Goal: Contribute content: Contribute content

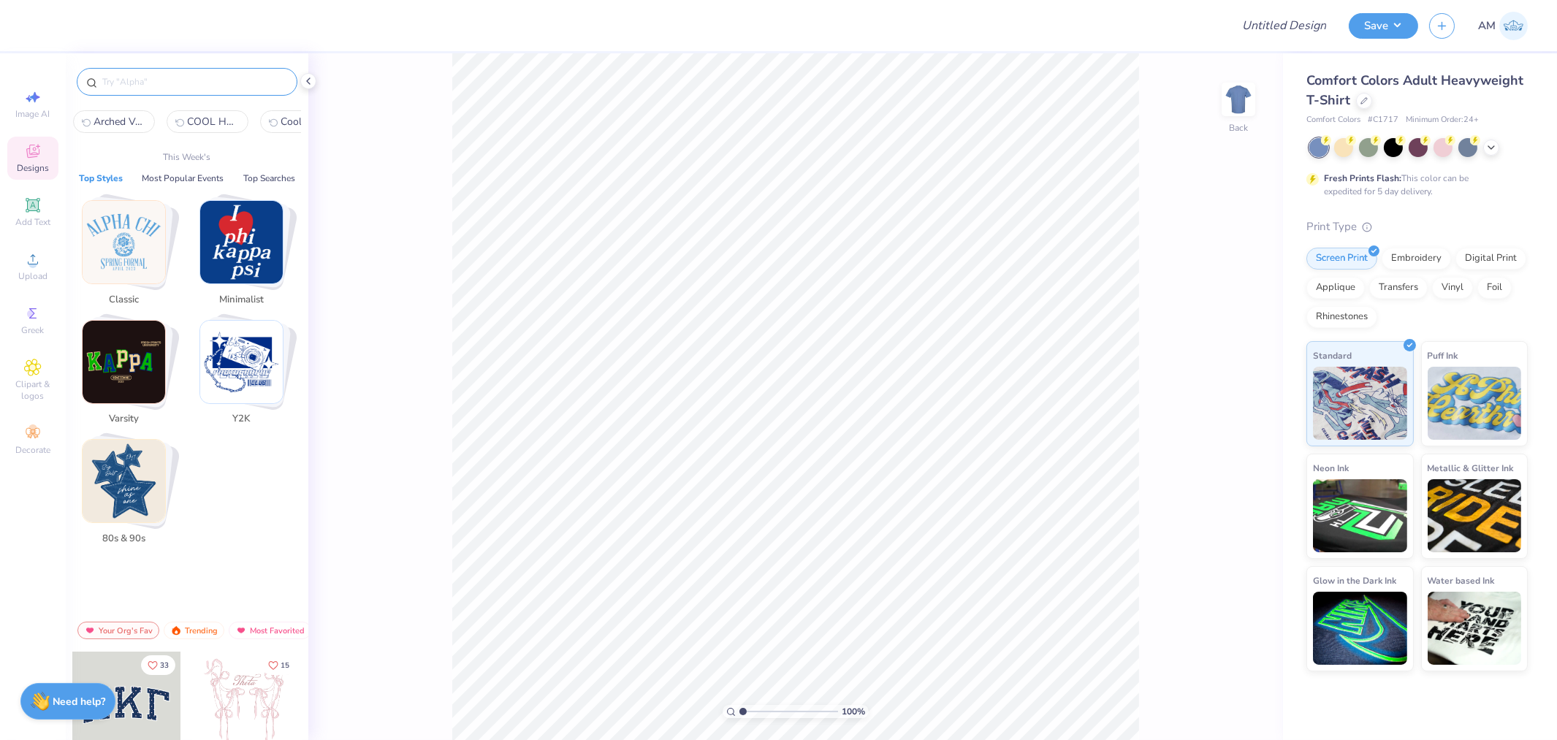
click at [143, 79] on input "text" at bounding box center [194, 82] width 187 height 15
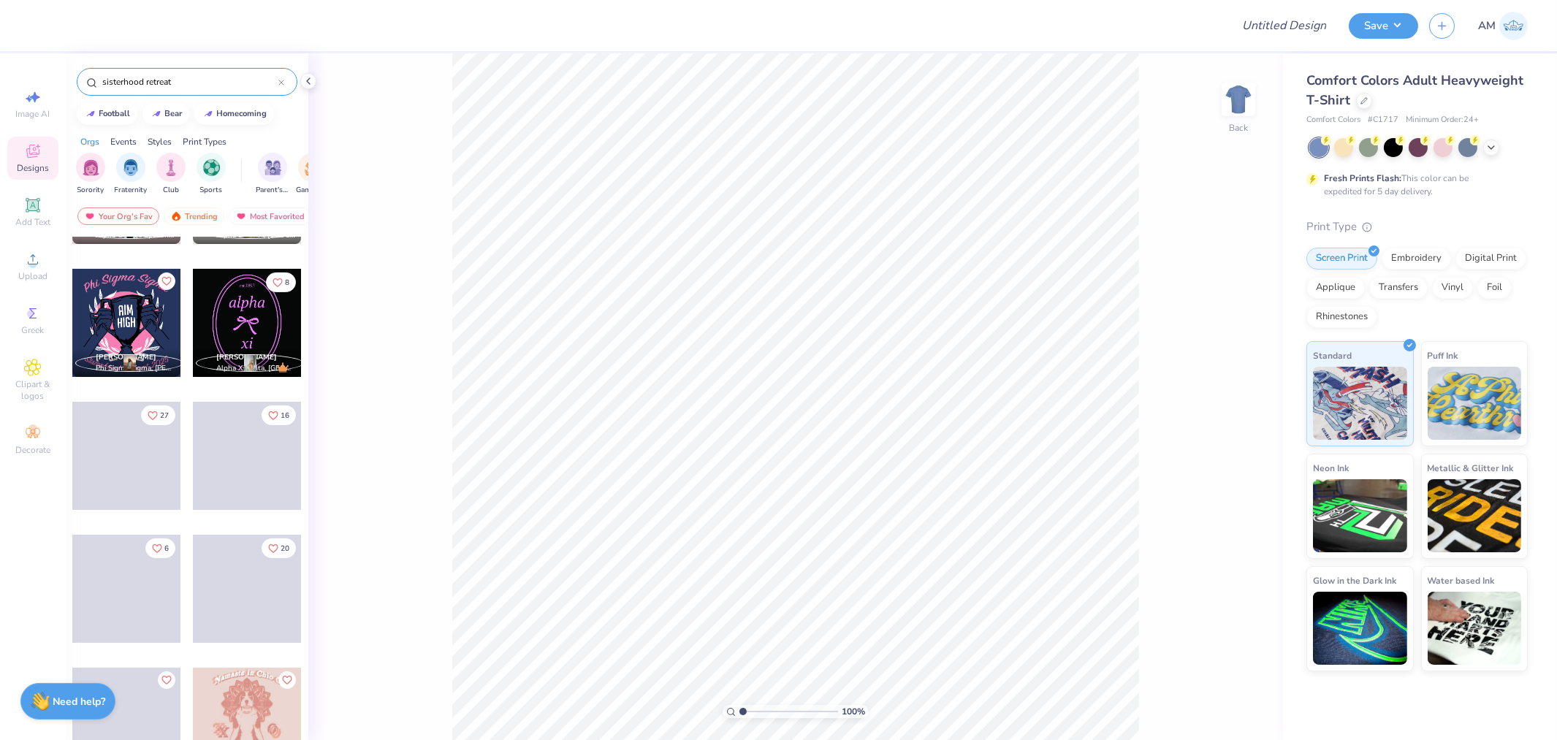
scroll to position [1302, 0]
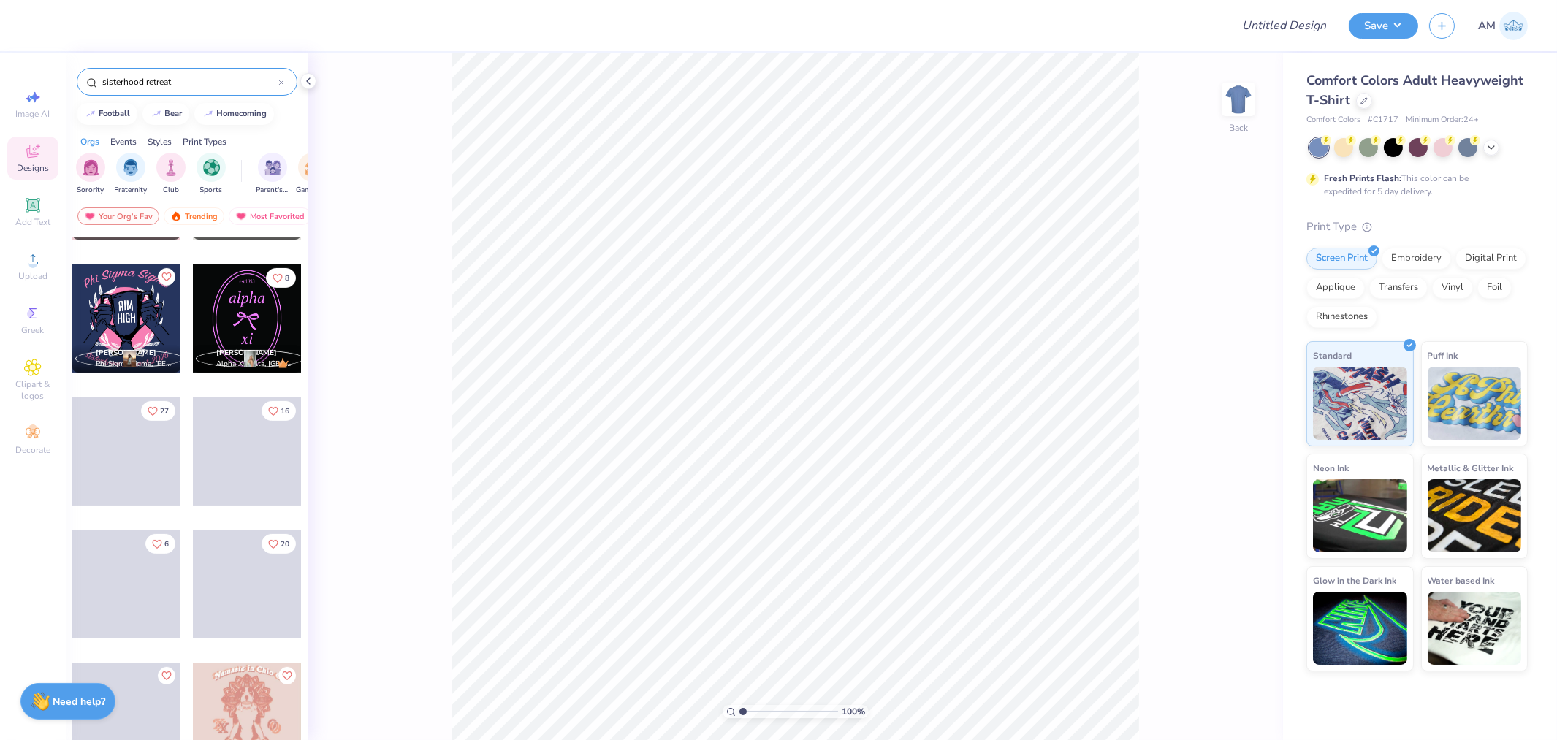
click at [190, 83] on input "sisterhood retreat" at bounding box center [189, 82] width 177 height 15
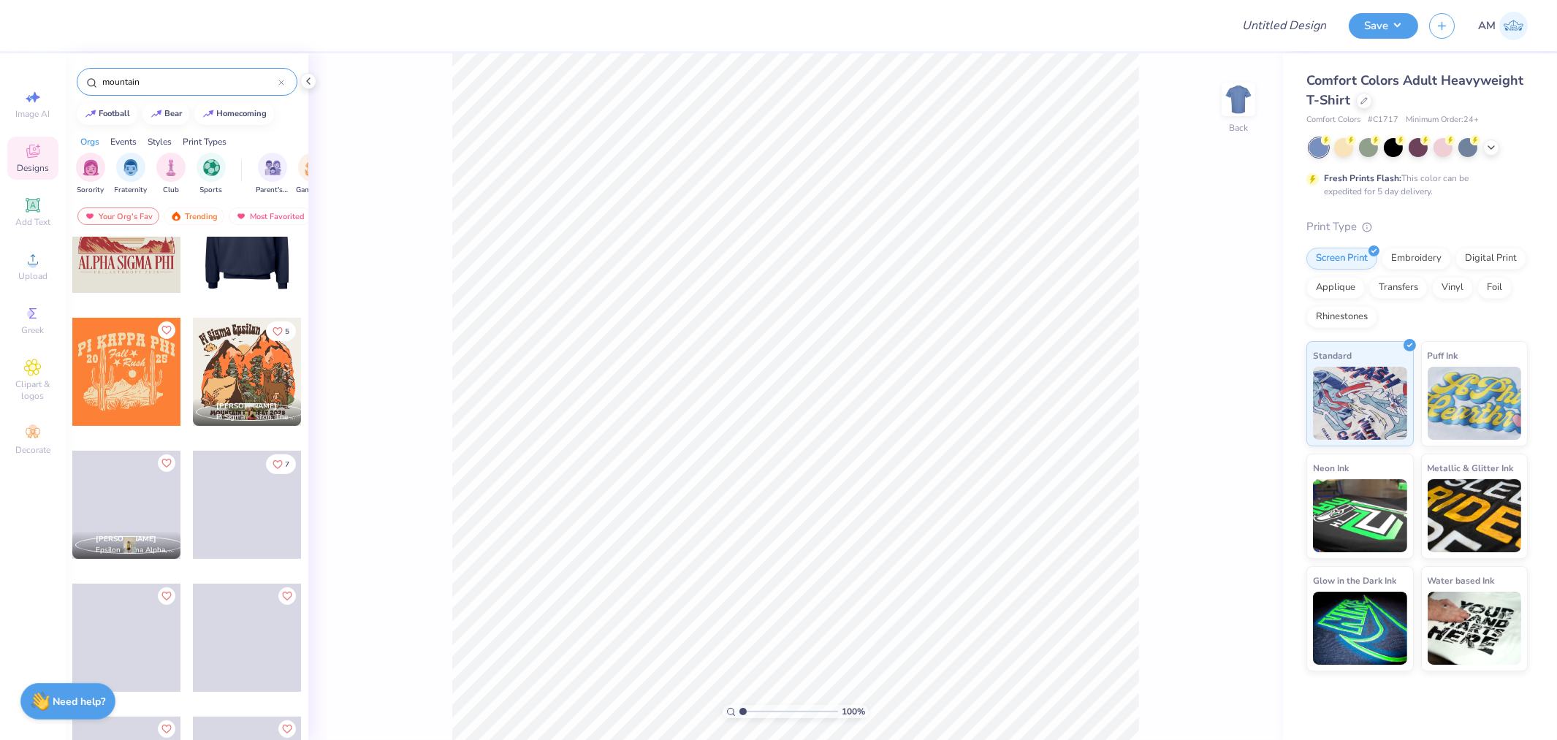
scroll to position [1542, 0]
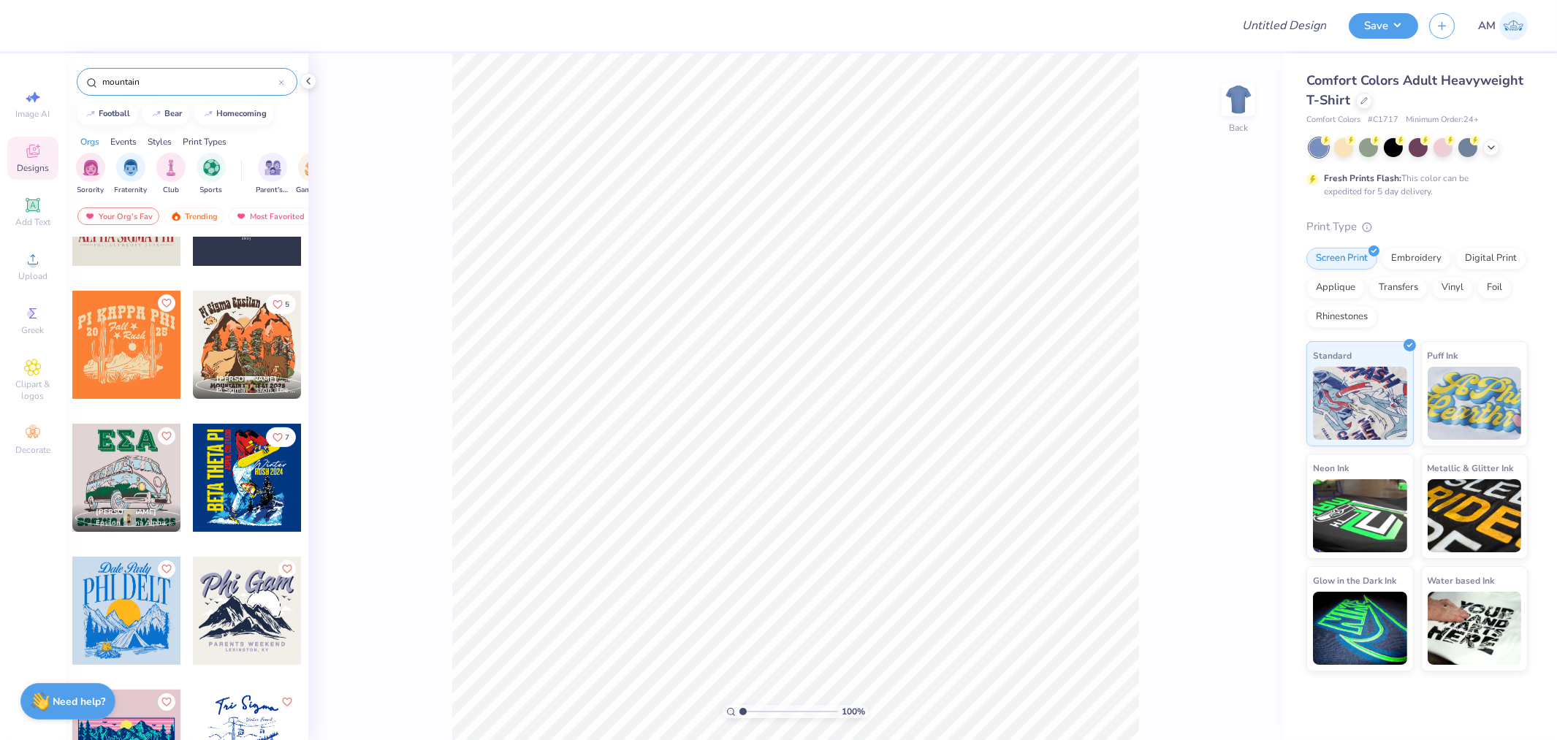
click at [186, 84] on input "mountain" at bounding box center [189, 82] width 177 height 15
paste input "FPF227566"
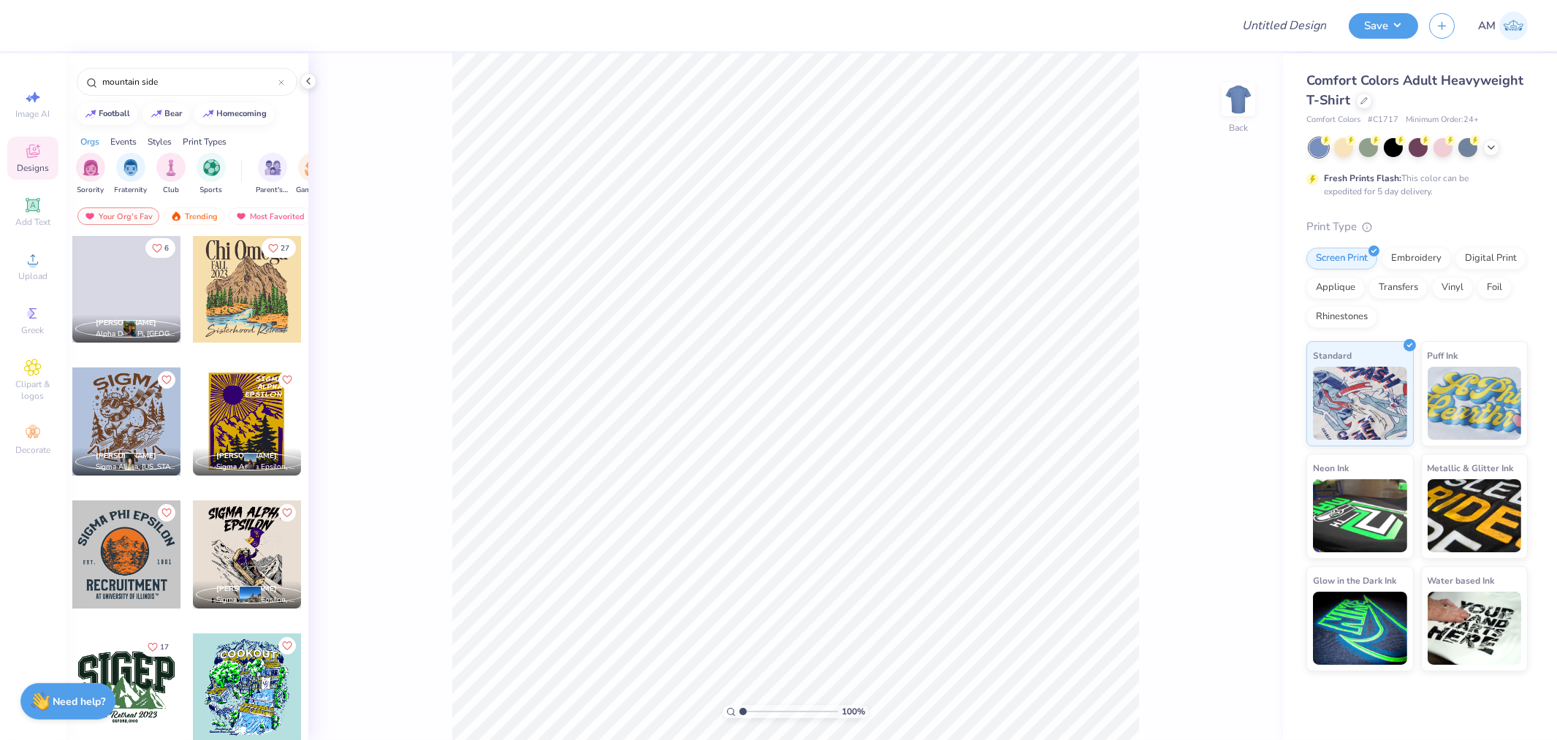
scroll to position [0, 0]
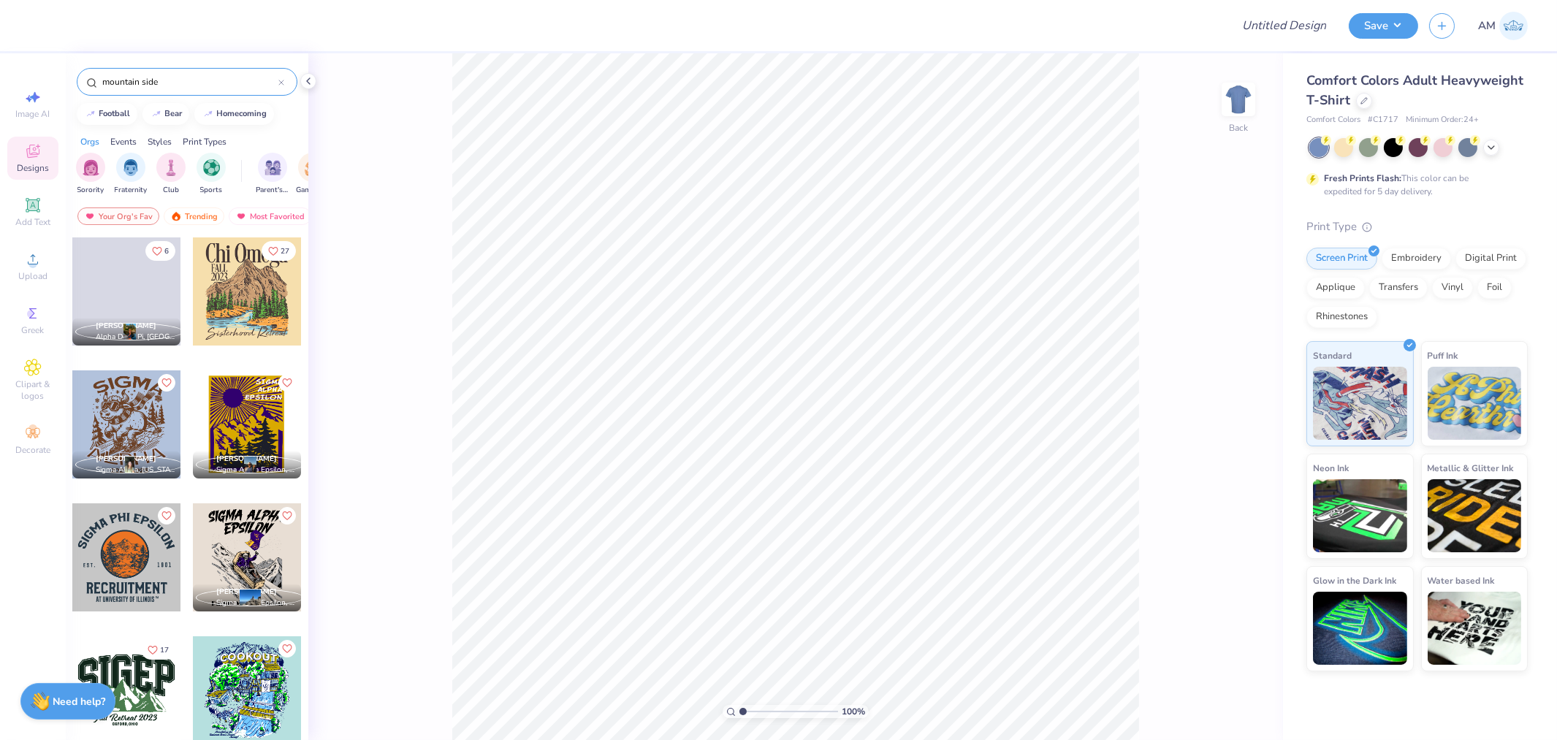
drag, startPoint x: 139, startPoint y: 79, endPoint x: 210, endPoint y: 84, distance: 71.8
click at [209, 83] on input "mountain side" at bounding box center [189, 82] width 177 height 15
type input "mountain"
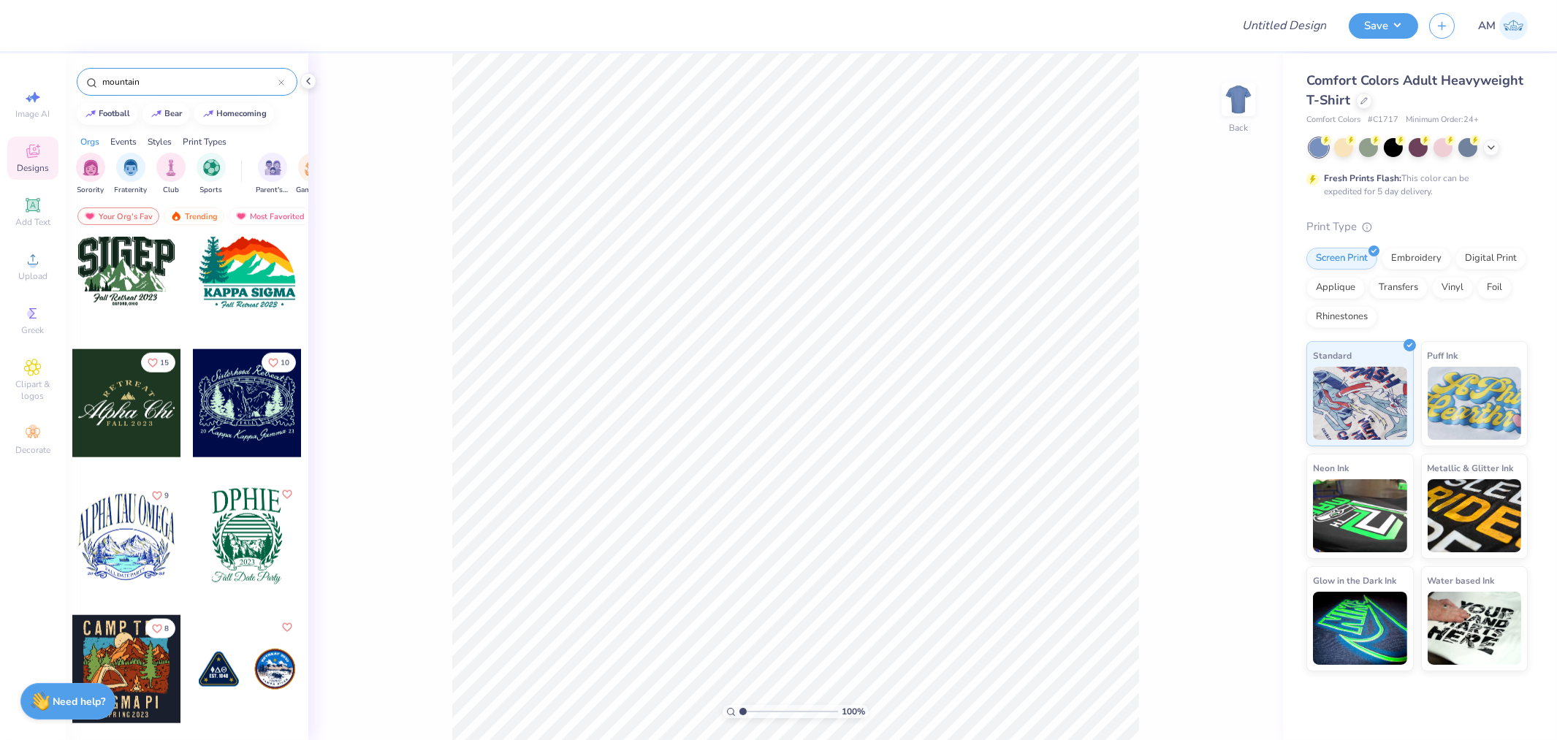
scroll to position [4545, 0]
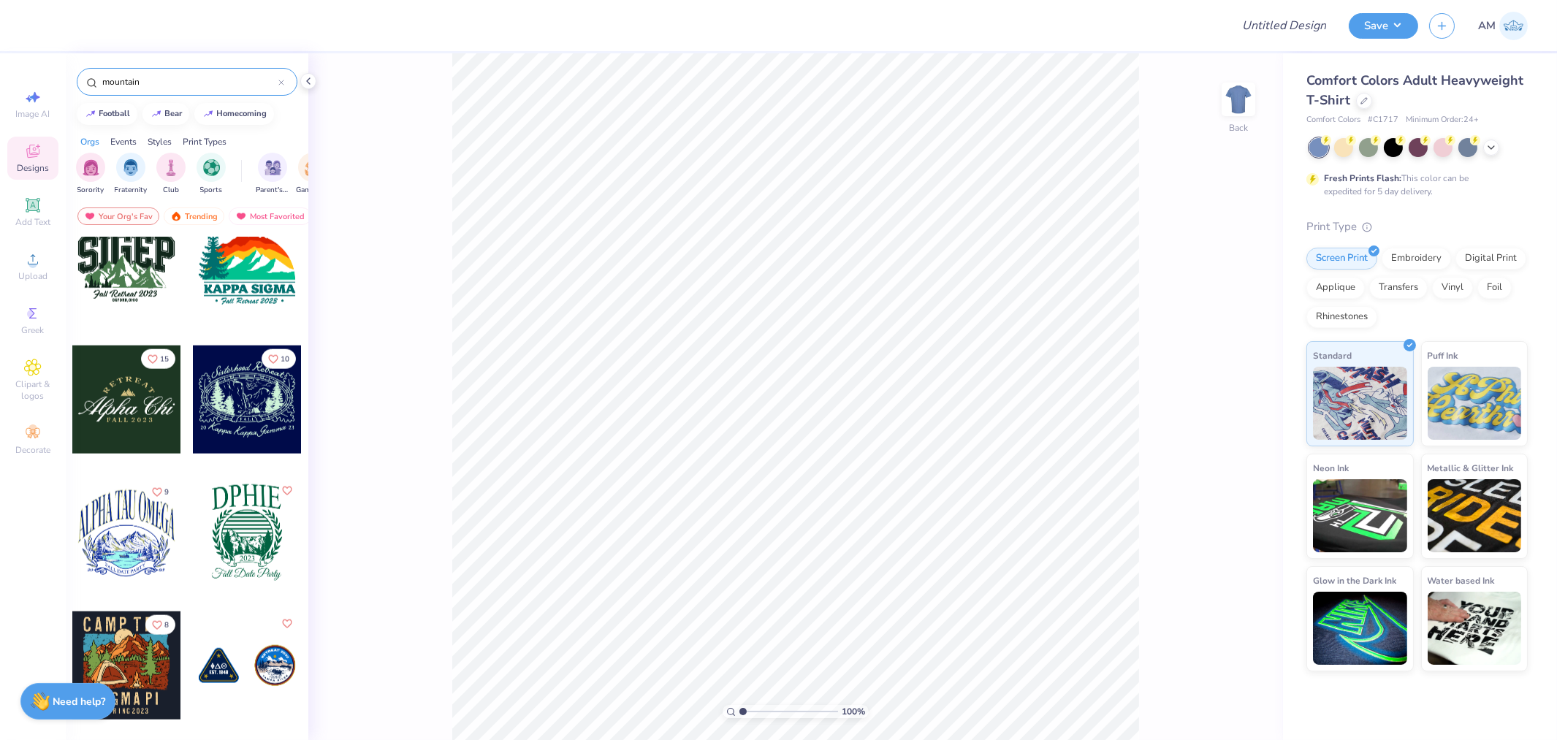
click at [241, 419] on div at bounding box center [247, 399] width 108 height 108
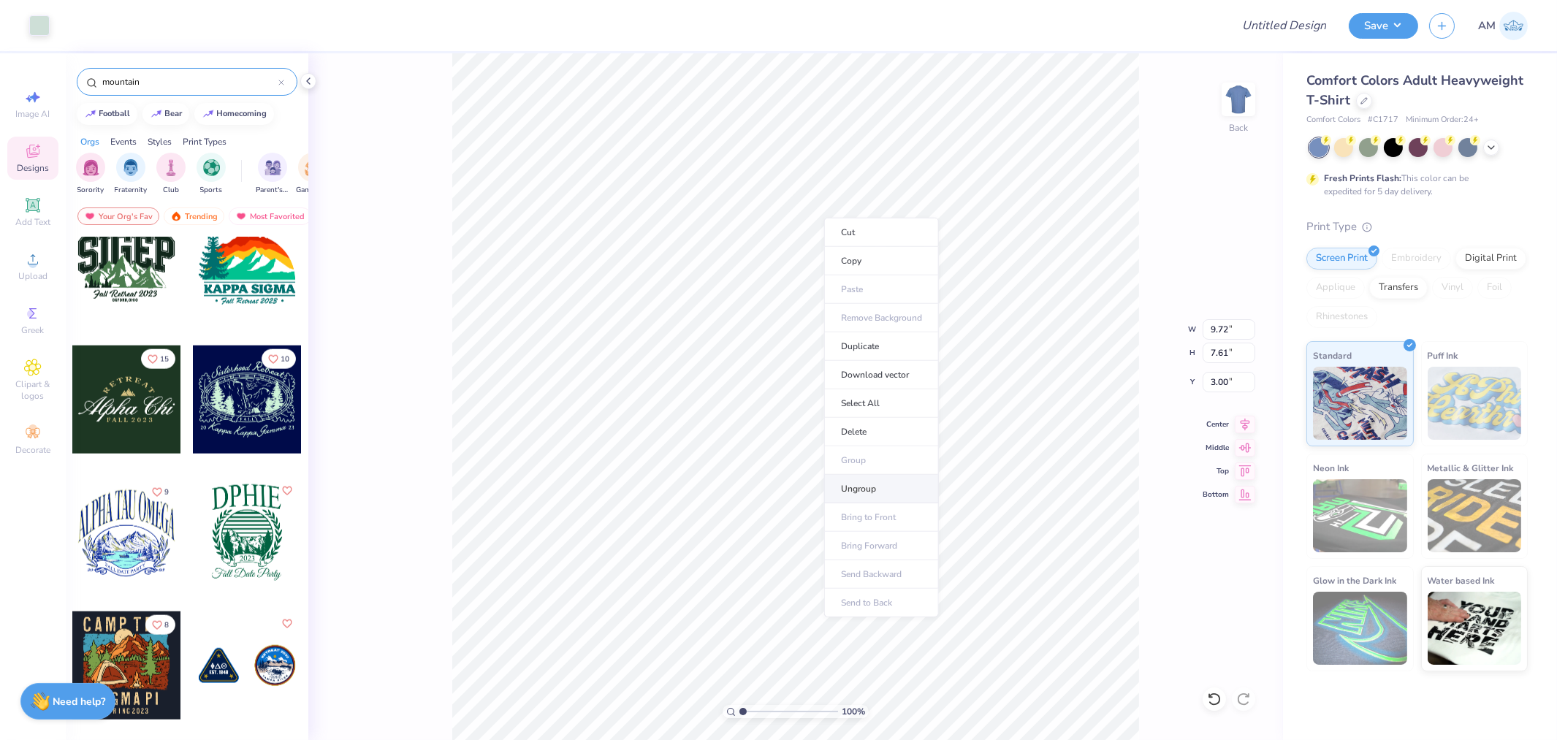
click at [860, 485] on li "Ungroup" at bounding box center [881, 489] width 115 height 28
drag, startPoint x: 746, startPoint y: 711, endPoint x: 724, endPoint y: 706, distance: 23.4
click at [739, 718] on input "range" at bounding box center [788, 711] width 99 height 13
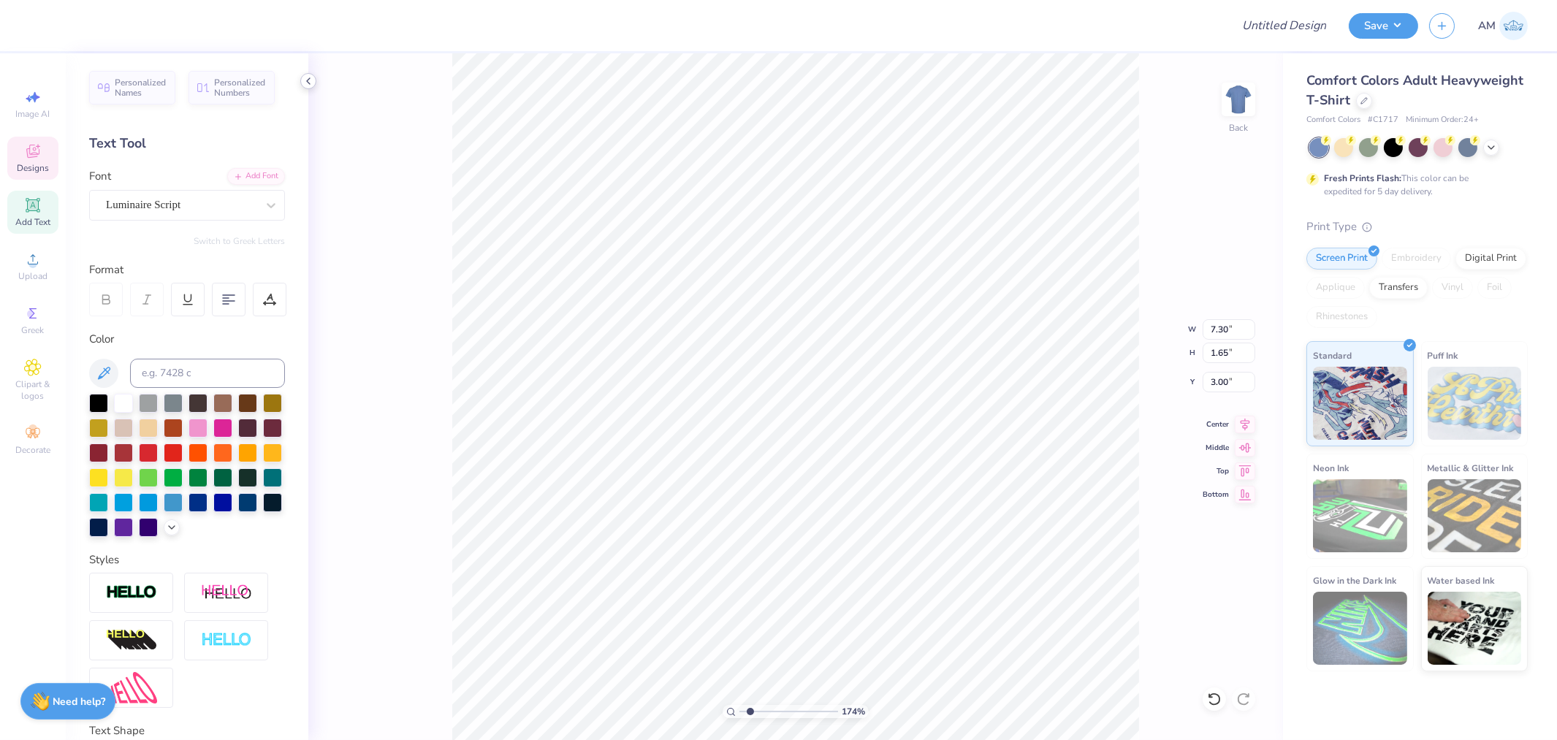
click at [309, 85] on icon at bounding box center [308, 81] width 12 height 12
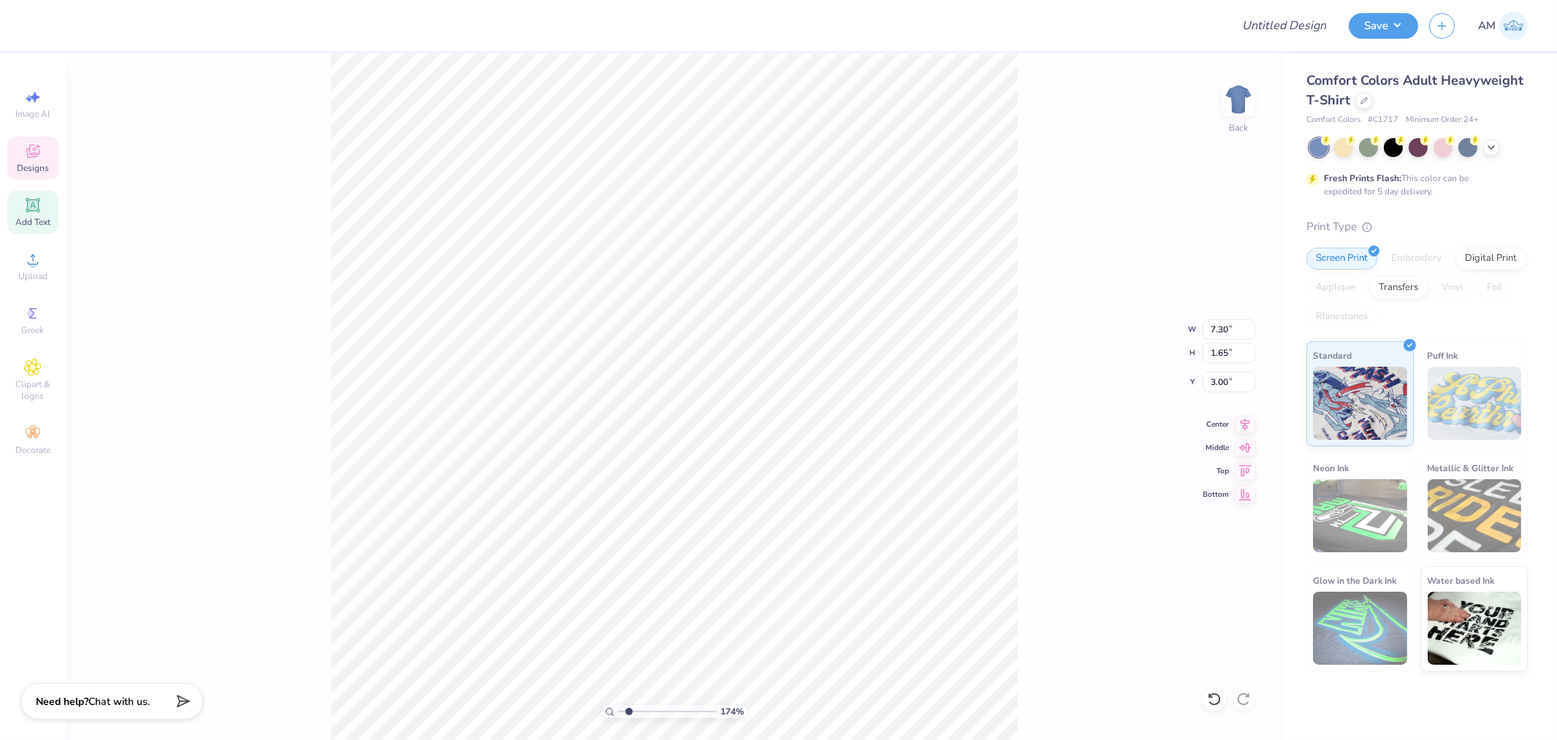
scroll to position [12, 3]
type input "1.74339355603371"
type textarea "P"
type input "1.74339355603371"
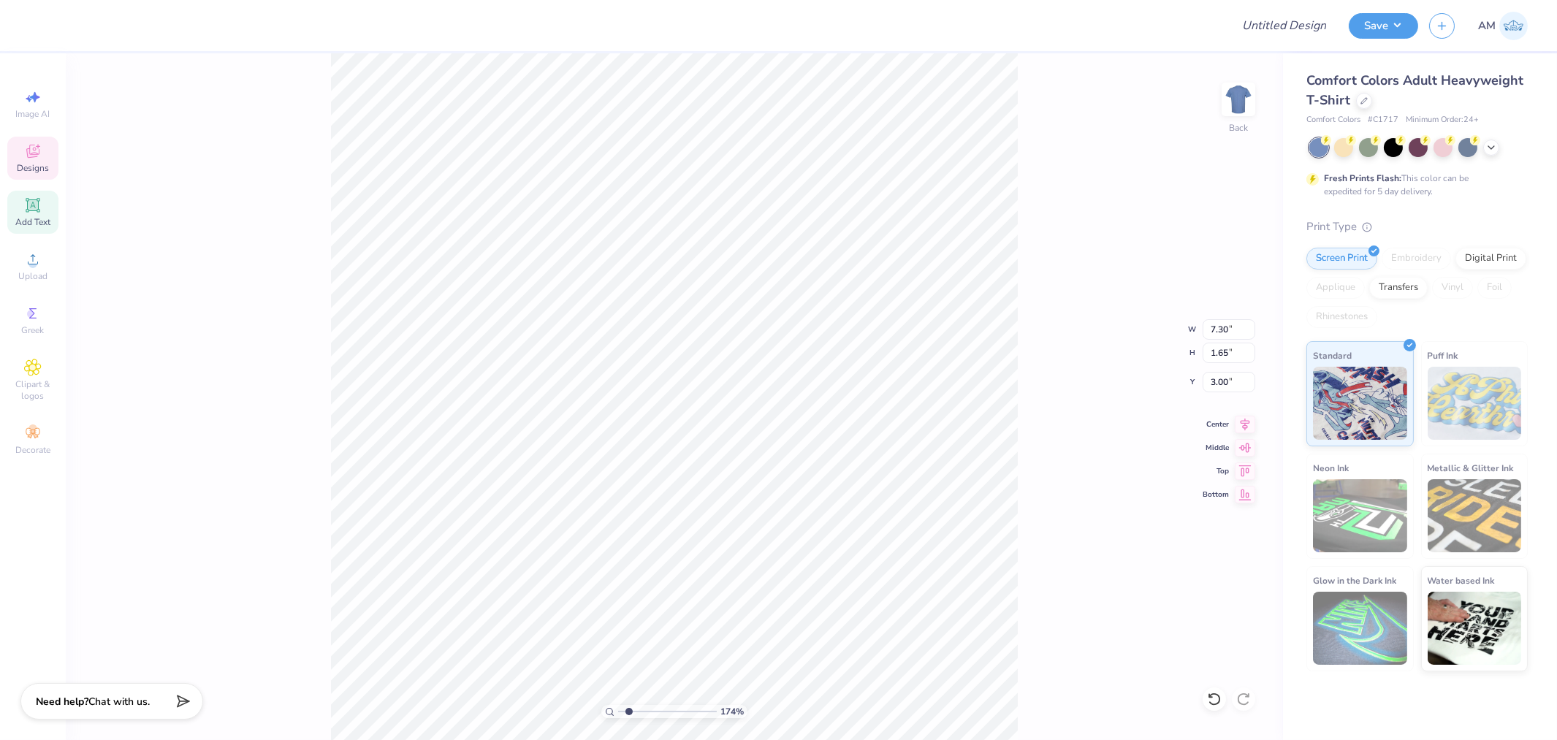
type textarea "Ph"
type input "1.74339355603371"
type textarea "Phi"
type input "1.74339355603371"
type textarea "Phi"
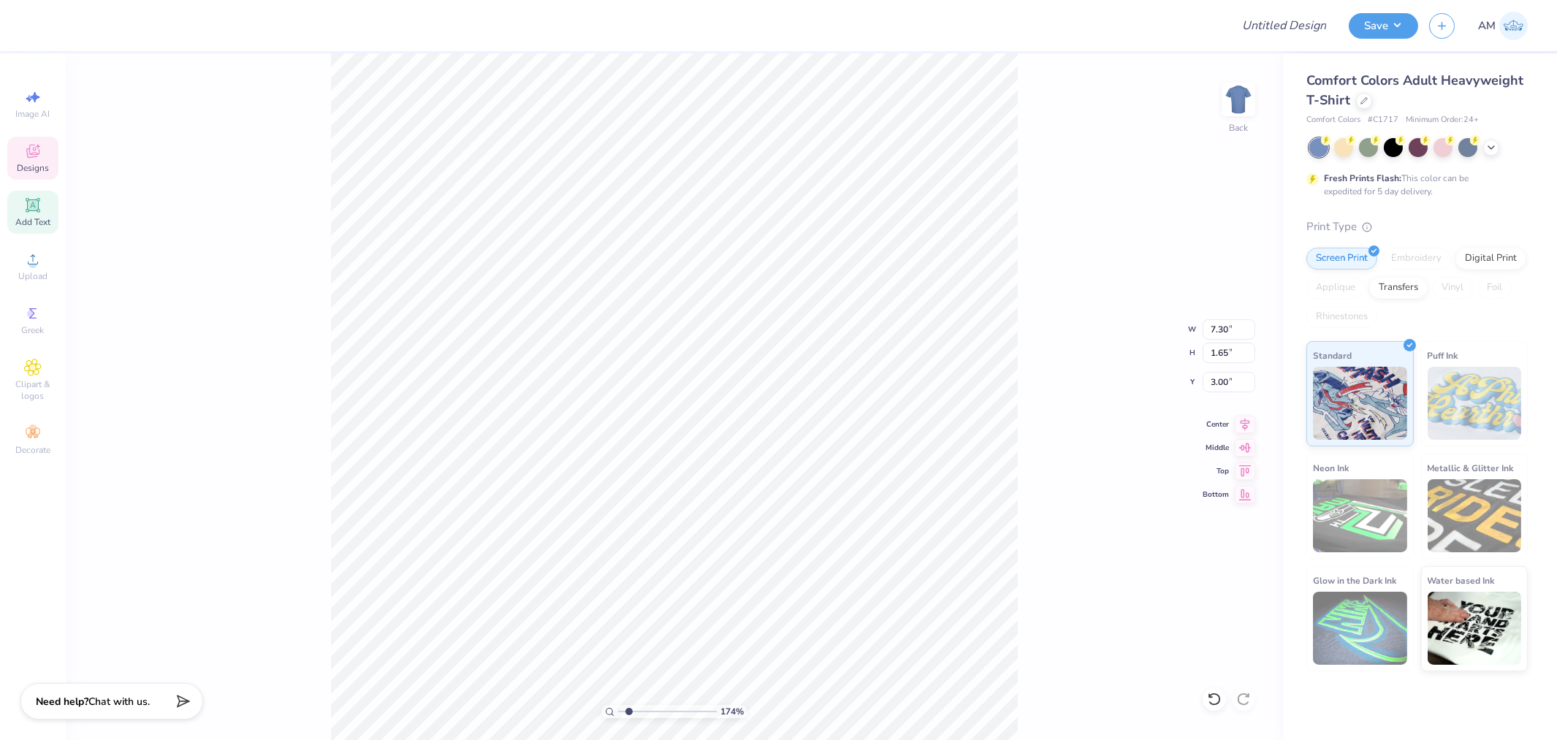
type input "1.74339355603371"
type textarea "Phi S"
type input "1.74339355603371"
type textarea "Phi Si"
type input "1.74339355603371"
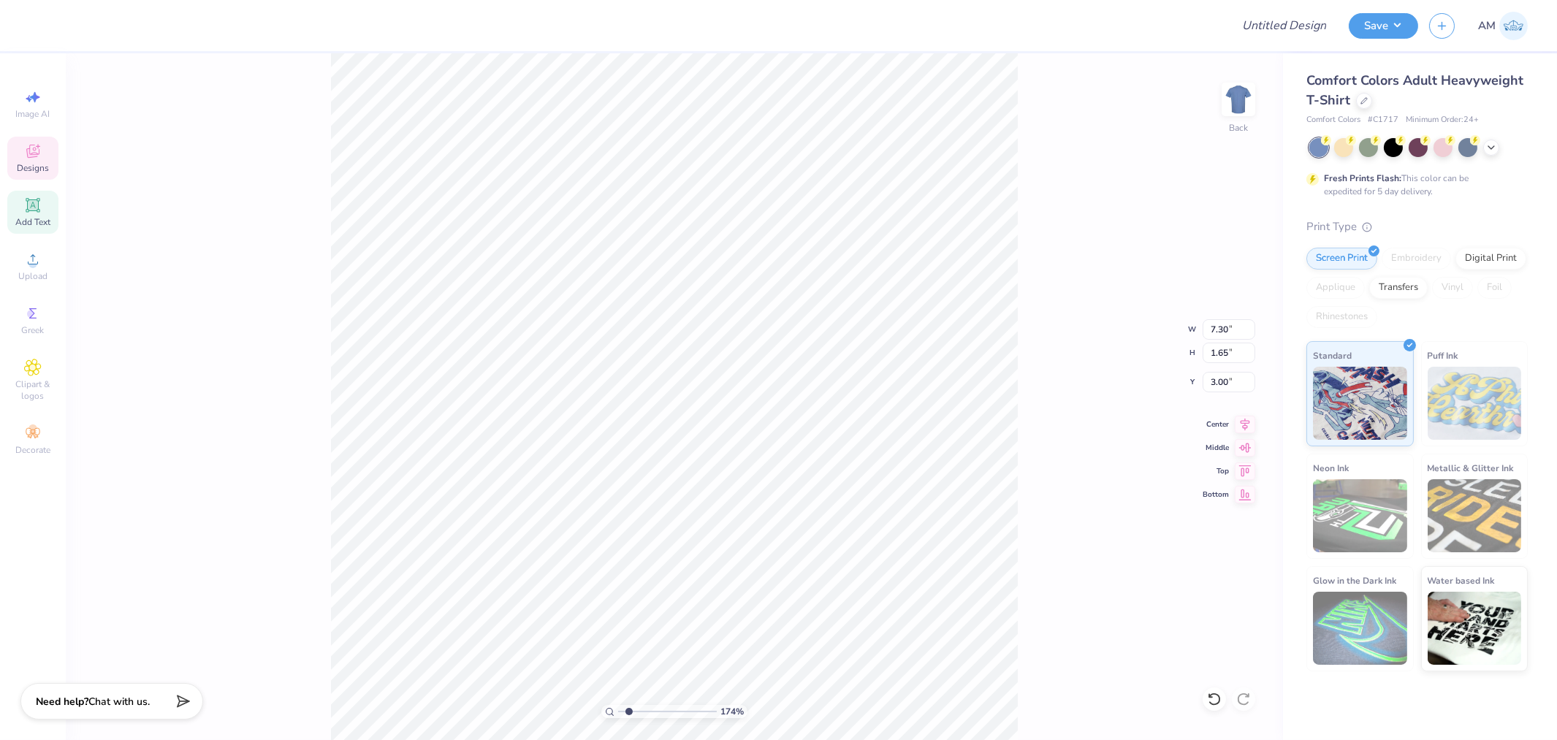
type textarea "Phi Sig"
type input "1.74339355603371"
type textarea "Phi Sigm"
type input "1.74339355603371"
type textarea "Phi Sigma"
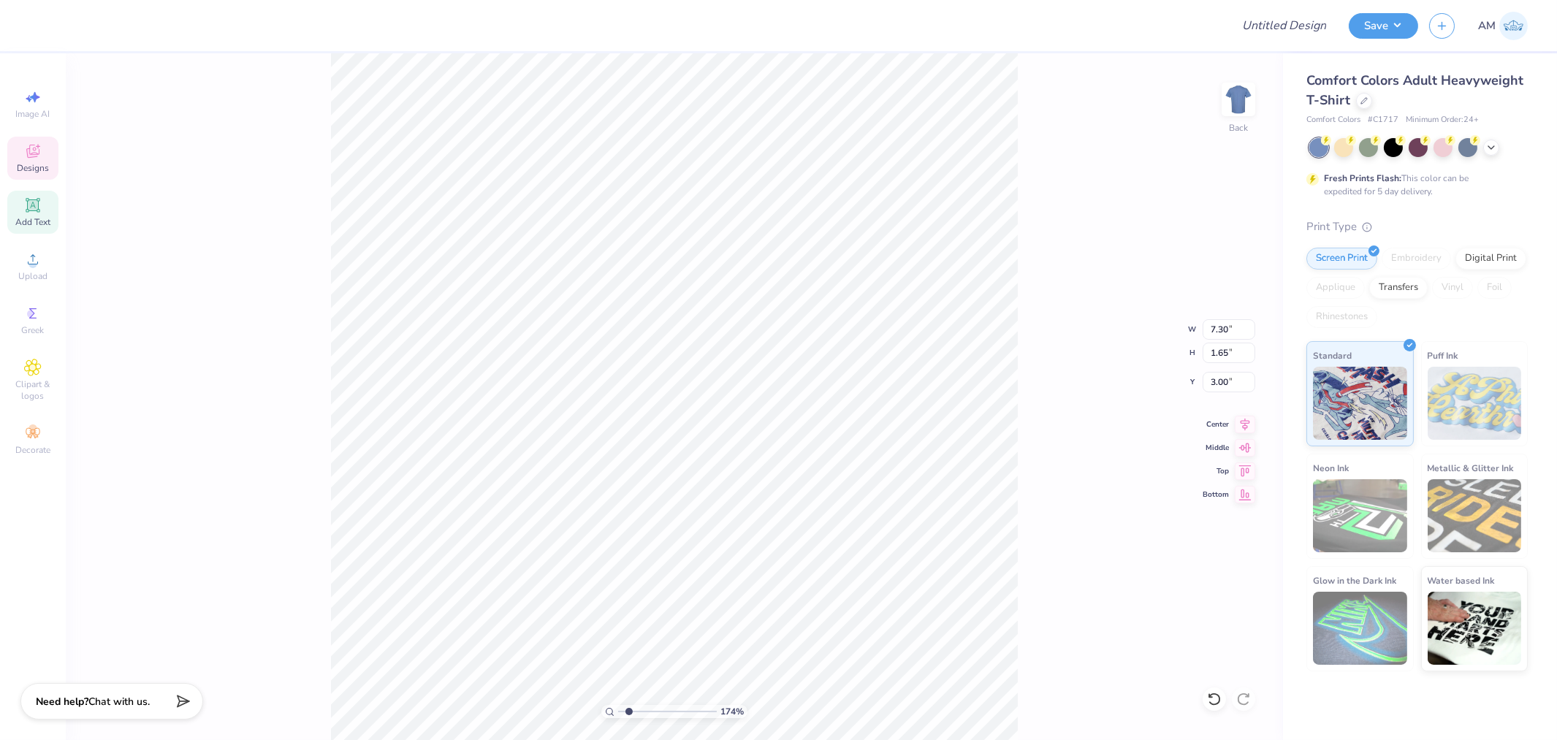
type input "1.74339355603371"
type textarea "Phi Sigma"
type input "1.74339355603371"
type textarea "Phi Sigma R"
type input "1.74339355603371"
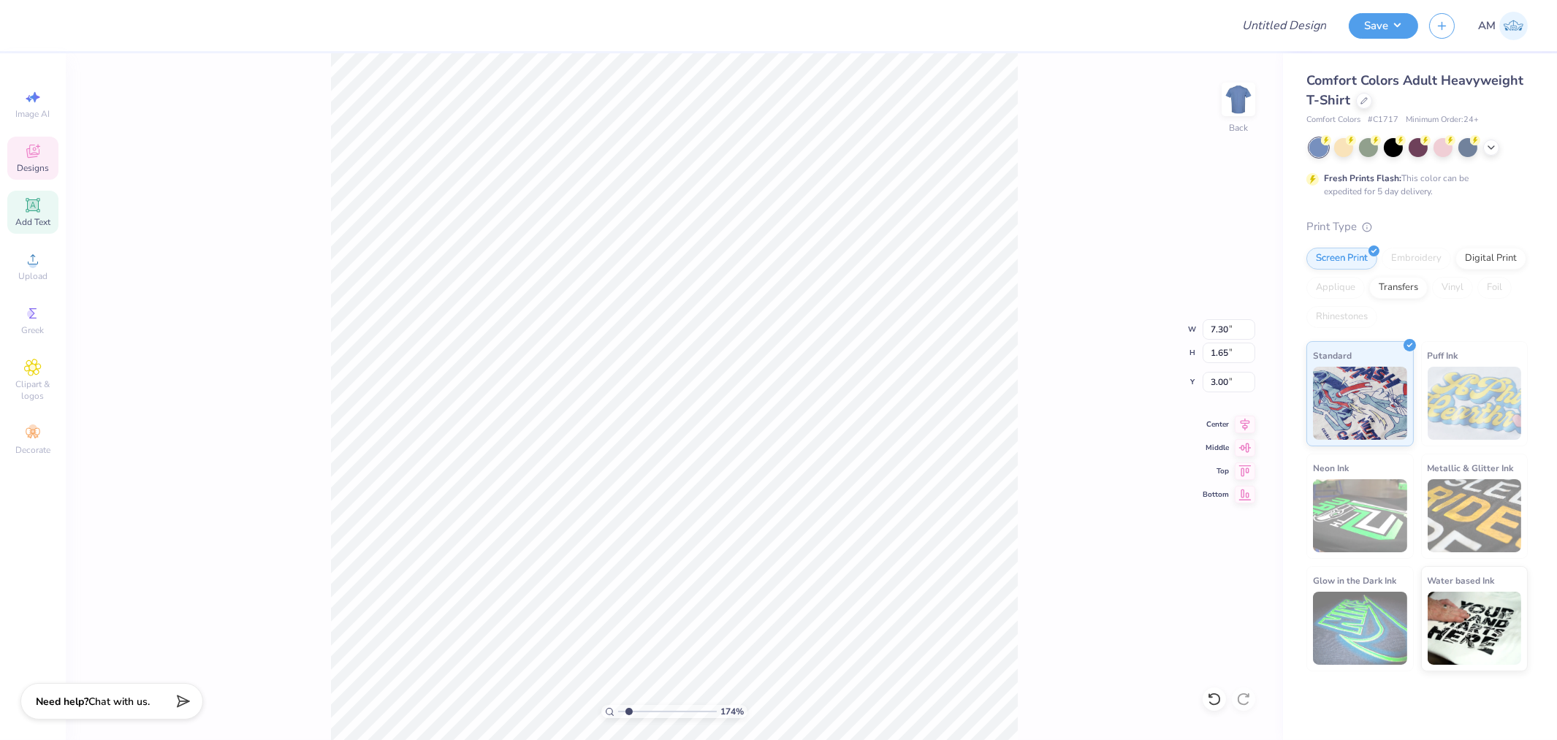
scroll to position [12, 4]
type textarea "Phi Sigma Rho"
type input "1.74339355603371"
type textarea "Phi Sigma Rho"
click at [1246, 419] on icon at bounding box center [1244, 422] width 20 height 18
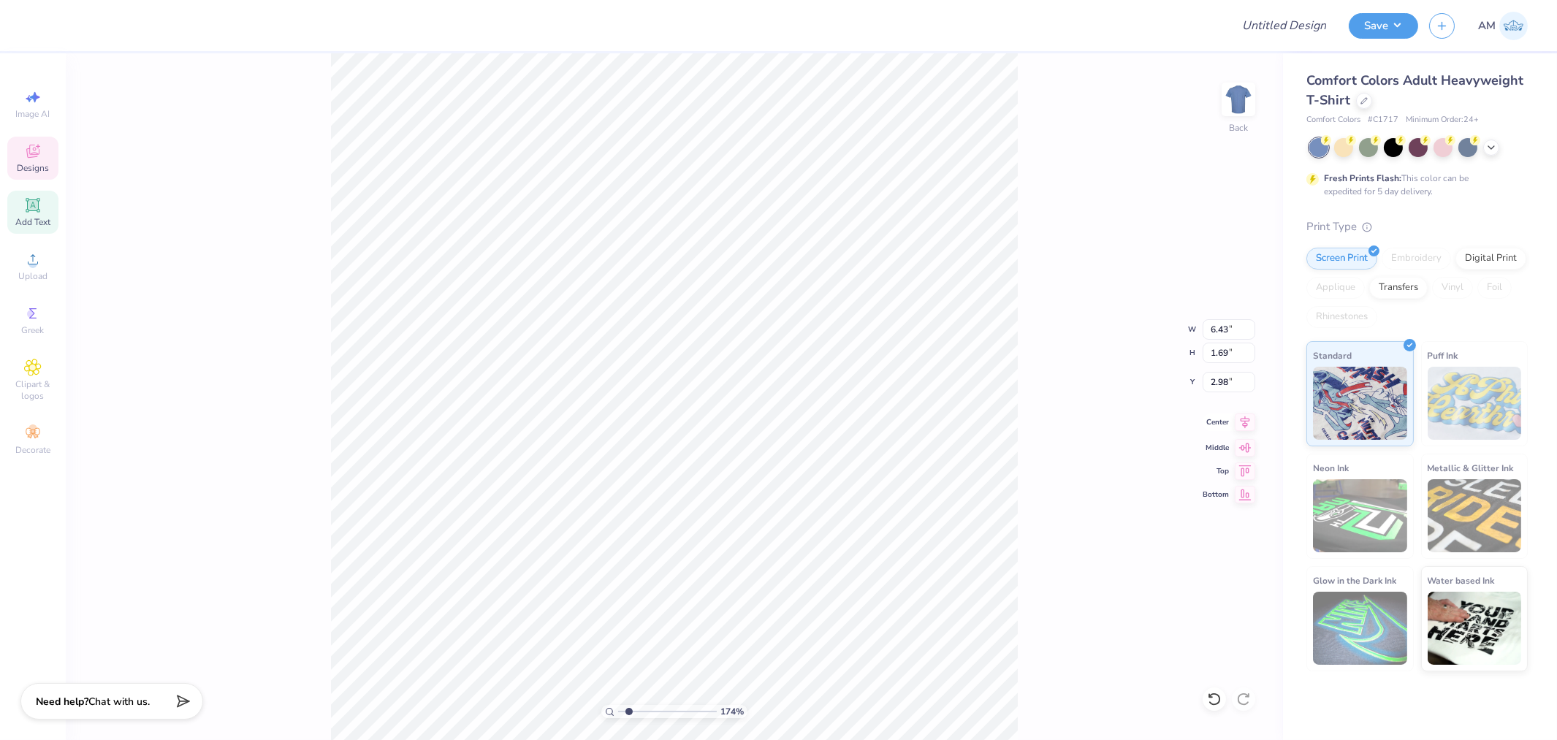
type input "1.74339355603371"
type input "6.43"
type input "1.69"
type input "2.98"
type input "1.74339355603371"
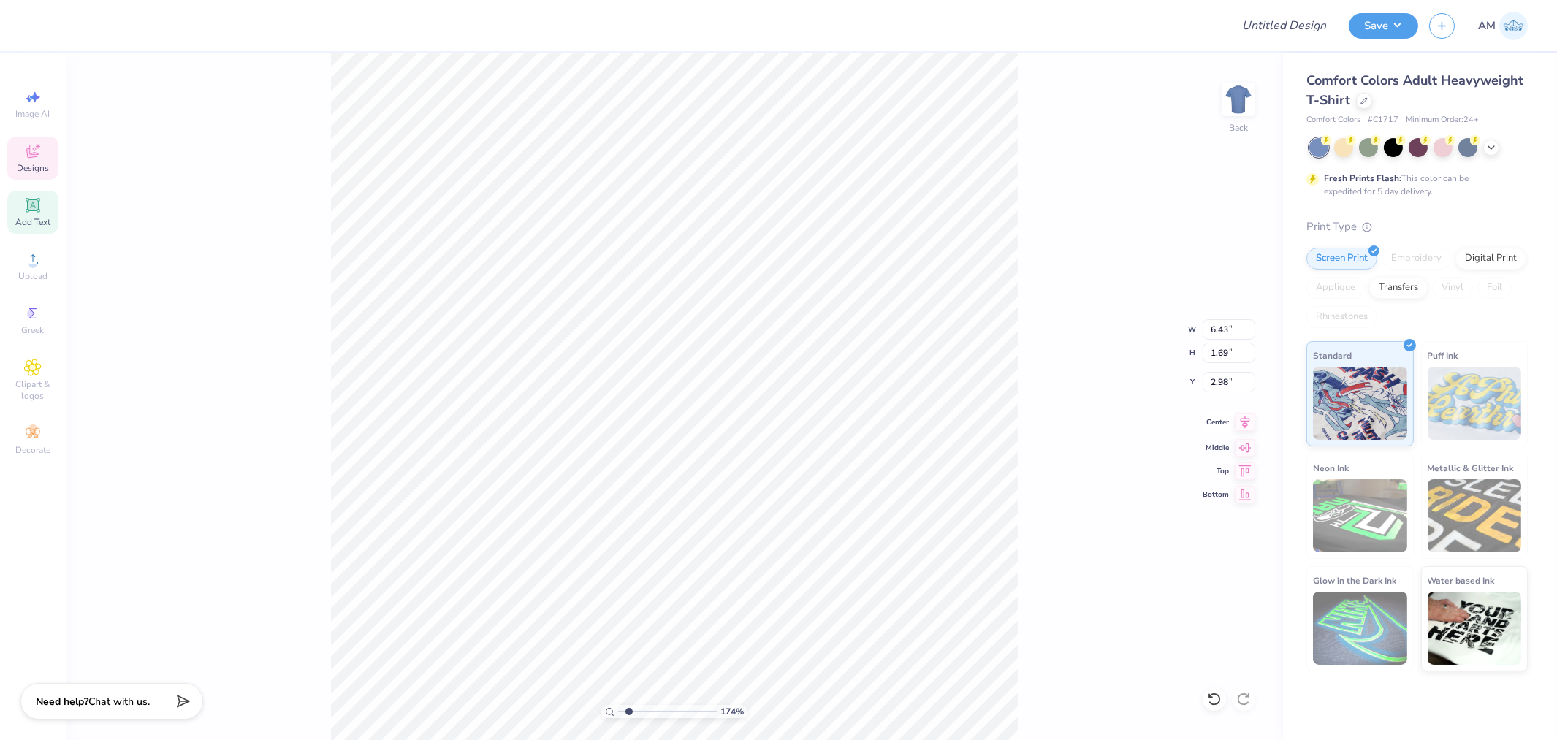
type input "7.82"
type input "1.53"
type input "9.08"
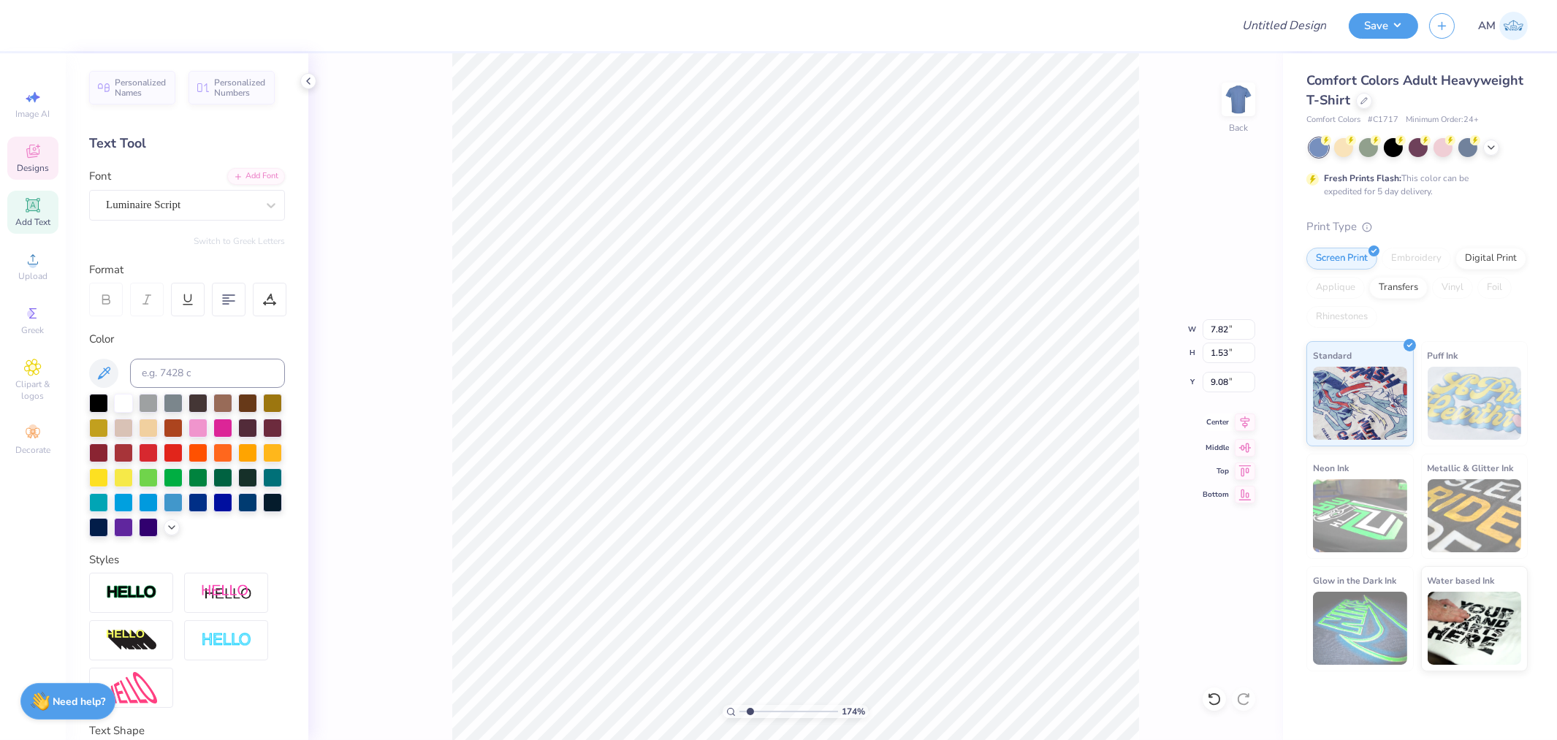
type input "1.74339355603371"
type textarea "F"
type input "1.74339355603371"
type textarea "Fal"
type input "1.74339355603371"
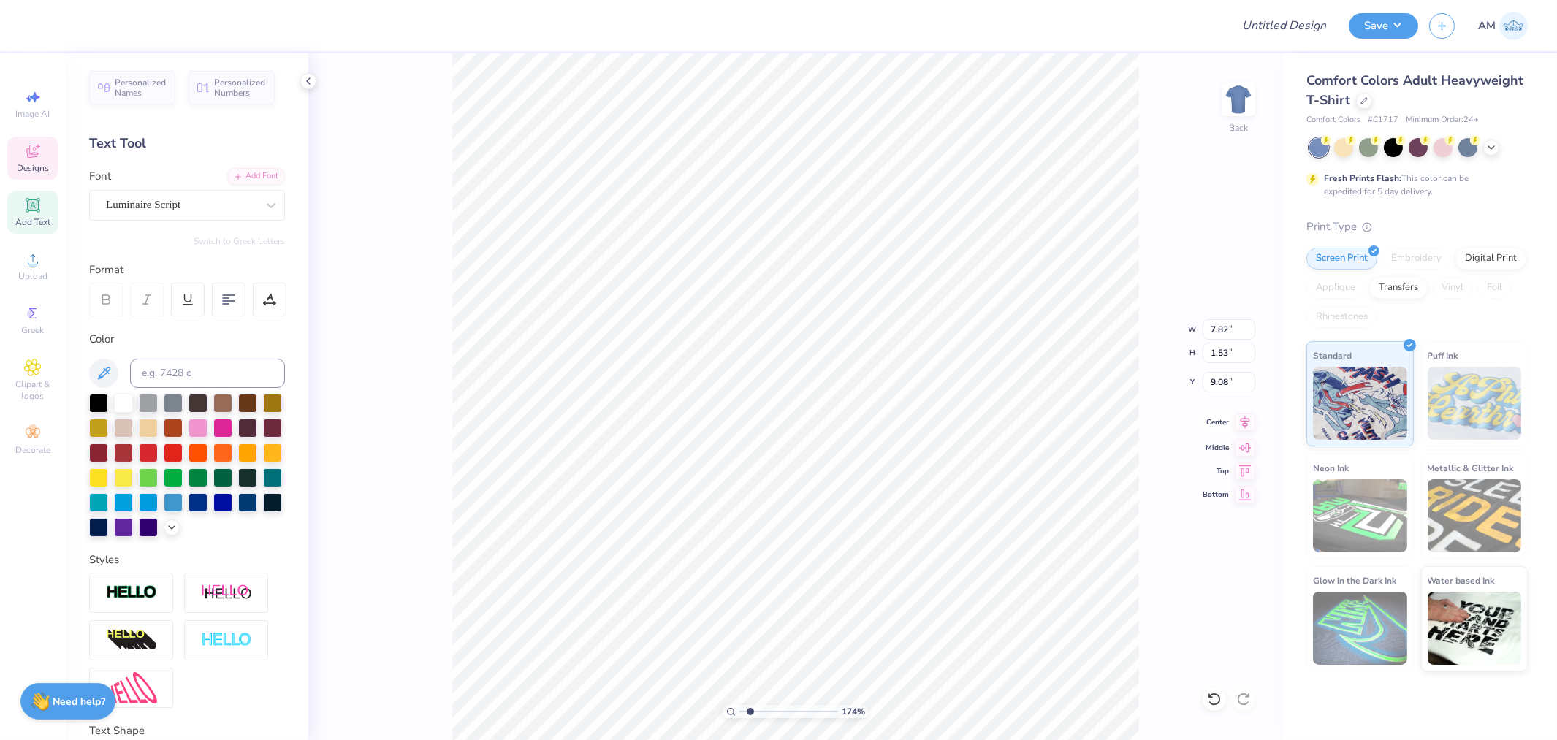
type textarea "Fall"
type input "1.74339355603371"
type textarea "Fall"
type input "1.74339355603371"
type textarea "Fall R"
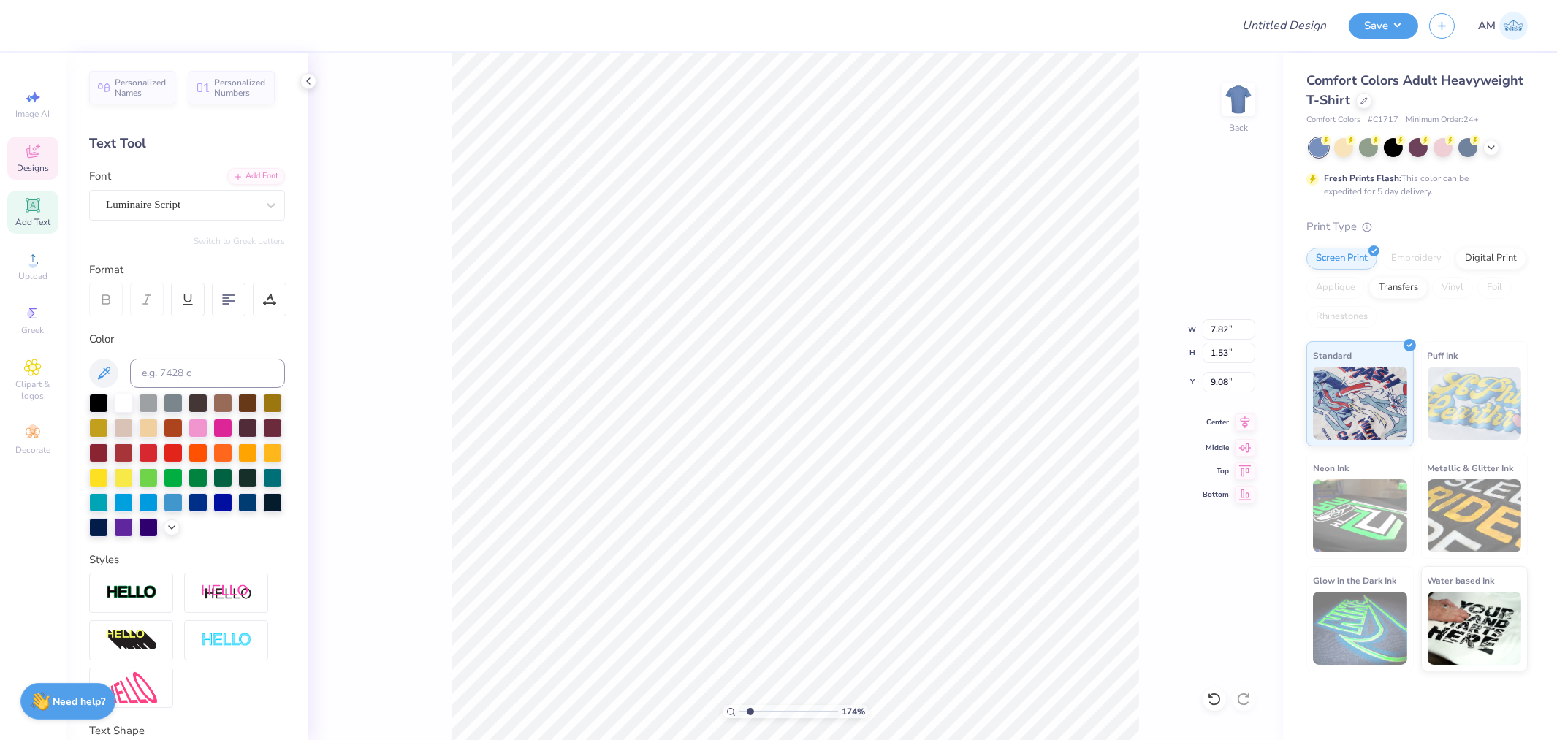
type input "1.74339355603371"
type textarea "Fall Re"
type input "1.74339355603371"
type textarea "Fall Rec"
type input "1.74339355603371"
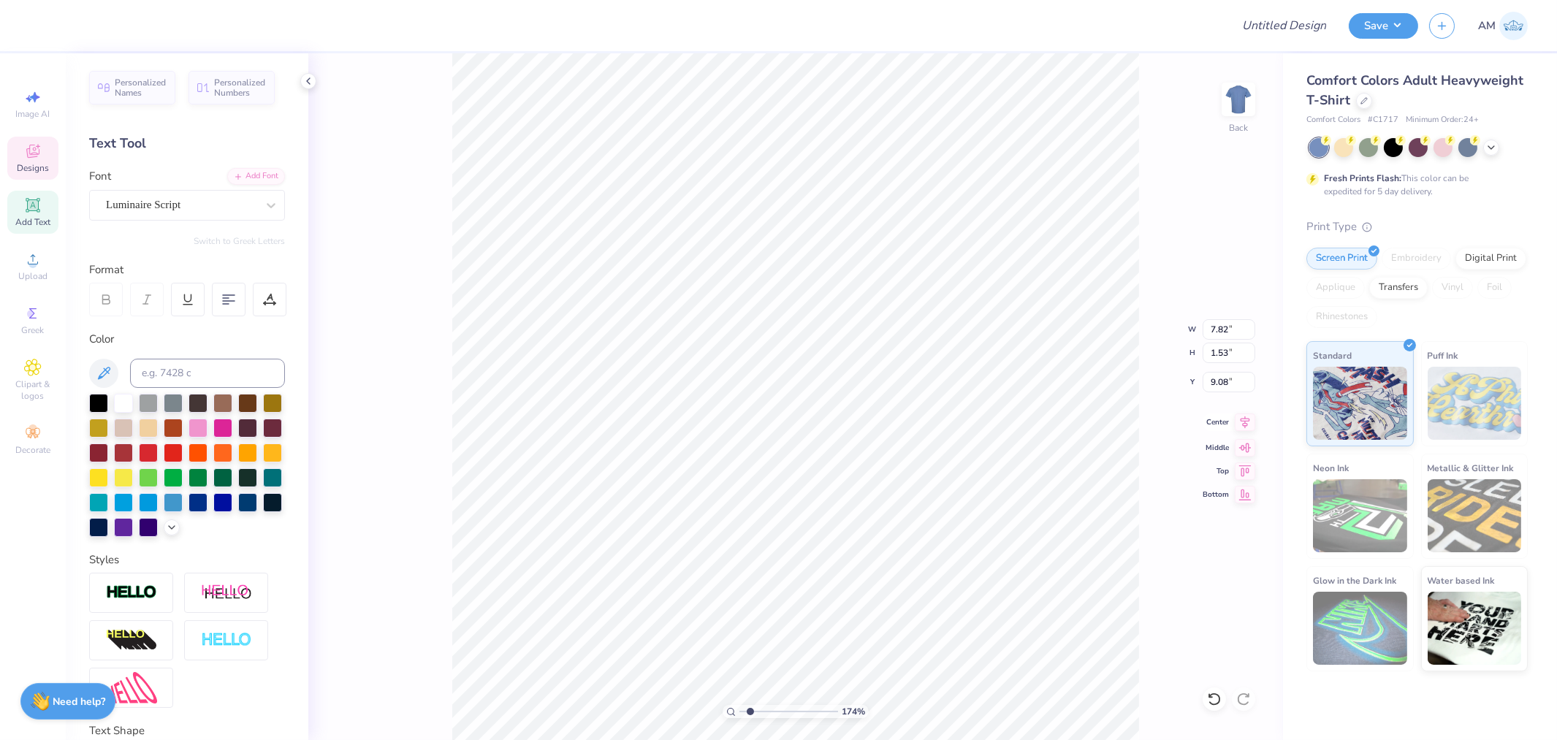
type textarea "Fall Recru"
type input "1.74339355603371"
type textarea "Fall Recruitm"
type input "1.74339355603371"
type textarea "Fall Recruitmen"
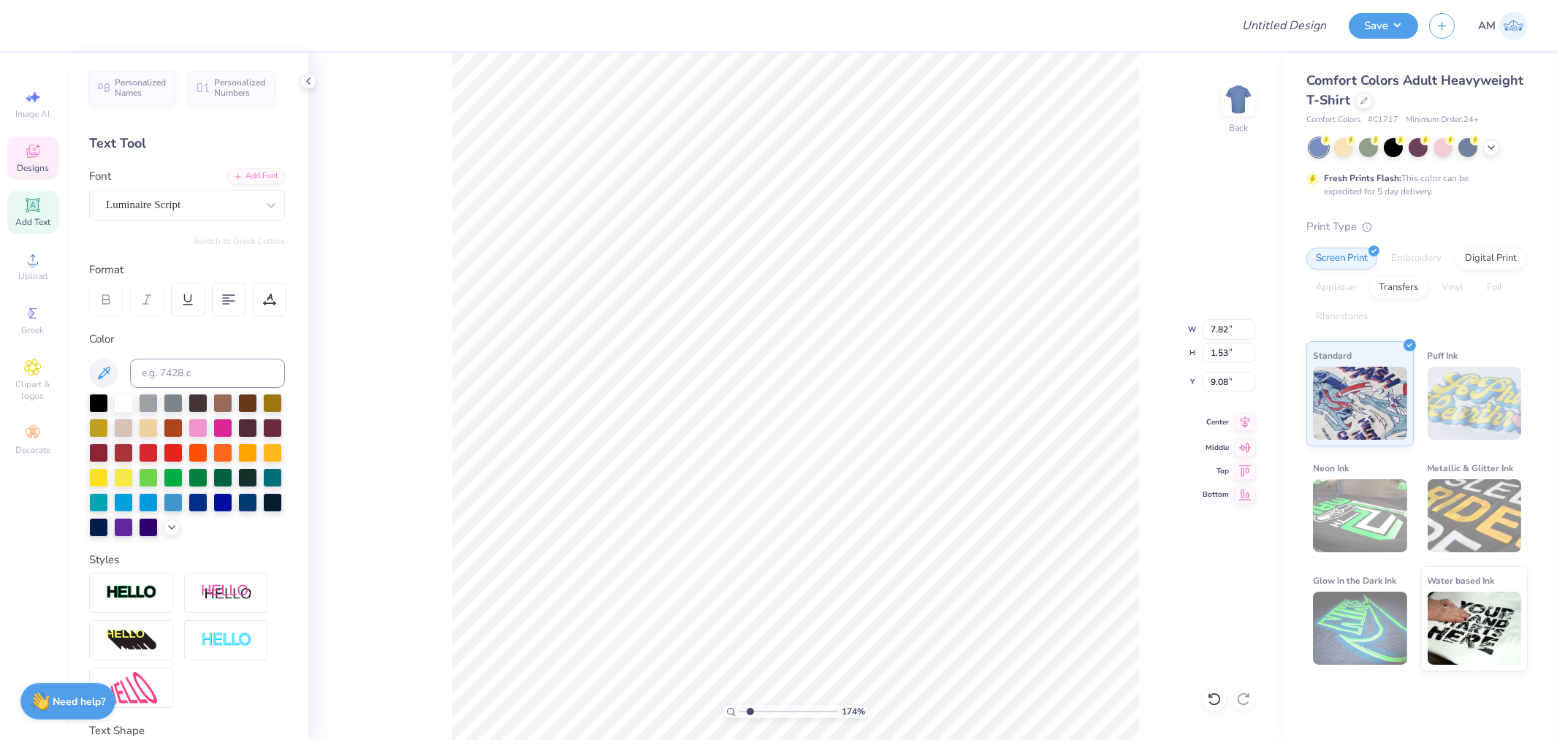
type input "1.74339355603371"
type textarea "Fall Recruitment"
type input "1.74339355603371"
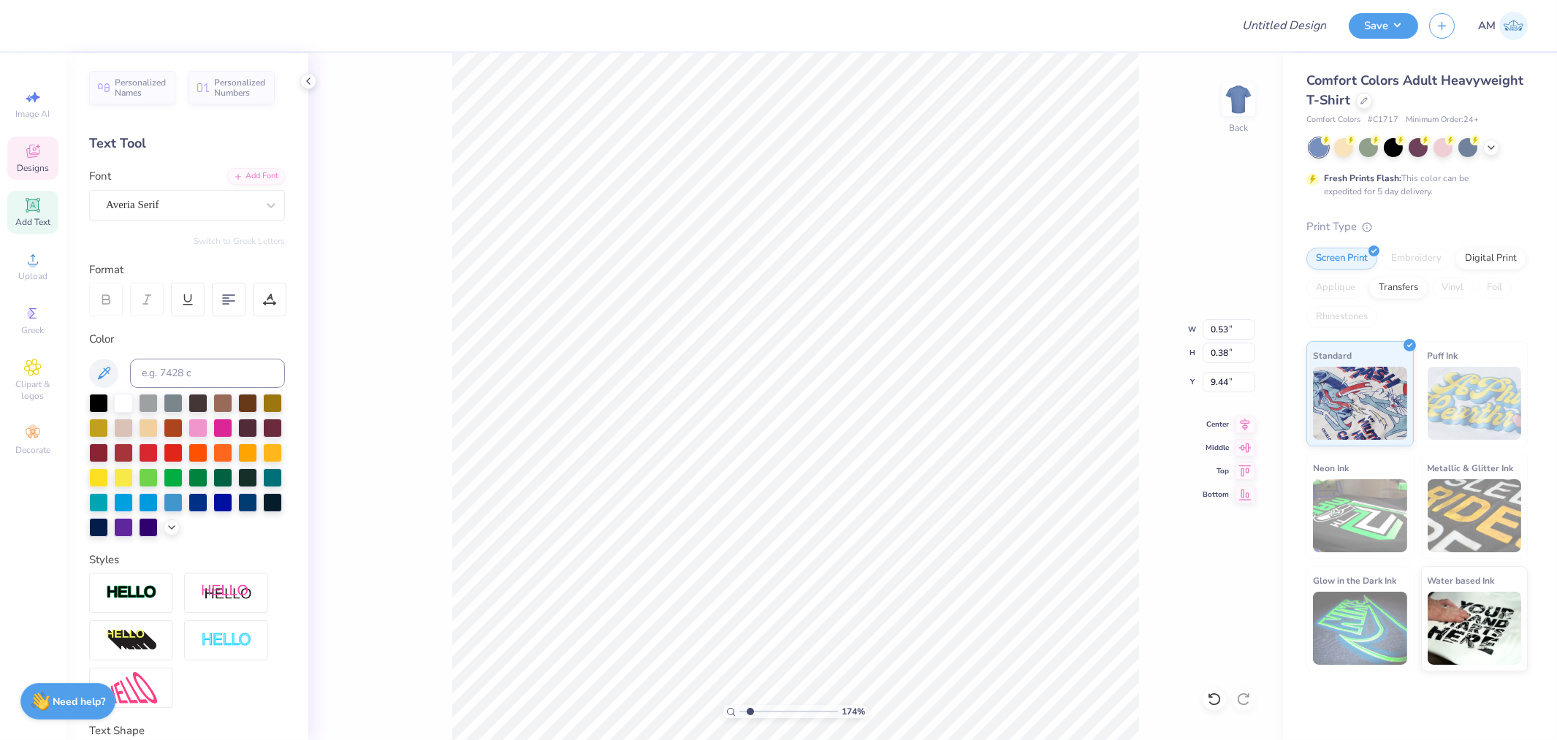
type textarea "2"
type input "1.74339355603371"
type textarea "25"
click at [305, 78] on icon at bounding box center [308, 81] width 12 height 12
type input "1"
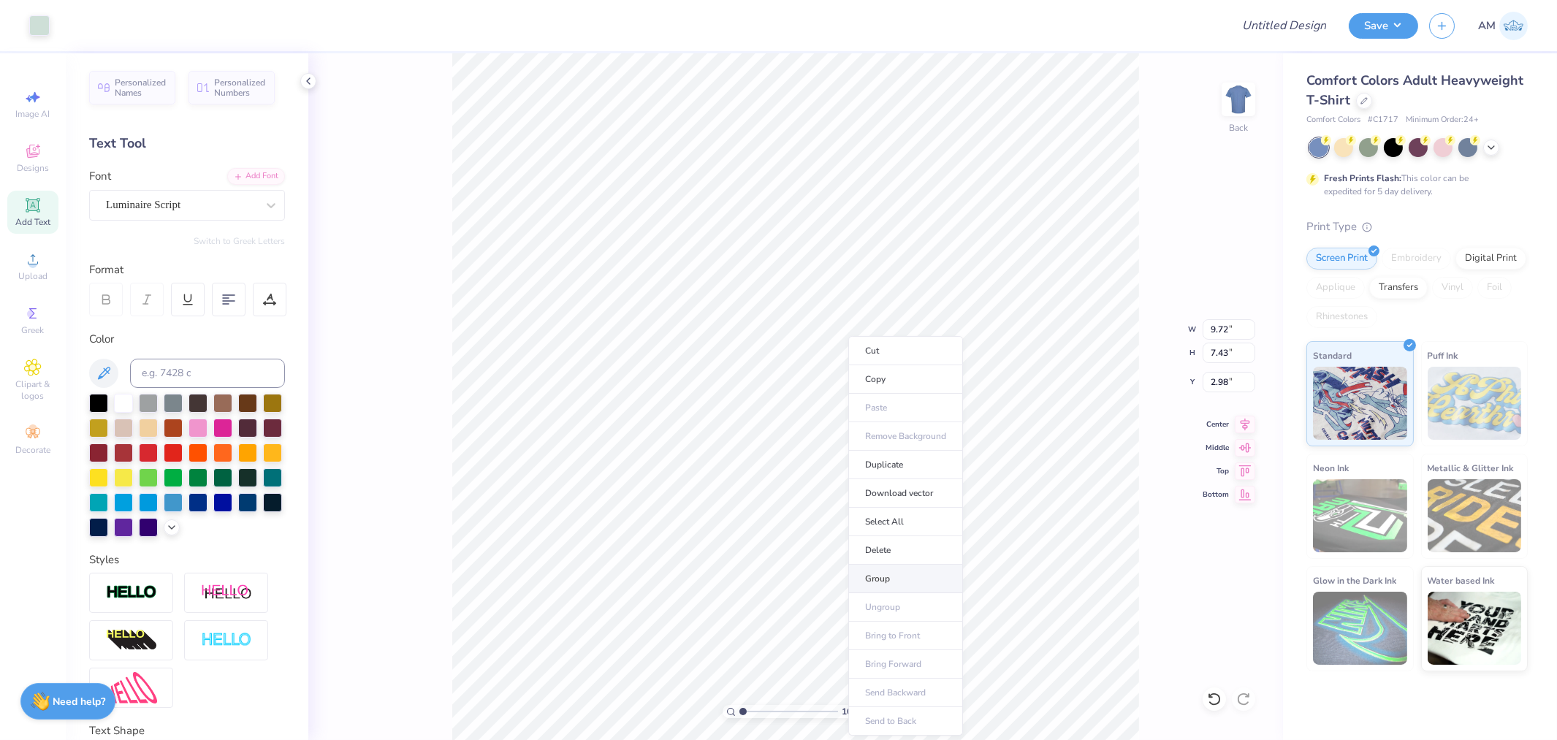
click at [895, 578] on li "Group" at bounding box center [905, 579] width 115 height 28
drag, startPoint x: 742, startPoint y: 709, endPoint x: 718, endPoint y: 717, distance: 25.4
click at [739, 717] on input "range" at bounding box center [788, 711] width 99 height 13
click at [904, 415] on li "Download vector" at bounding box center [915, 419] width 115 height 28
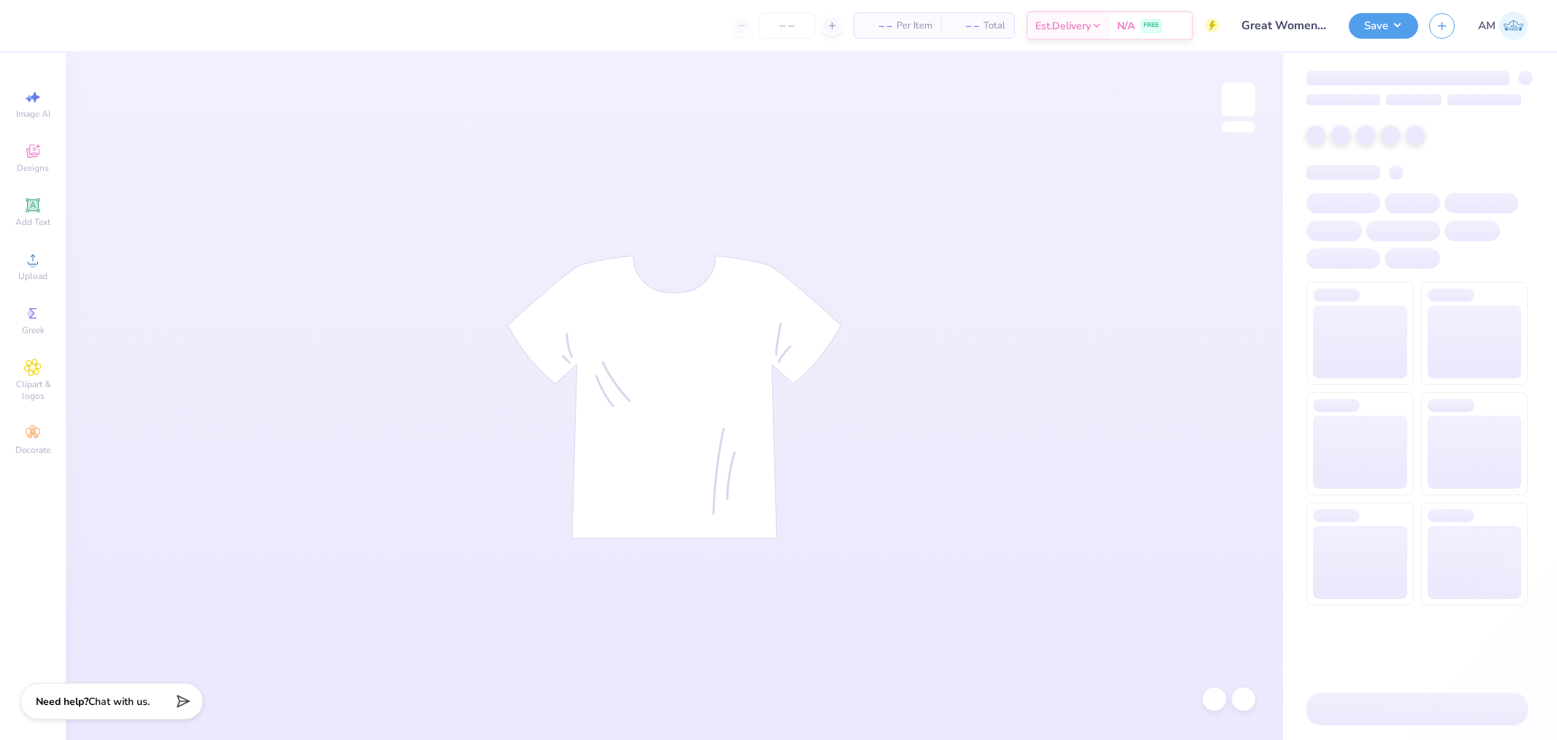
type input "144"
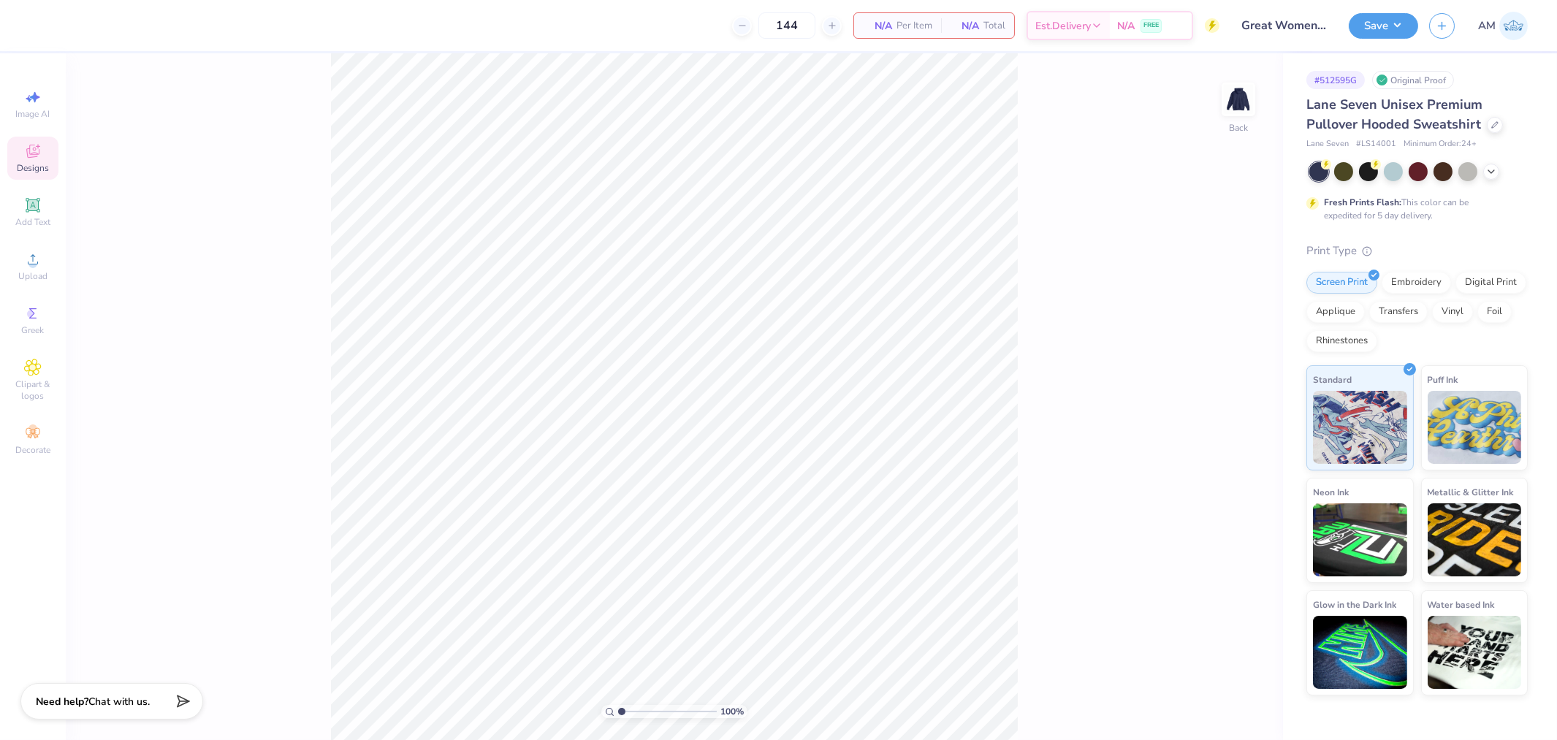
click at [42, 156] on div "Designs" at bounding box center [32, 158] width 51 height 43
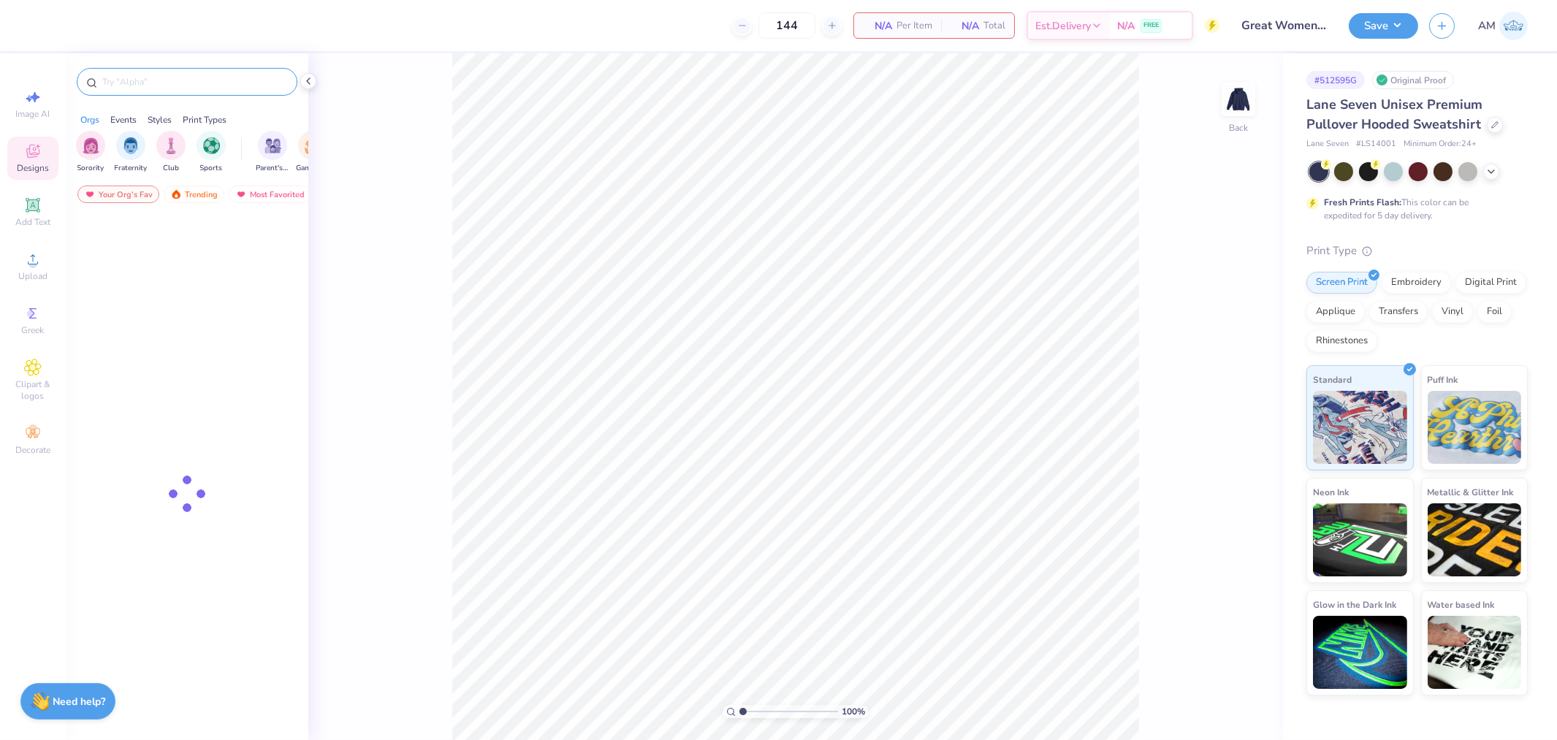
click at [169, 86] on input "text" at bounding box center [194, 82] width 187 height 15
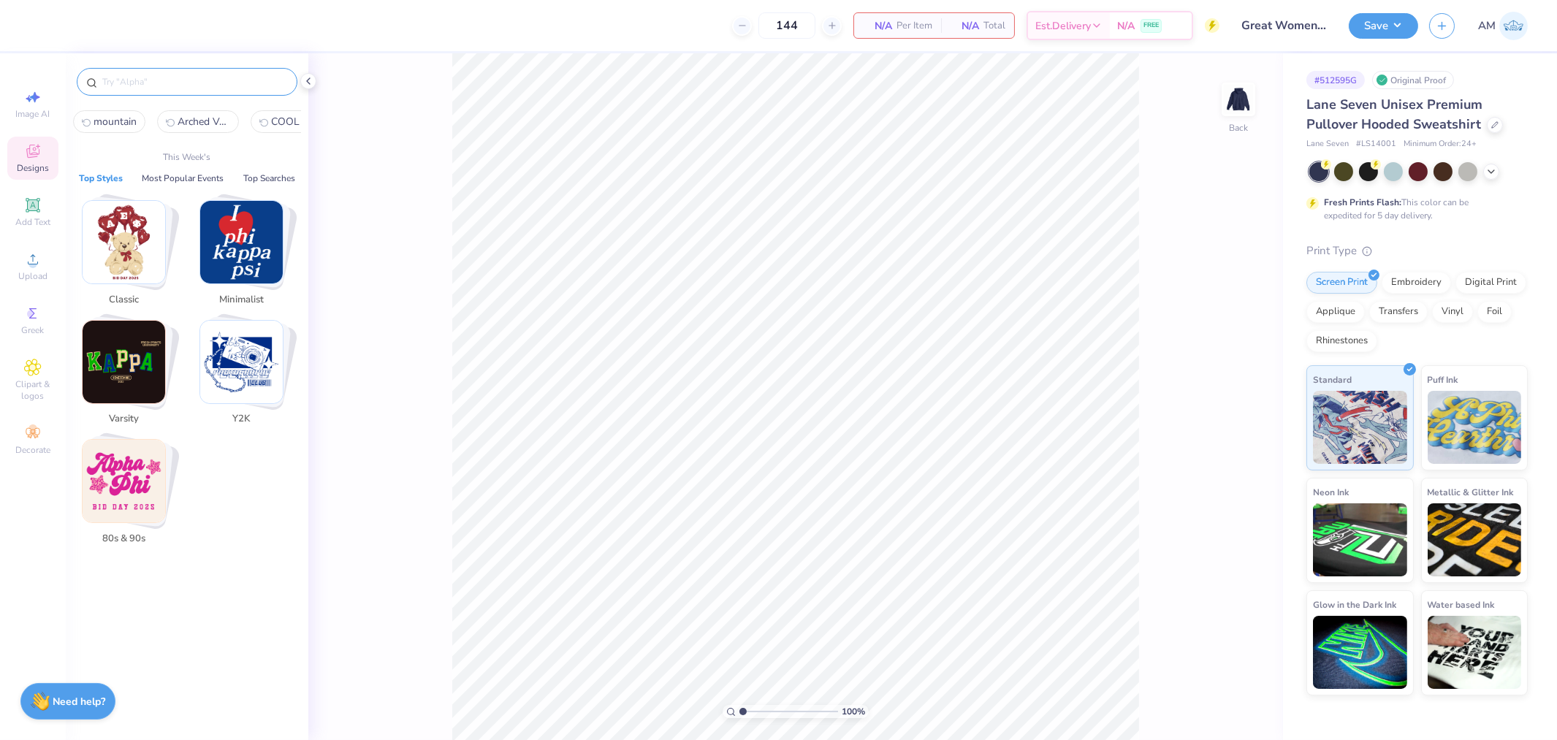
paste input "Simple Red And Black Greek Stars"
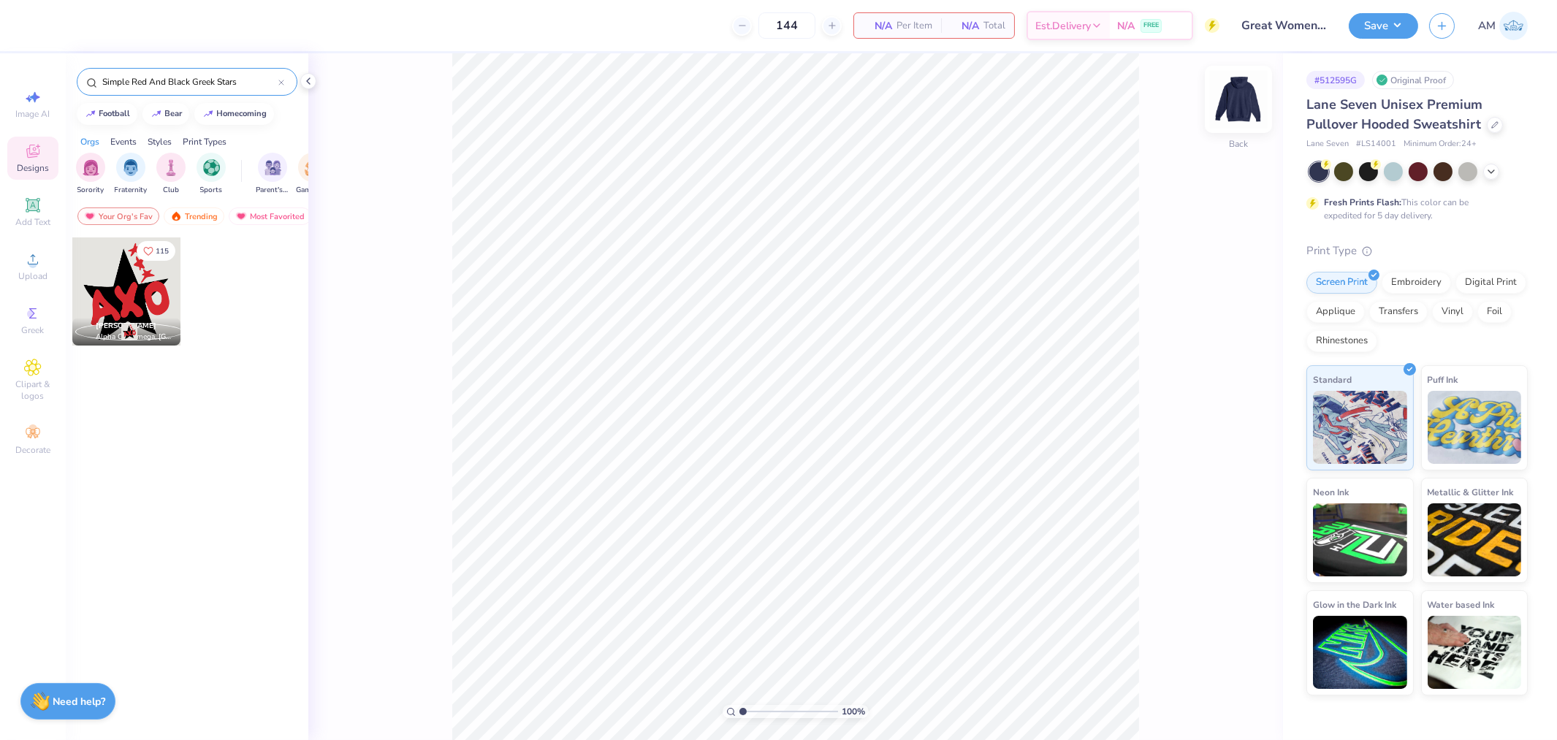
type input "Simple Red And Black Greek Stars"
click at [1247, 107] on img at bounding box center [1238, 99] width 58 height 58
click at [132, 305] on div at bounding box center [126, 291] width 108 height 108
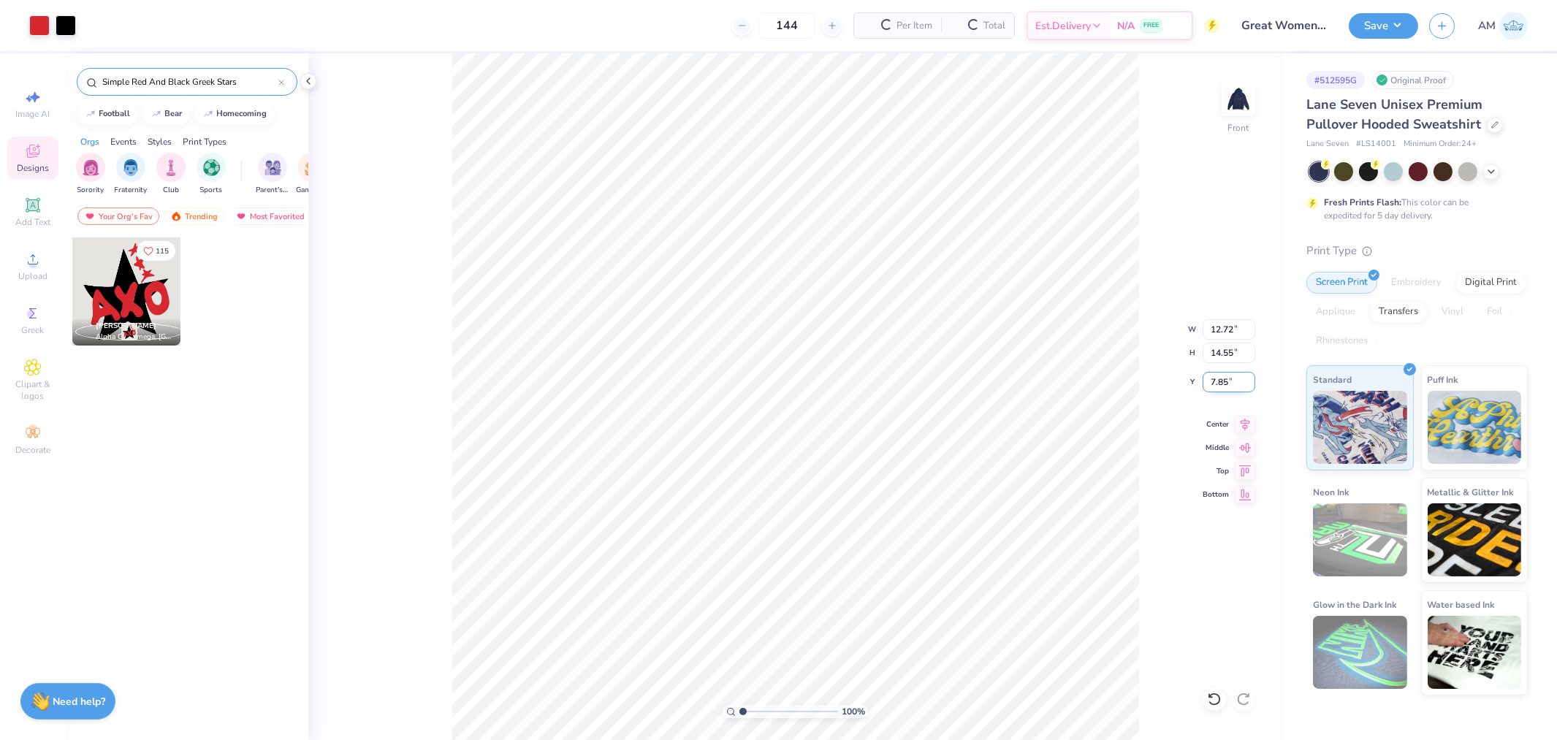
click at [1218, 375] on input "7.85" at bounding box center [1228, 382] width 53 height 20
type input "6.00"
click at [1229, 319] on input "12.72" at bounding box center [1228, 329] width 53 height 20
type input "12.50"
type input "14.29"
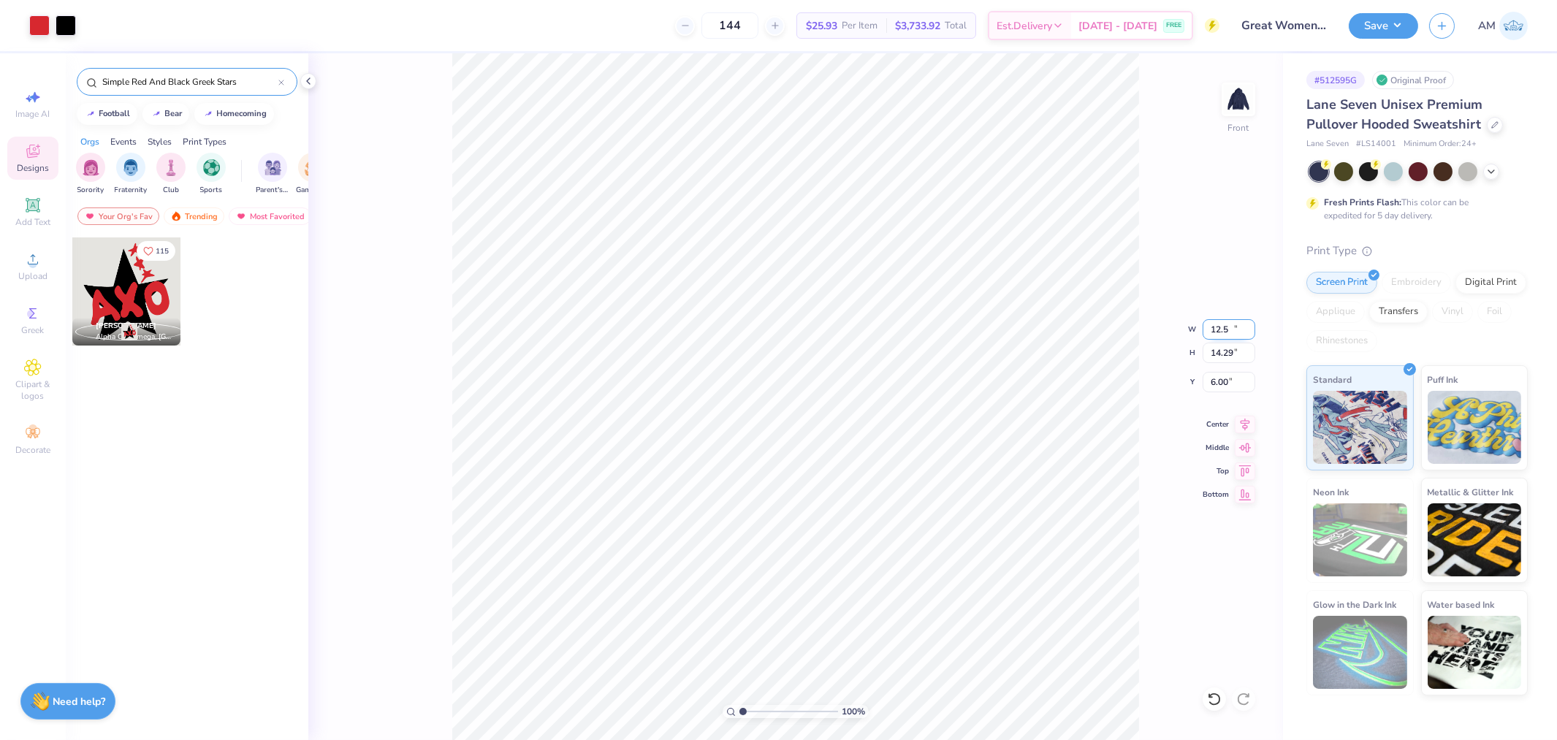
type input "6.13"
click at [1240, 418] on icon at bounding box center [1244, 422] width 20 height 18
click at [867, 608] on li "Ungroup" at bounding box center [884, 607] width 115 height 28
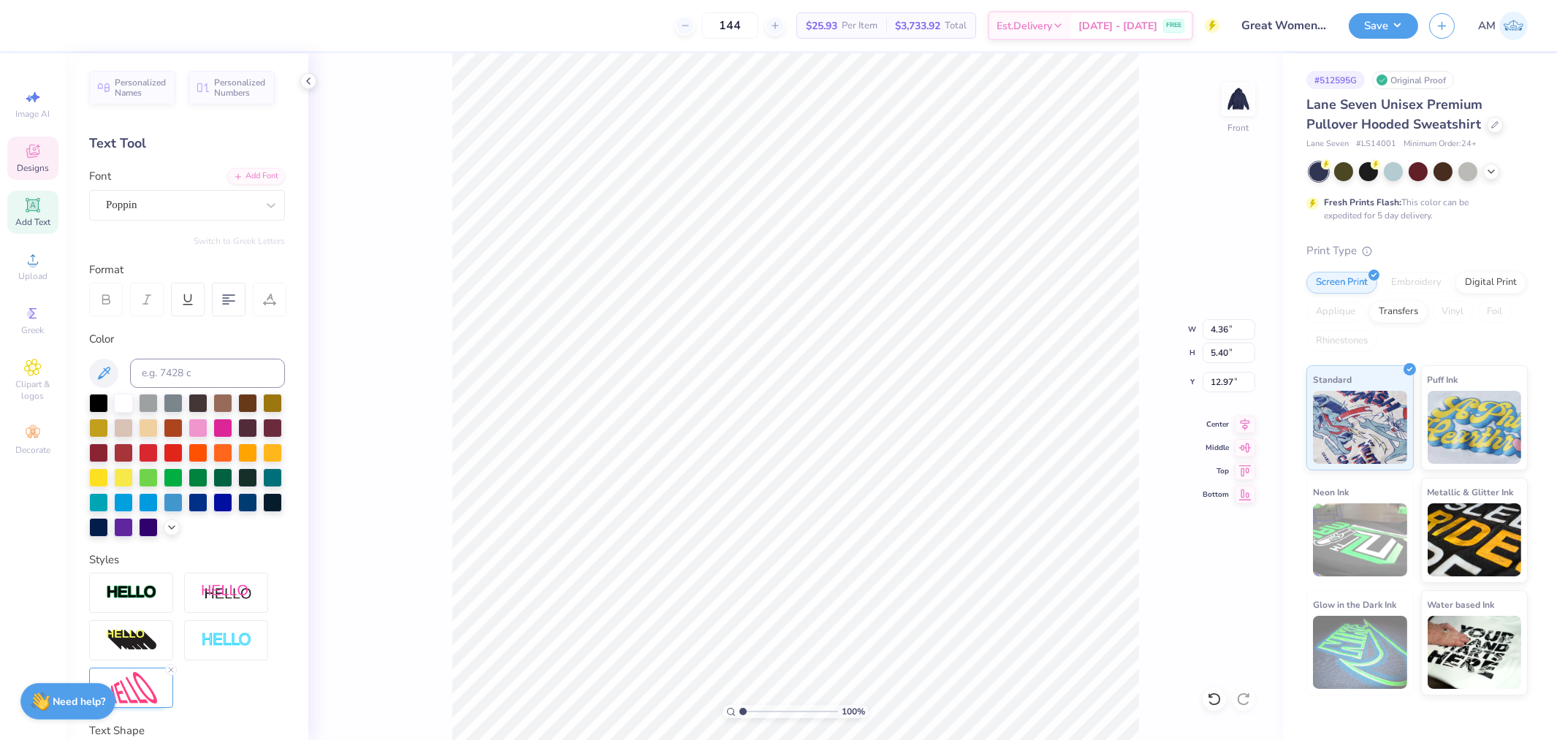
scroll to position [12, 1]
type textarea "PANHELLENIC"
click at [1217, 329] on input "4.36" at bounding box center [1228, 329] width 53 height 20
type input "4.71"
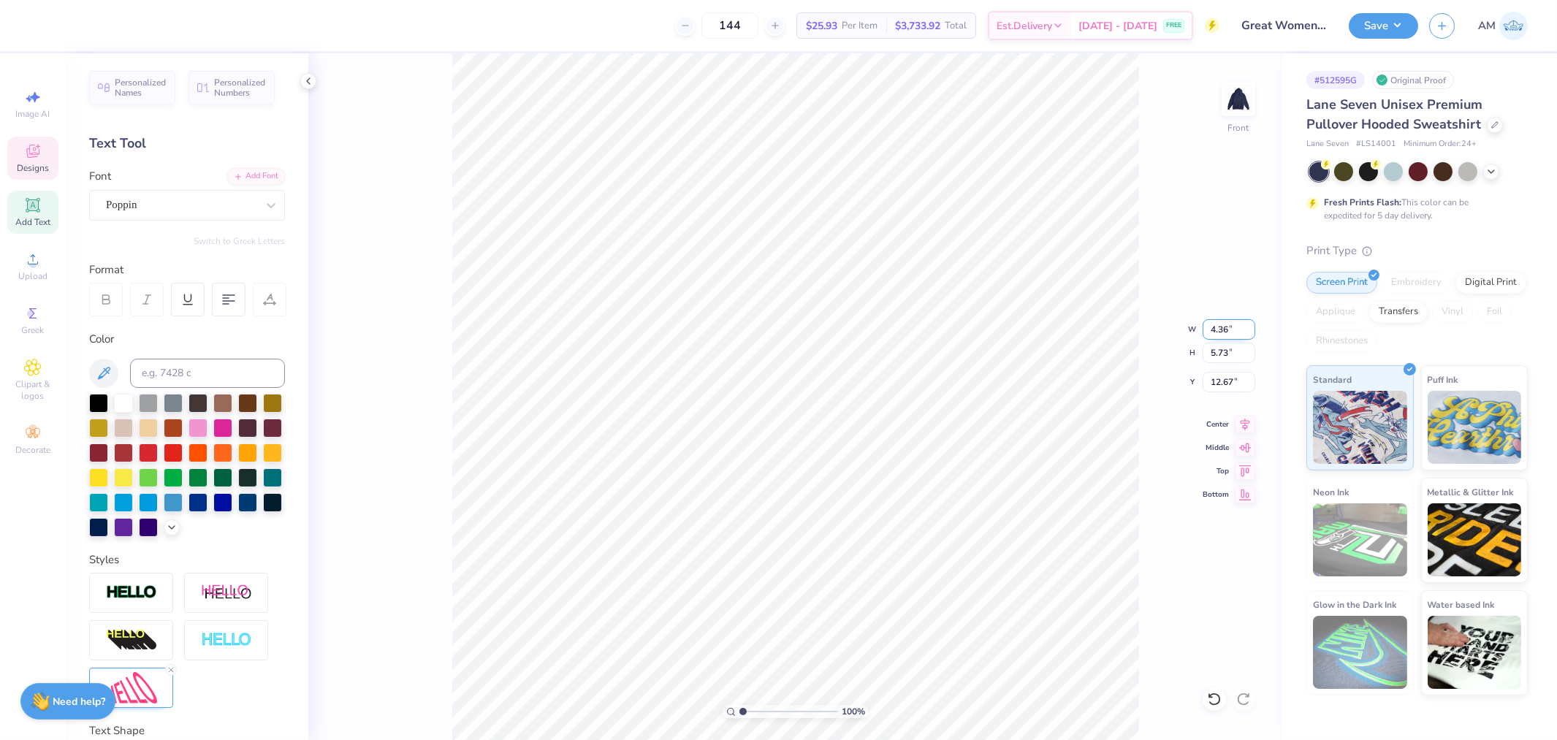
type input "5.73"
type input "12.67"
click at [1205, 699] on div at bounding box center [1213, 698] width 23 height 23
type input "12.69"
click at [1218, 332] on input "4.36" at bounding box center [1228, 329] width 53 height 20
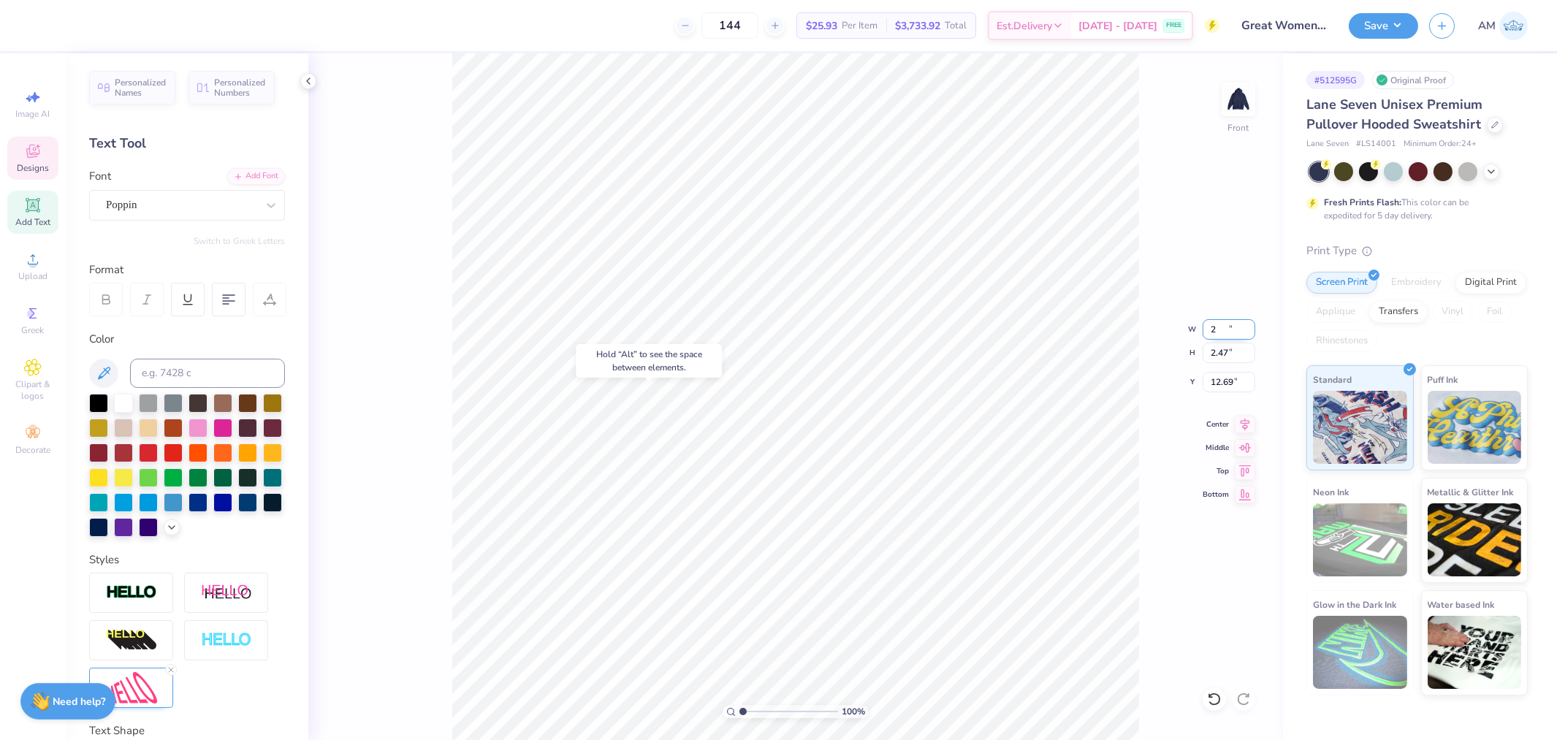
type input "2.00"
type input "2.47"
type input "14.15"
click at [1216, 703] on icon at bounding box center [1213, 698] width 12 height 13
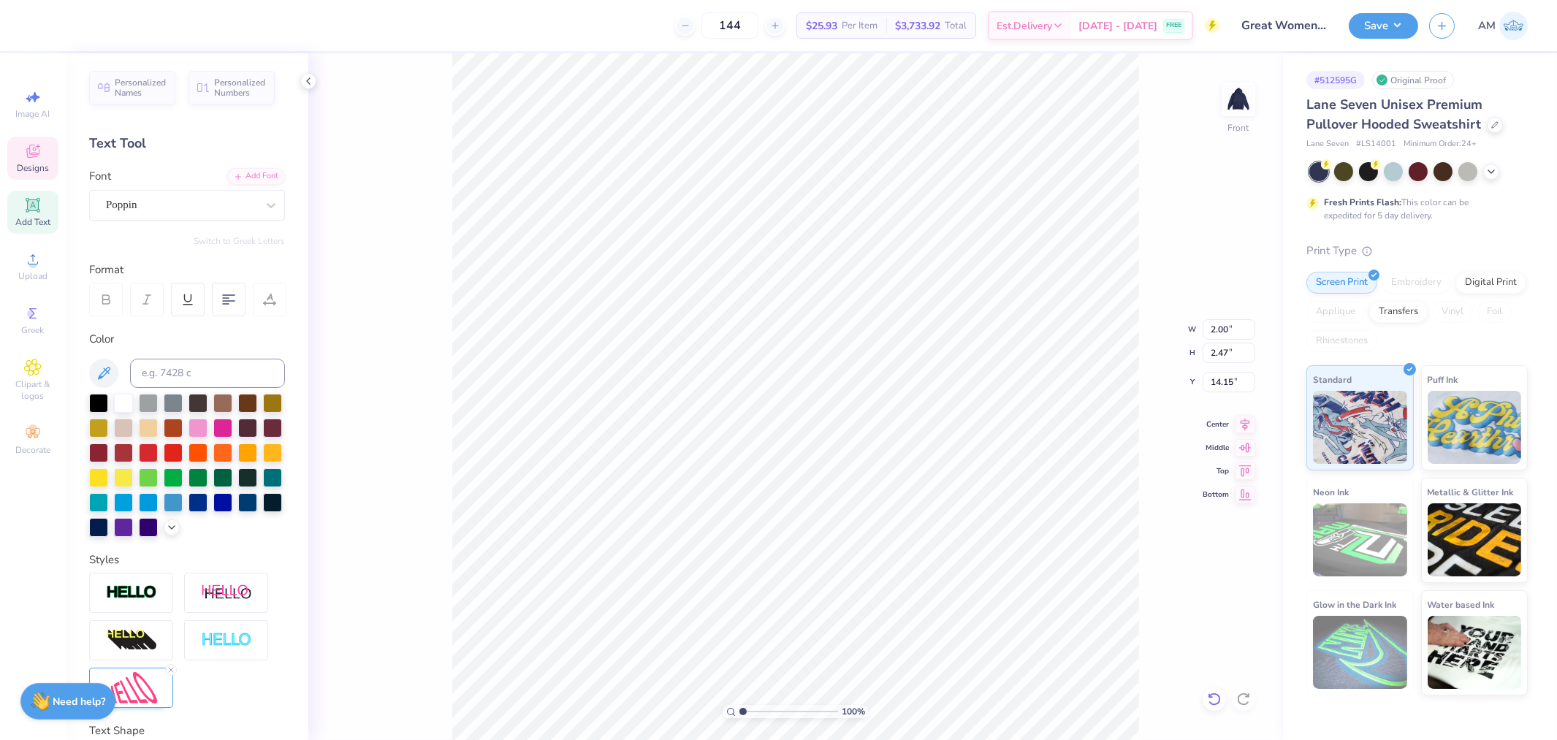
click at [1216, 703] on icon at bounding box center [1213, 698] width 12 height 13
type input "4.36"
type input "5.40"
type input "12.97"
click at [1216, 703] on icon at bounding box center [1213, 698] width 12 height 13
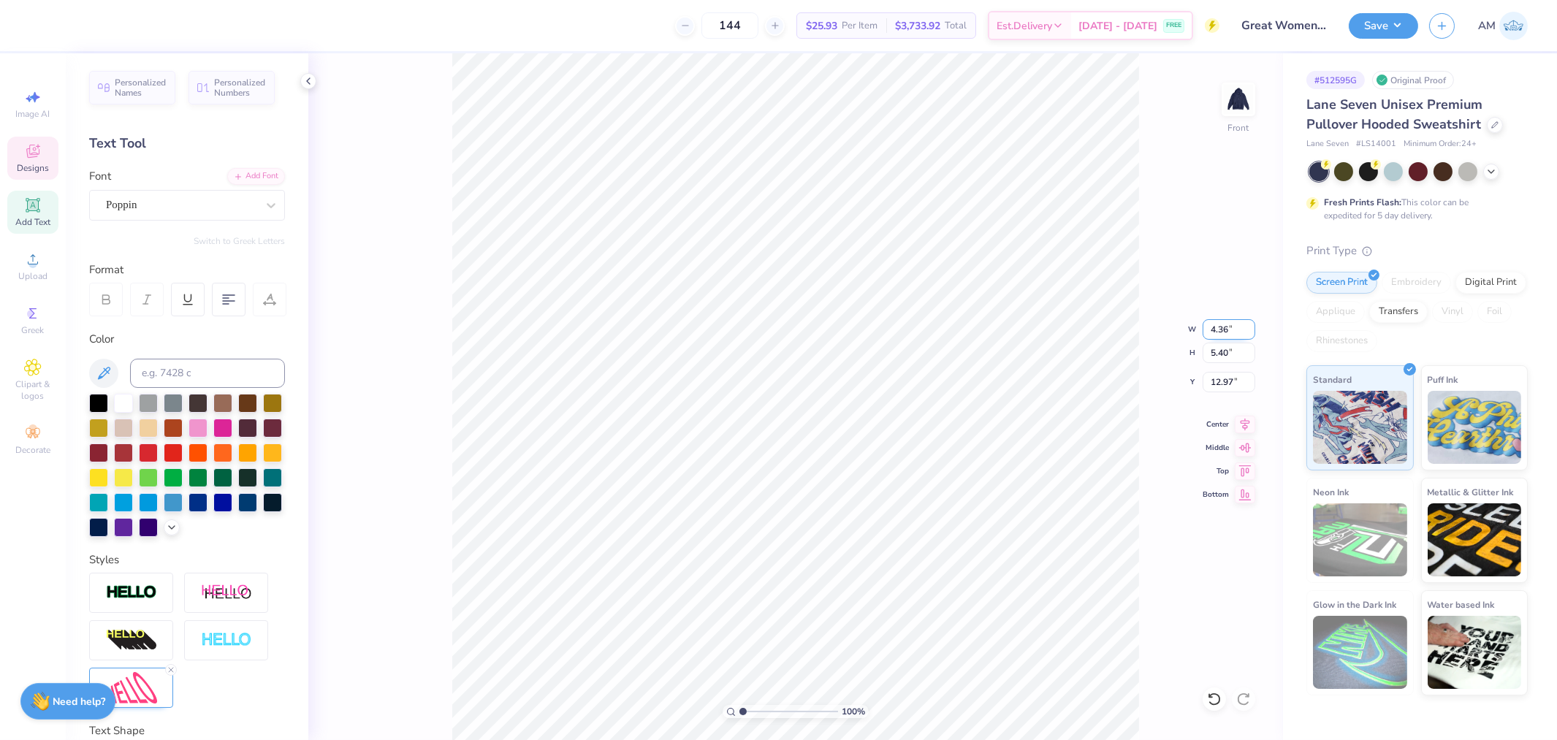
click at [1223, 329] on input "4.36" at bounding box center [1228, 329] width 53 height 20
type input "2.15"
type input "2.66"
type input "14.34"
type textarea "PAN"
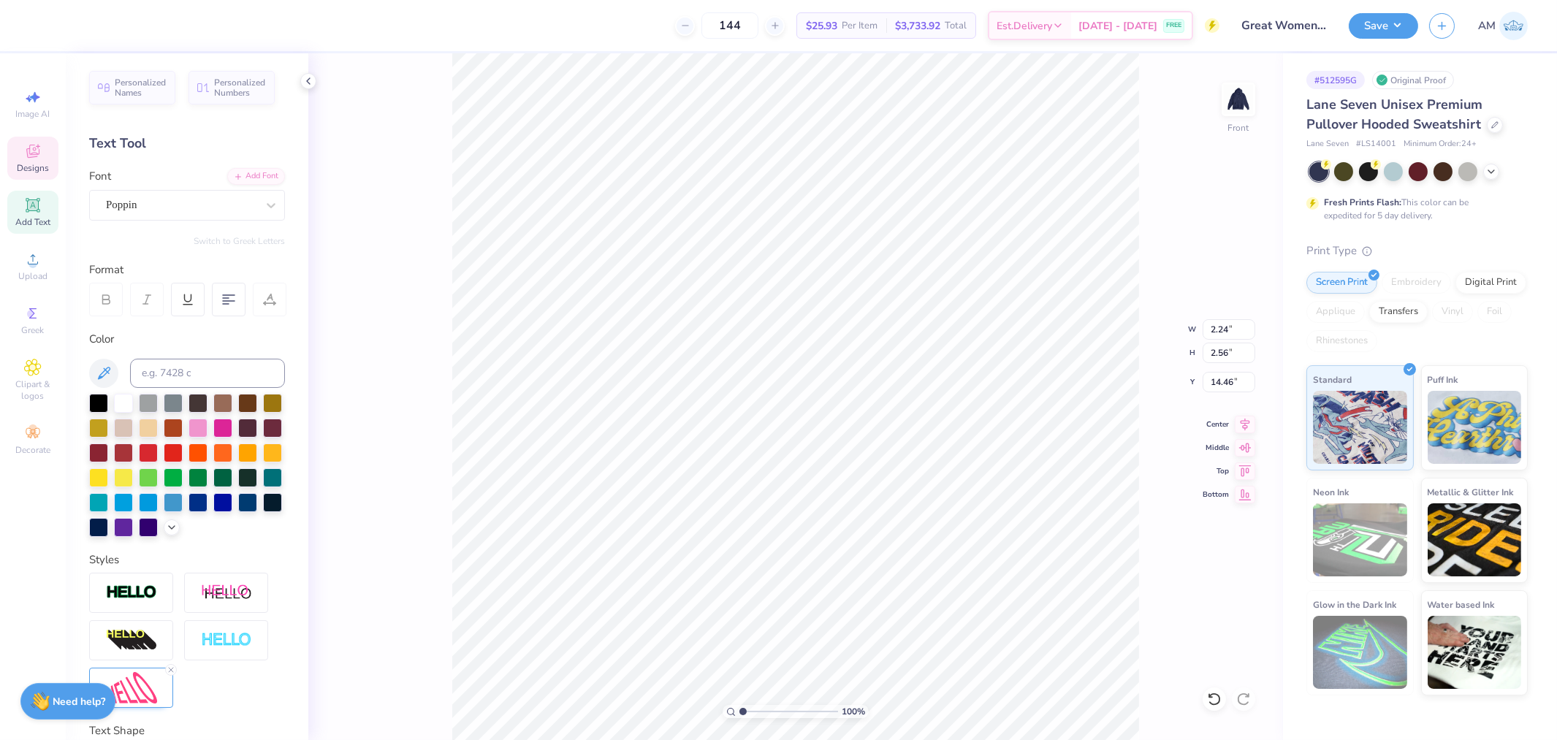
type input "3.34"
type input "3.82"
type input "13.20"
type textarea "PANHELLENIC"
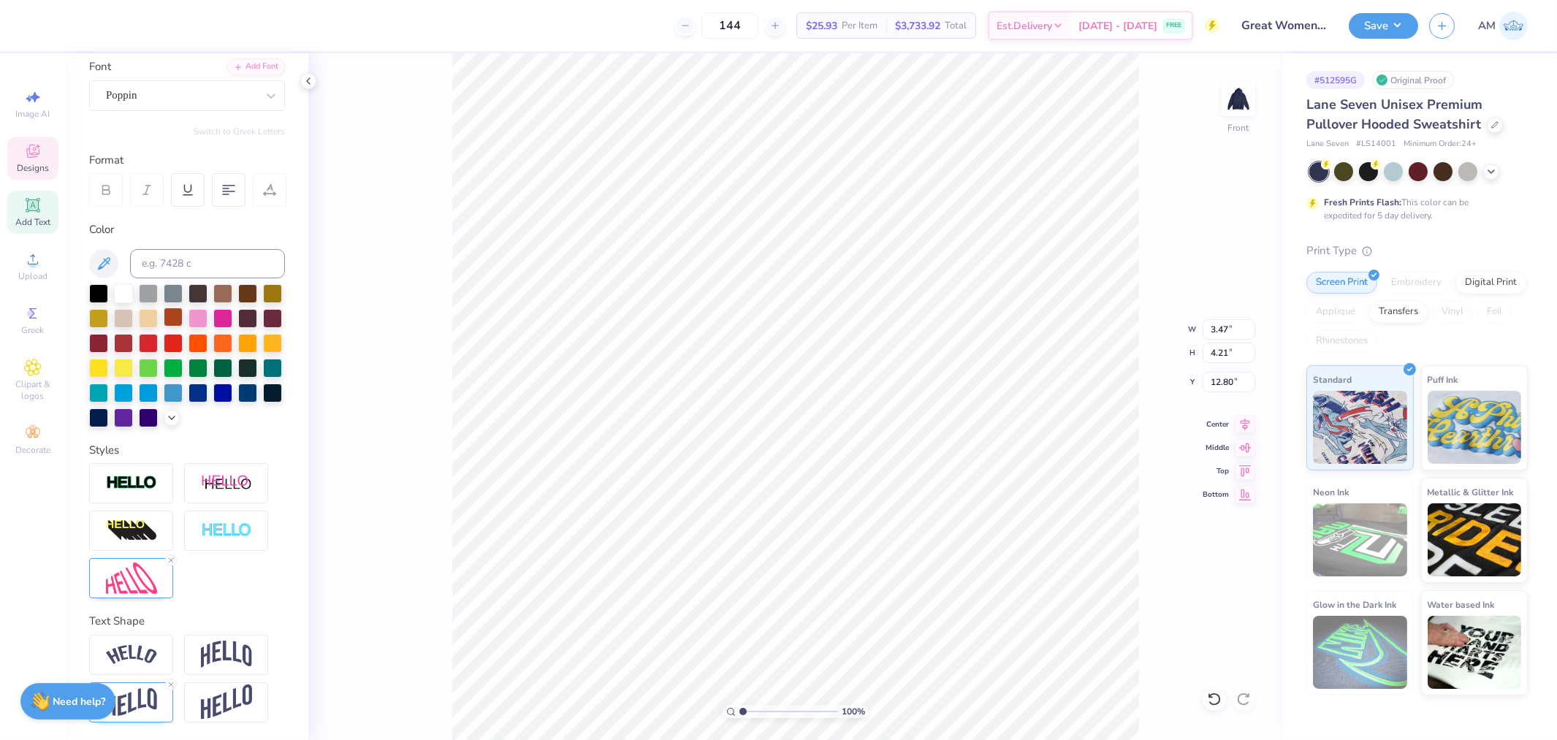
scroll to position [134, 0]
click at [169, 559] on line at bounding box center [171, 560] width 4 height 4
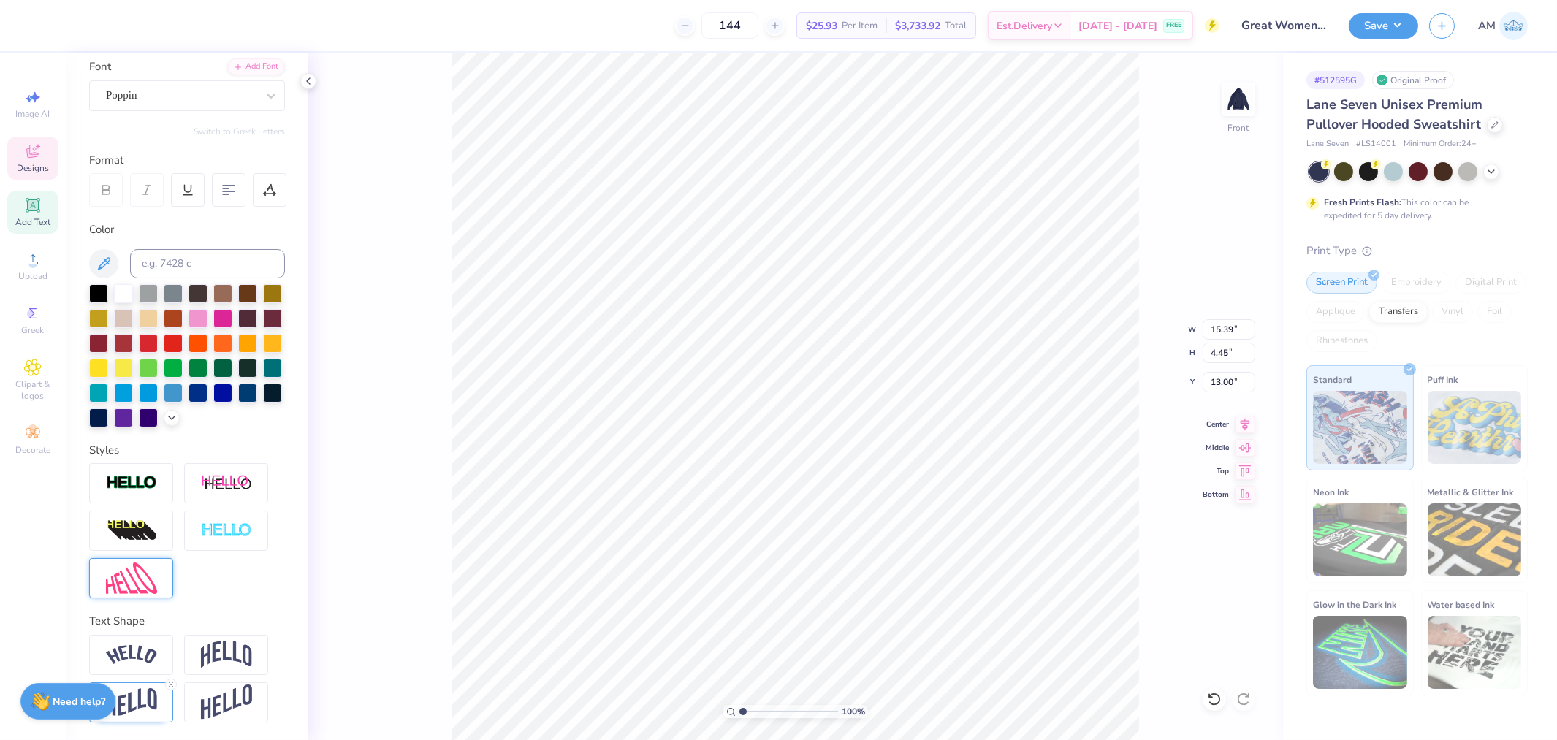
type input "15.39"
type input "4.45"
type input "13.00"
type input "15.14"
type input "4.10"
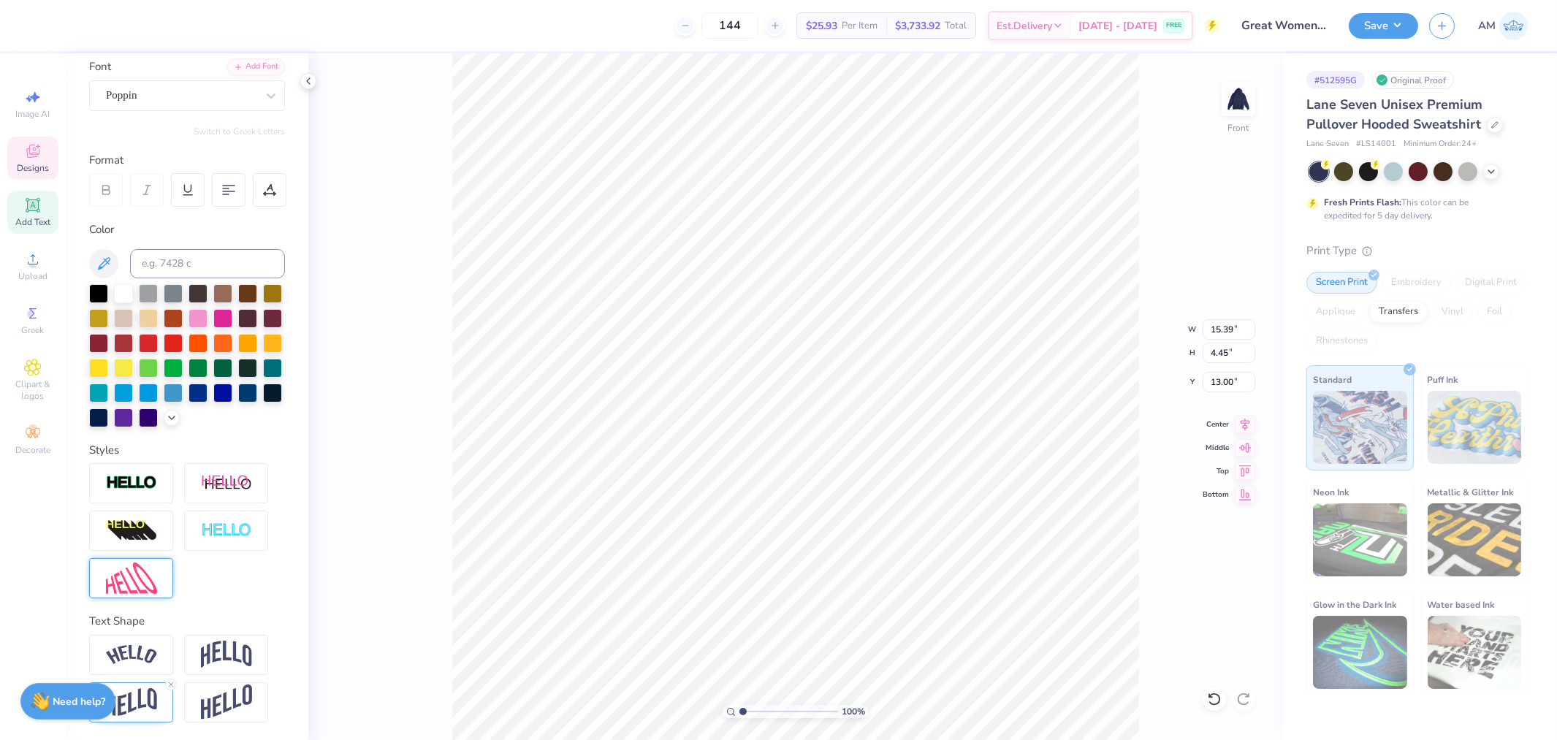
type input "13.04"
click at [1210, 697] on icon at bounding box center [1210, 695] width 3 height 3
type input "15.39"
type input "4.45"
type input "13.00"
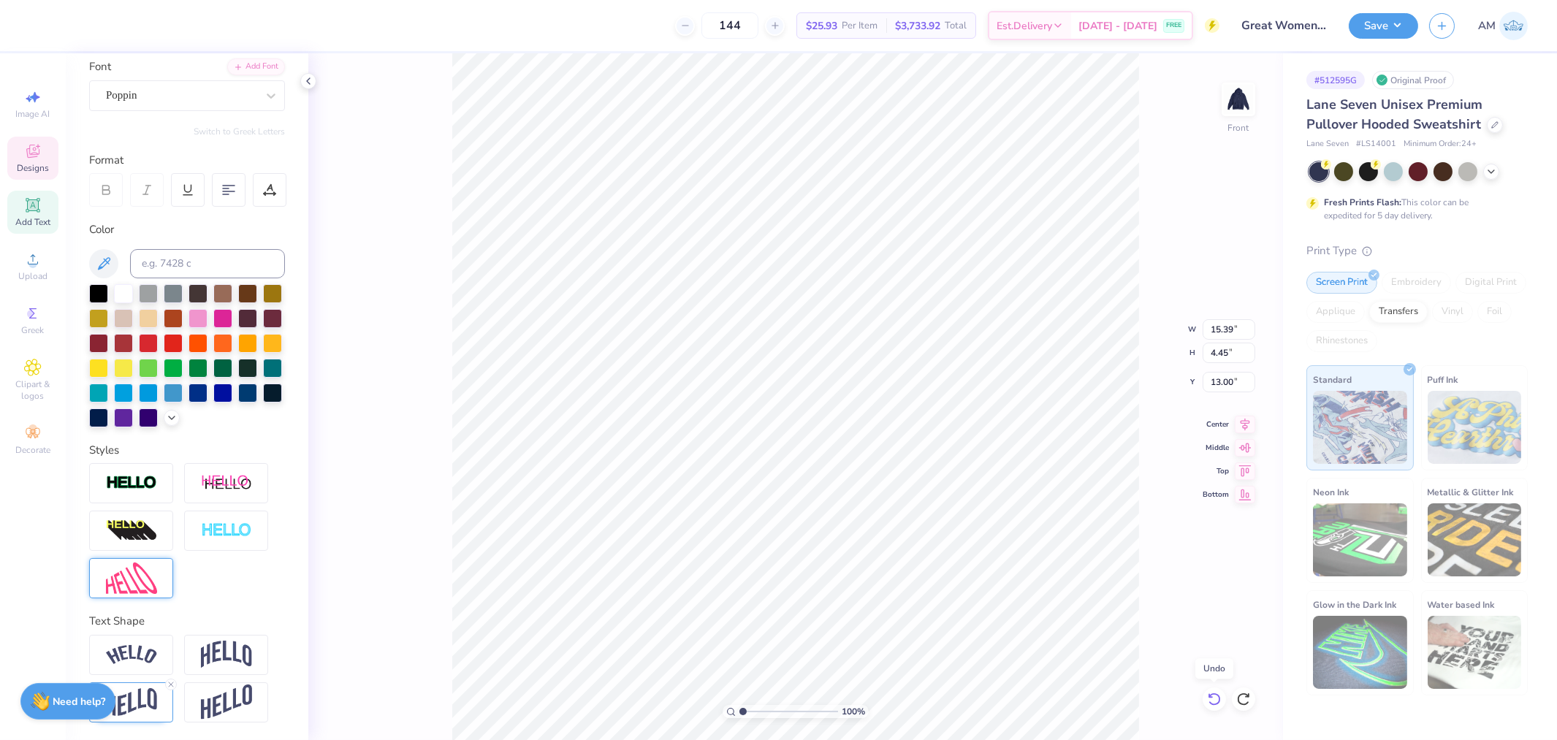
click at [1210, 697] on icon at bounding box center [1210, 695] width 3 height 3
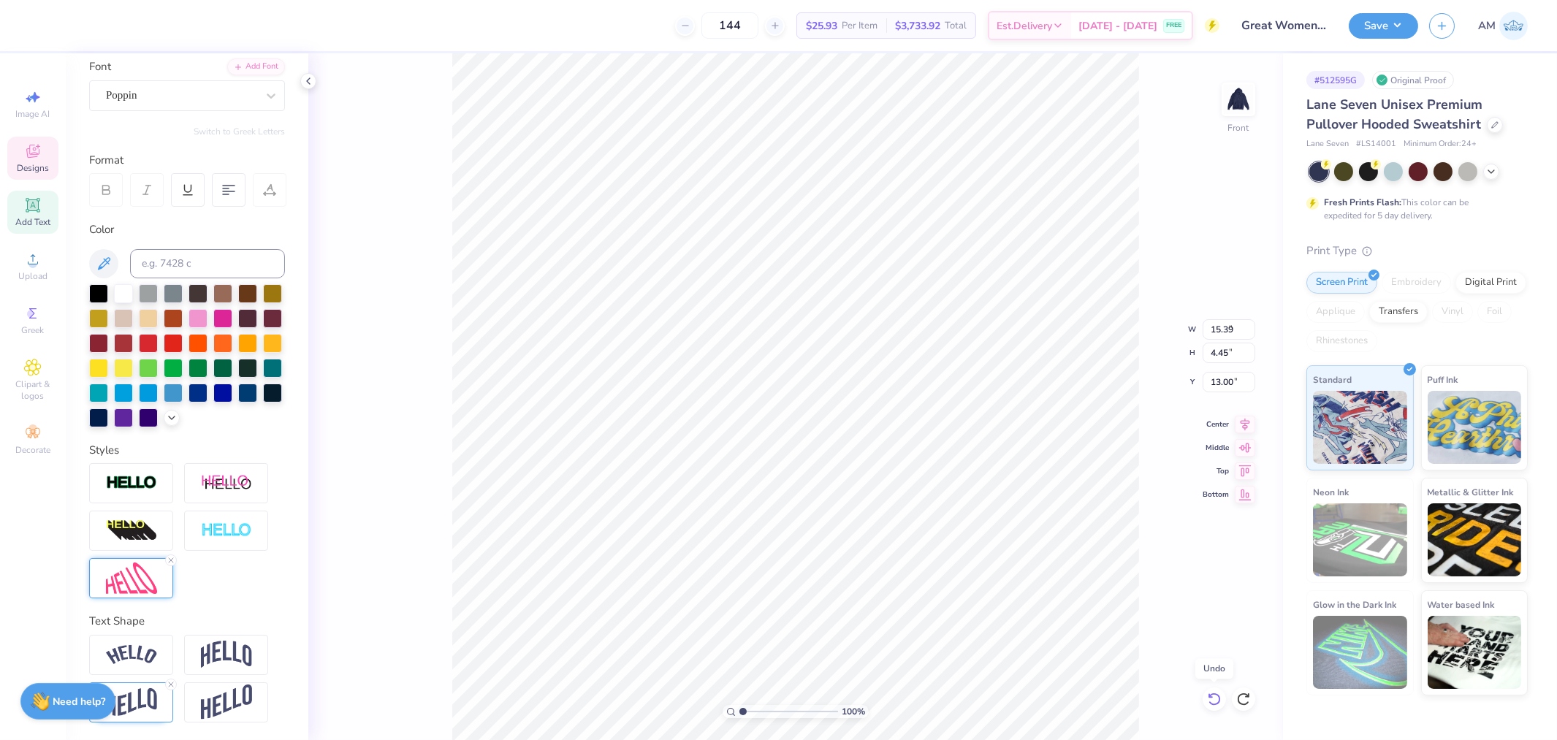
type input "3.47"
type input "4.21"
type input "12.80"
click at [1217, 699] on icon at bounding box center [1214, 699] width 15 height 15
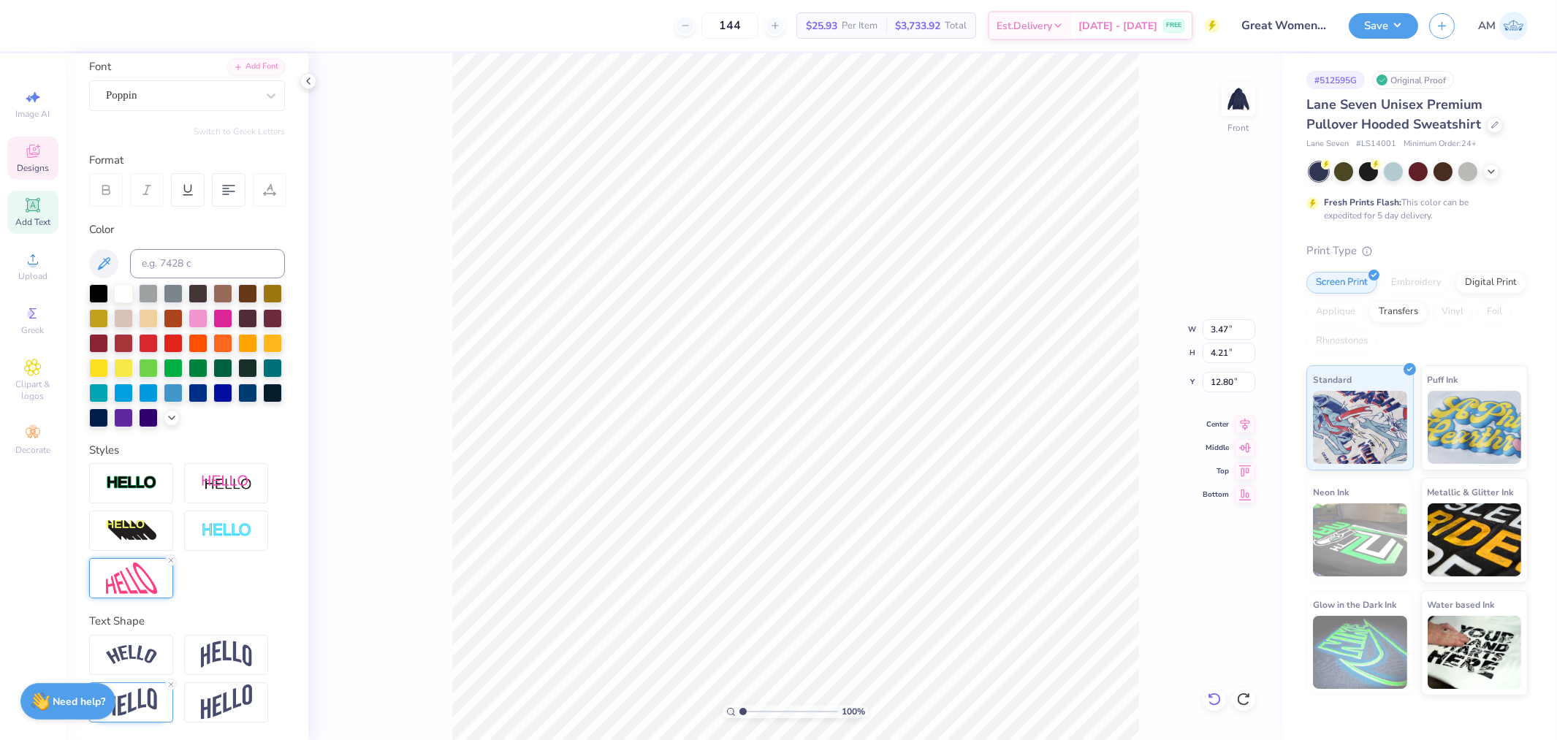
click at [1218, 699] on icon at bounding box center [1214, 699] width 15 height 15
type input "2.24"
type input "2.56"
type input "14.46"
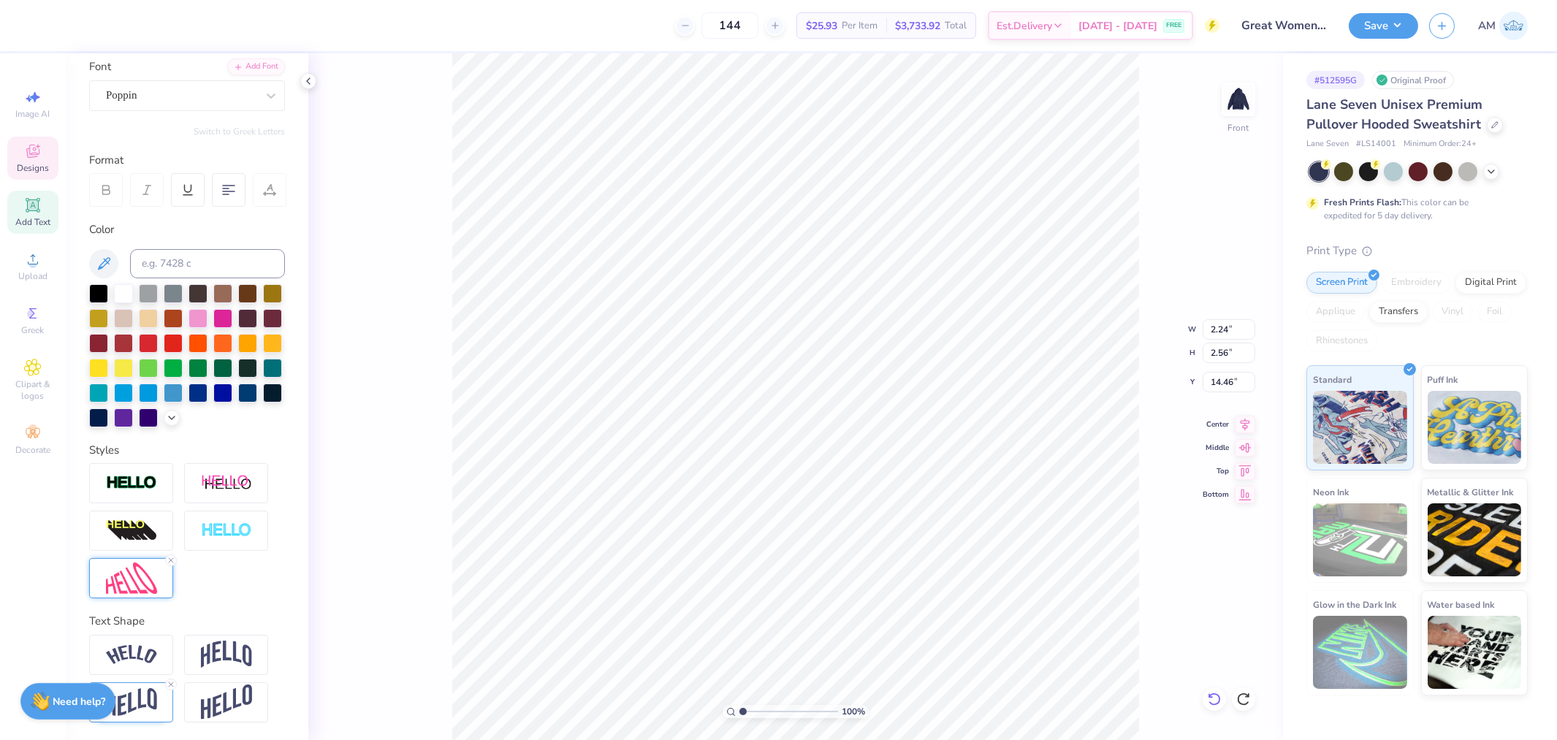
click at [1218, 699] on icon at bounding box center [1214, 699] width 15 height 15
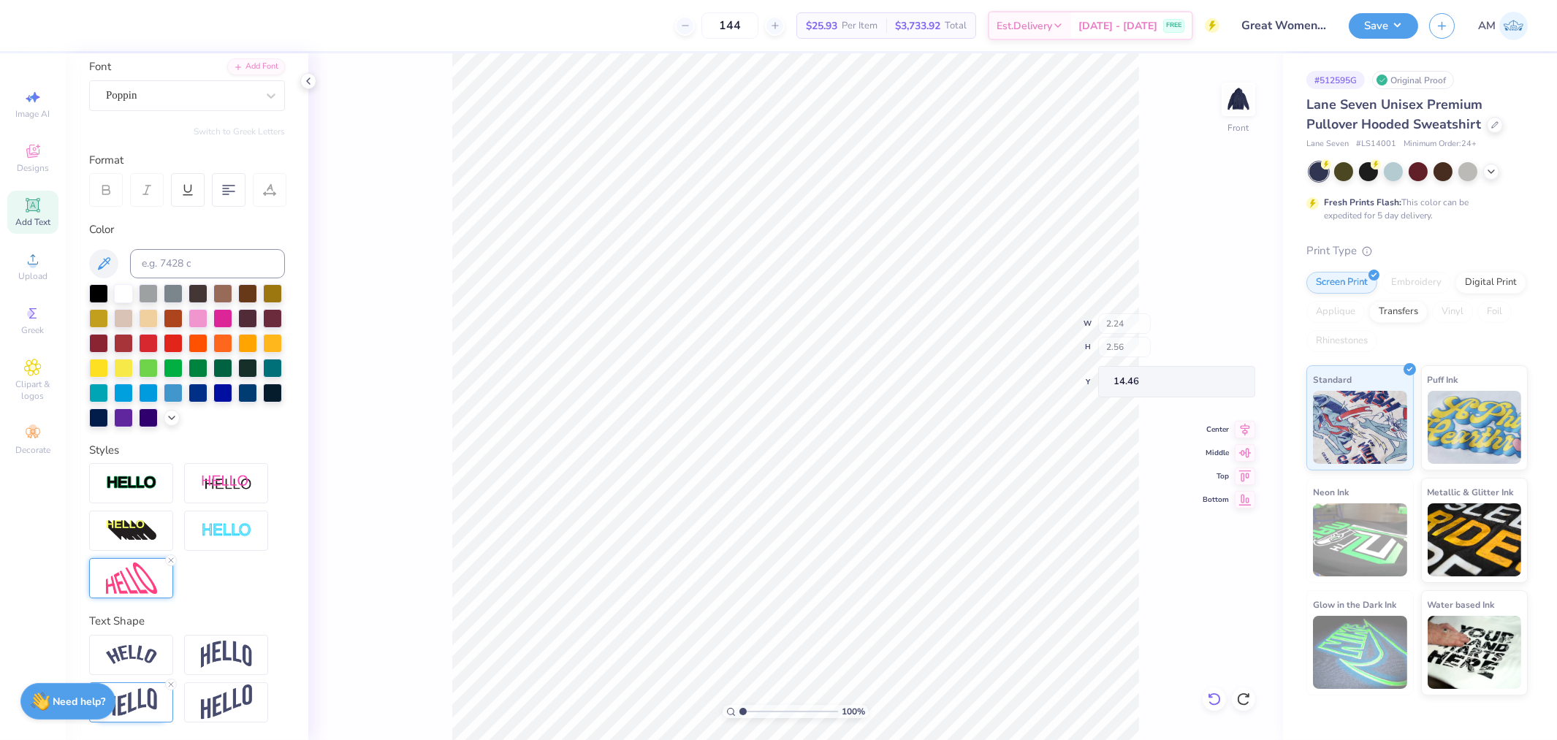
click at [1218, 699] on icon at bounding box center [1213, 698] width 12 height 13
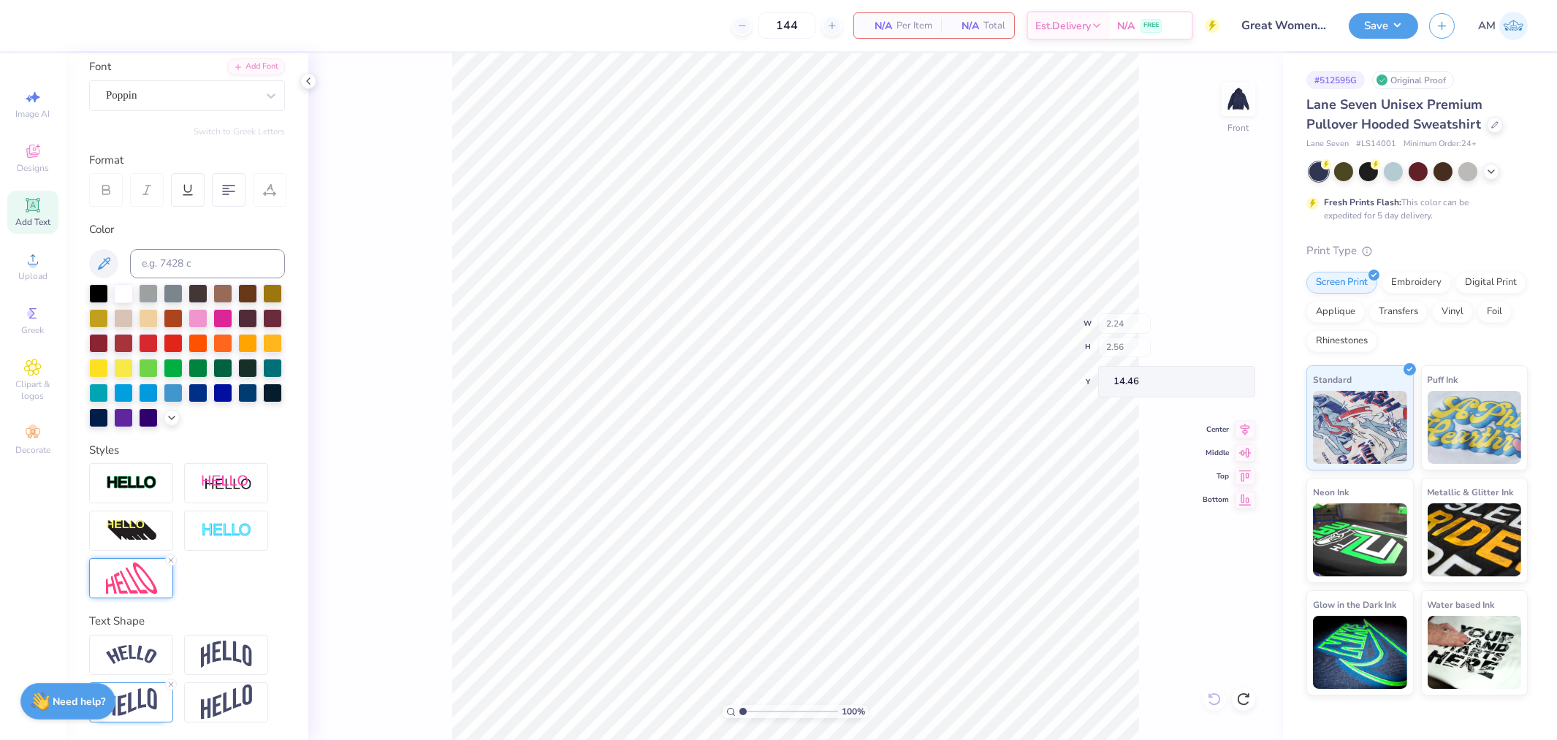
type input "12.72"
type input "14.55"
type input "7.85"
click at [1218, 699] on div "100 % Front W 12.72 H 14.55 Y 7.85 Center Middle Top Bottom" at bounding box center [795, 396] width 974 height 687
click at [1244, 699] on body "144 N/A Per Item N/A Total Est. Delivery N/A FREE Design Title Great Women Go G…" at bounding box center [778, 370] width 1557 height 740
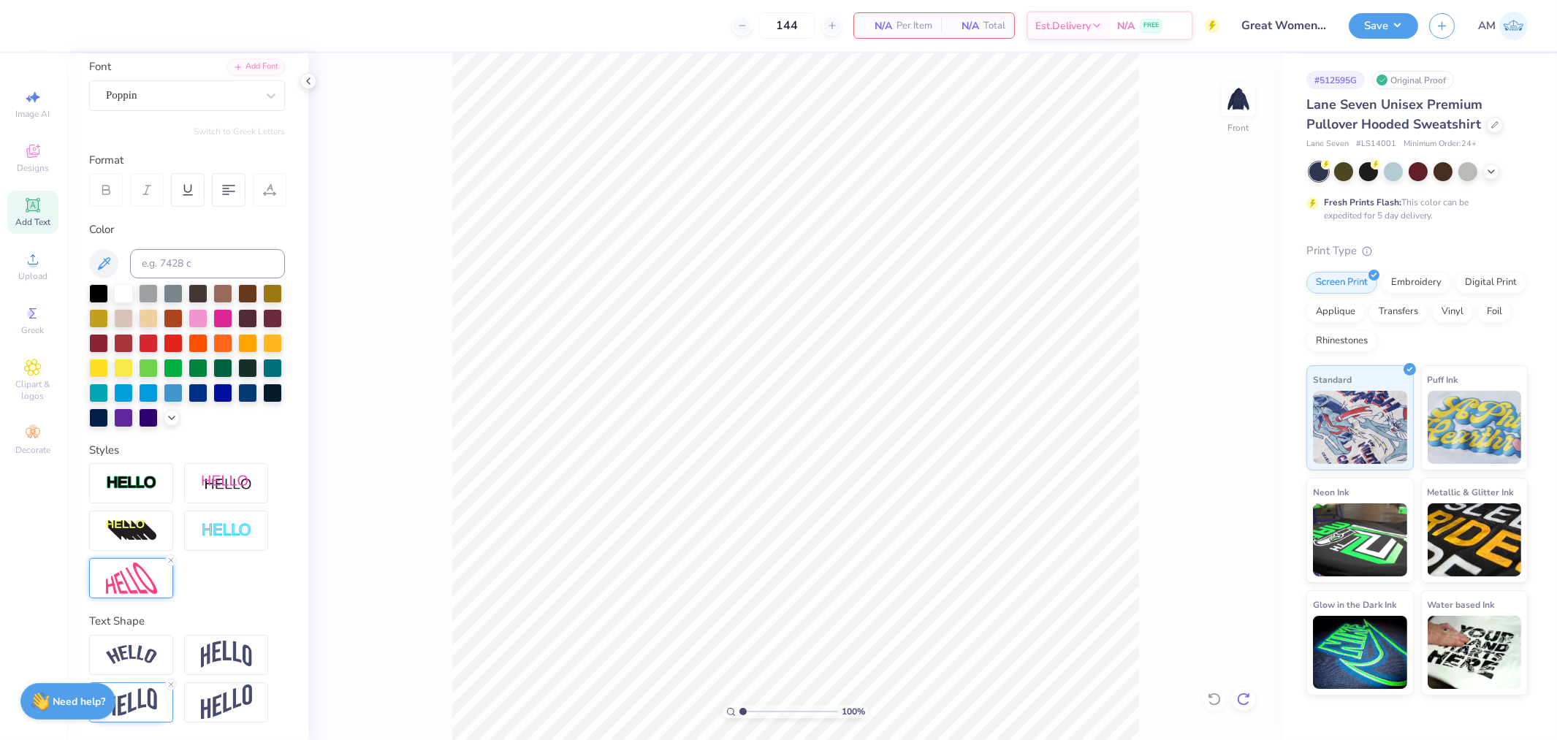
click at [1244, 699] on icon at bounding box center [1243, 699] width 15 height 15
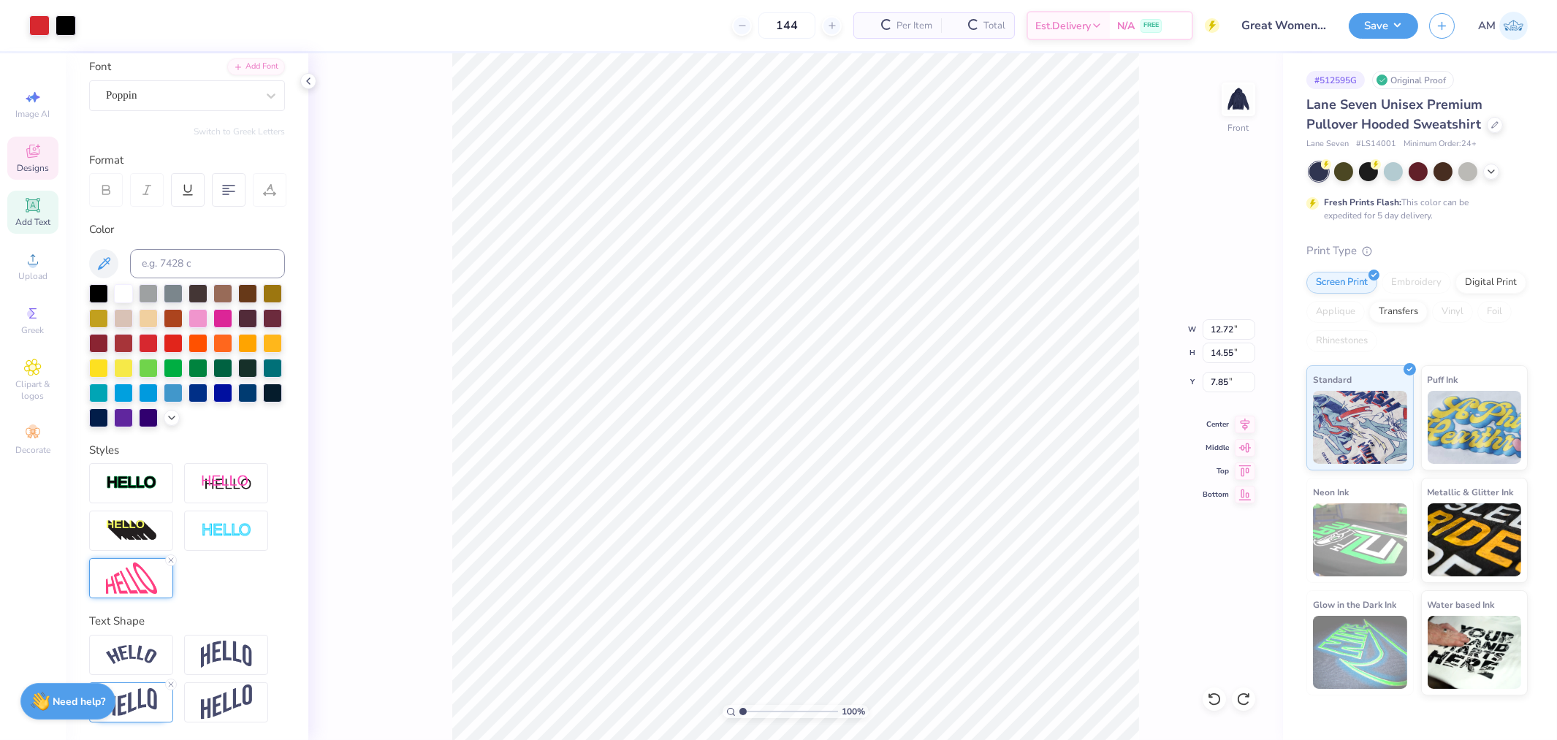
click at [897, 610] on li "Ungroup" at bounding box center [920, 607] width 115 height 28
type input "4.32"
type input "5.38"
type input "13.68"
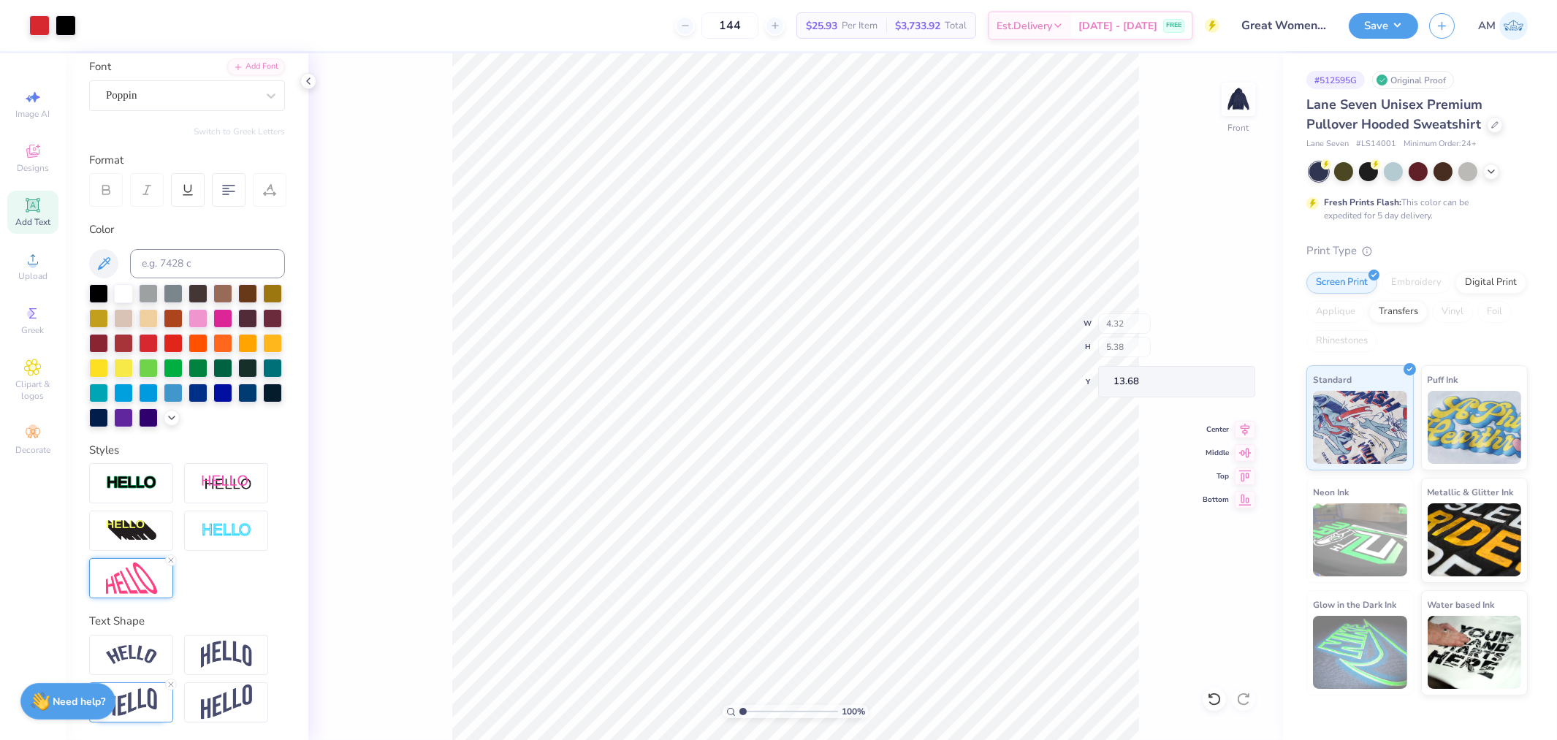
type input "4.44"
type input "5.49"
type input "14.82"
click at [823, 578] on li "Group" at bounding box center [841, 579] width 115 height 28
click at [855, 492] on li "Download vector" at bounding box center [866, 493] width 115 height 28
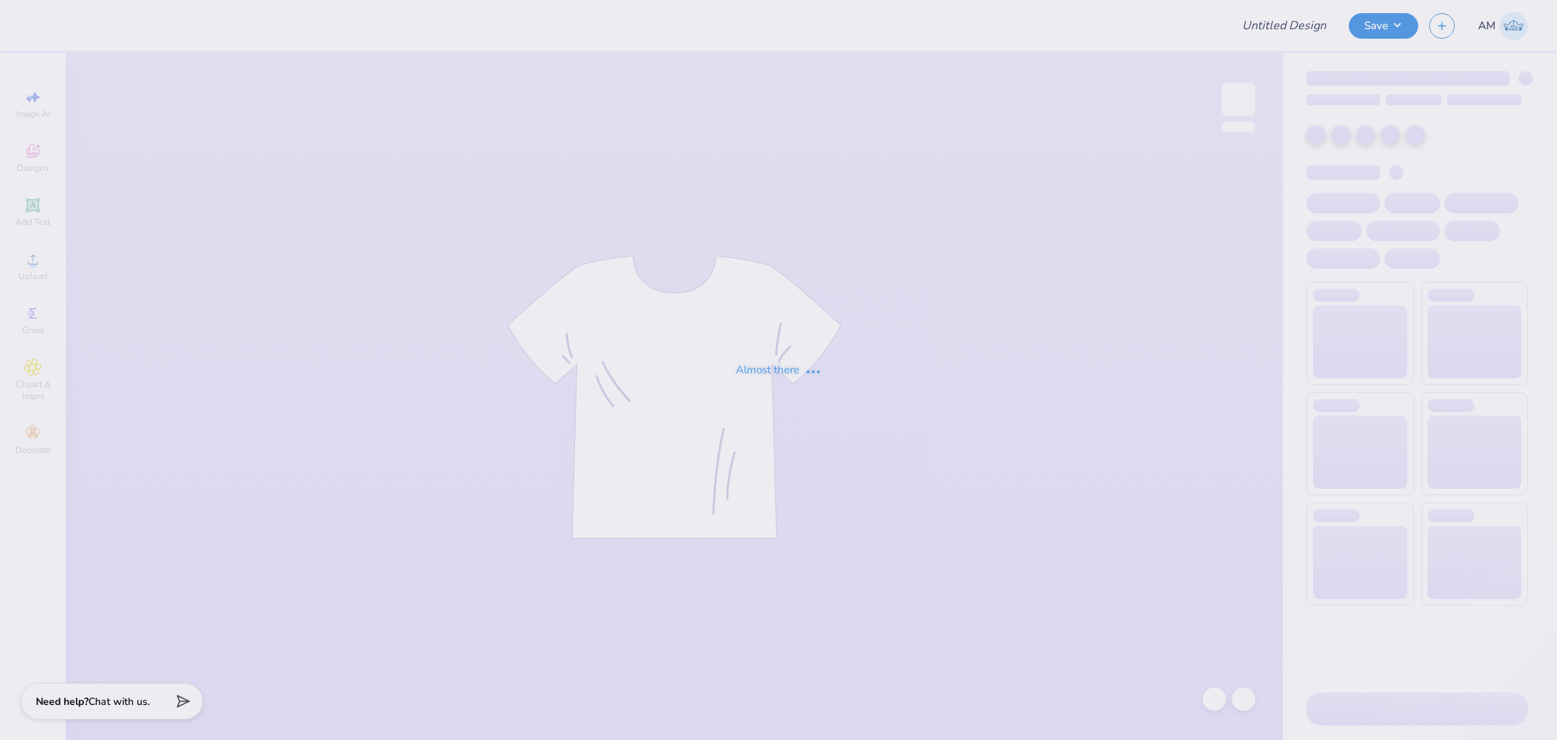
type input "Great Women Go Greek"
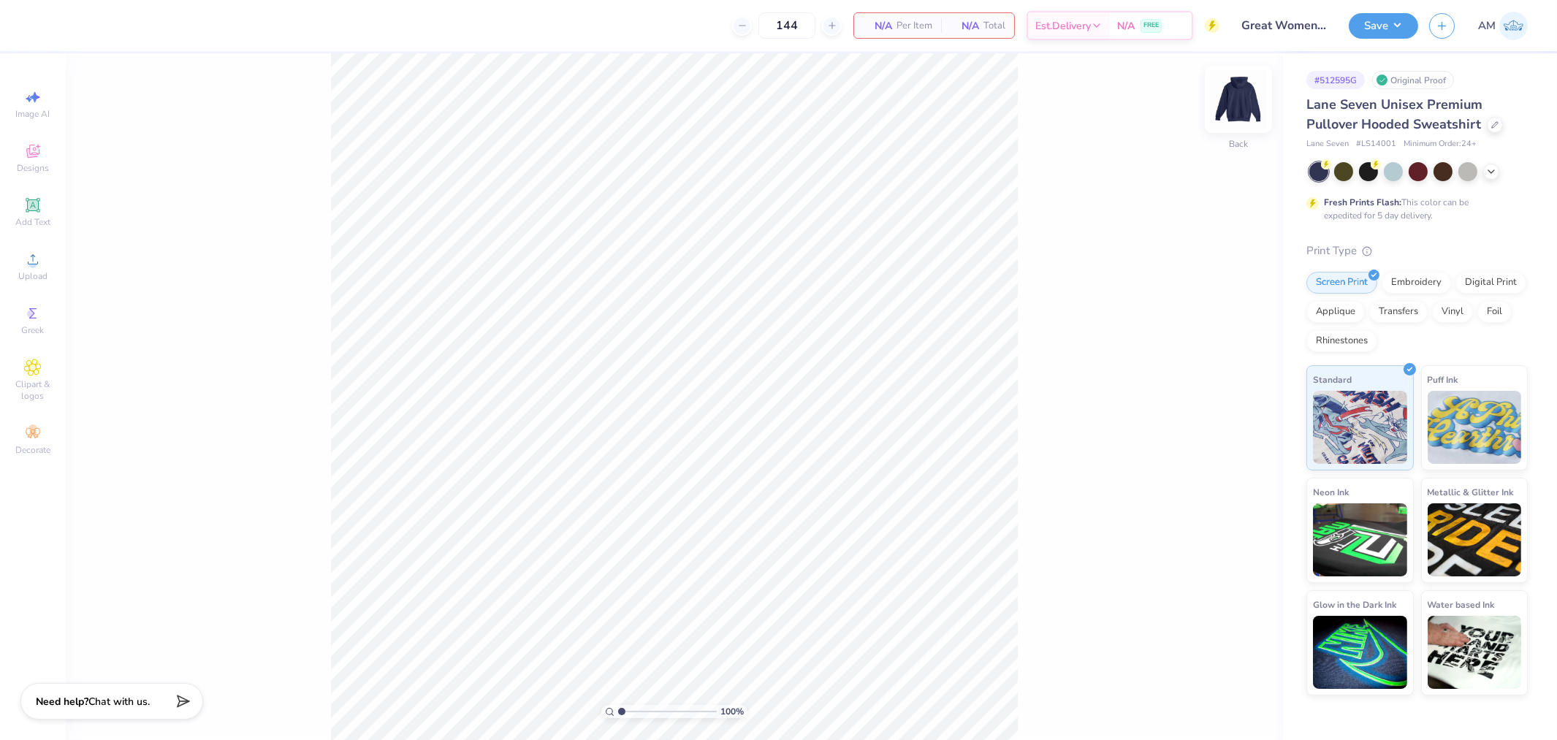
click at [1238, 93] on img at bounding box center [1238, 99] width 58 height 58
click at [41, 158] on icon at bounding box center [33, 151] width 18 height 18
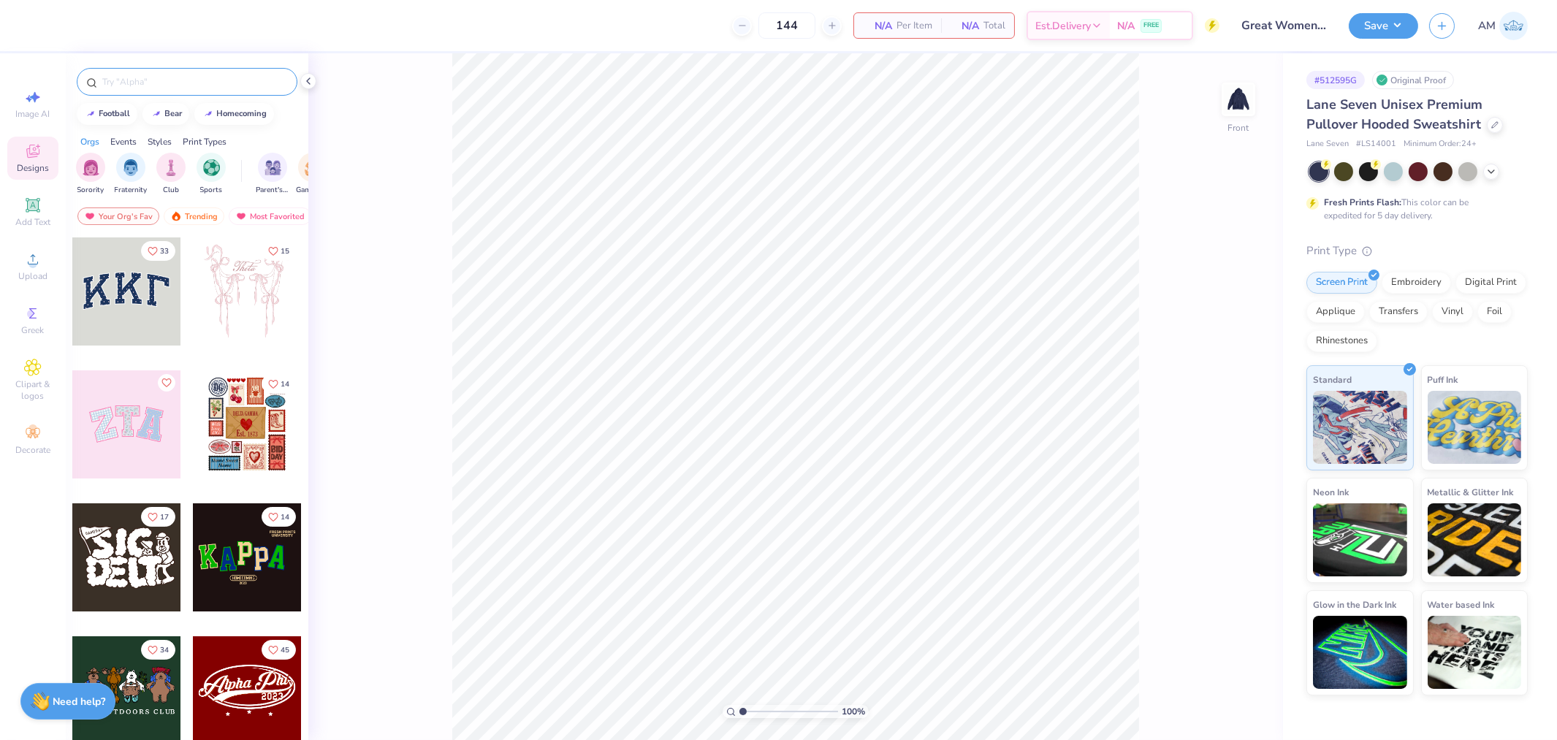
click at [171, 85] on input "text" at bounding box center [194, 82] width 187 height 15
paste input "Simple Red And Black Greek"
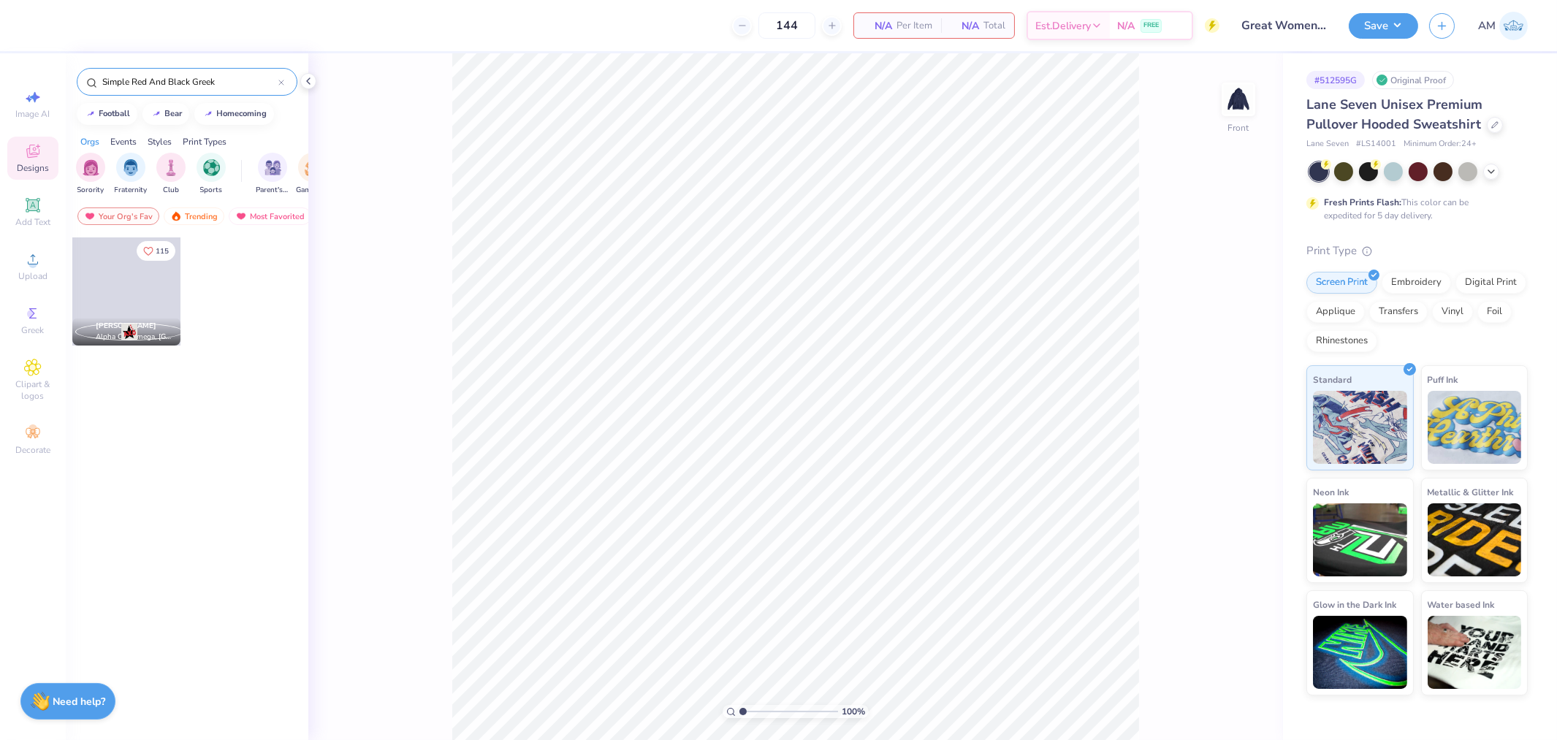
type input "Simple Red And Black Greek"
click at [129, 300] on span at bounding box center [126, 291] width 108 height 108
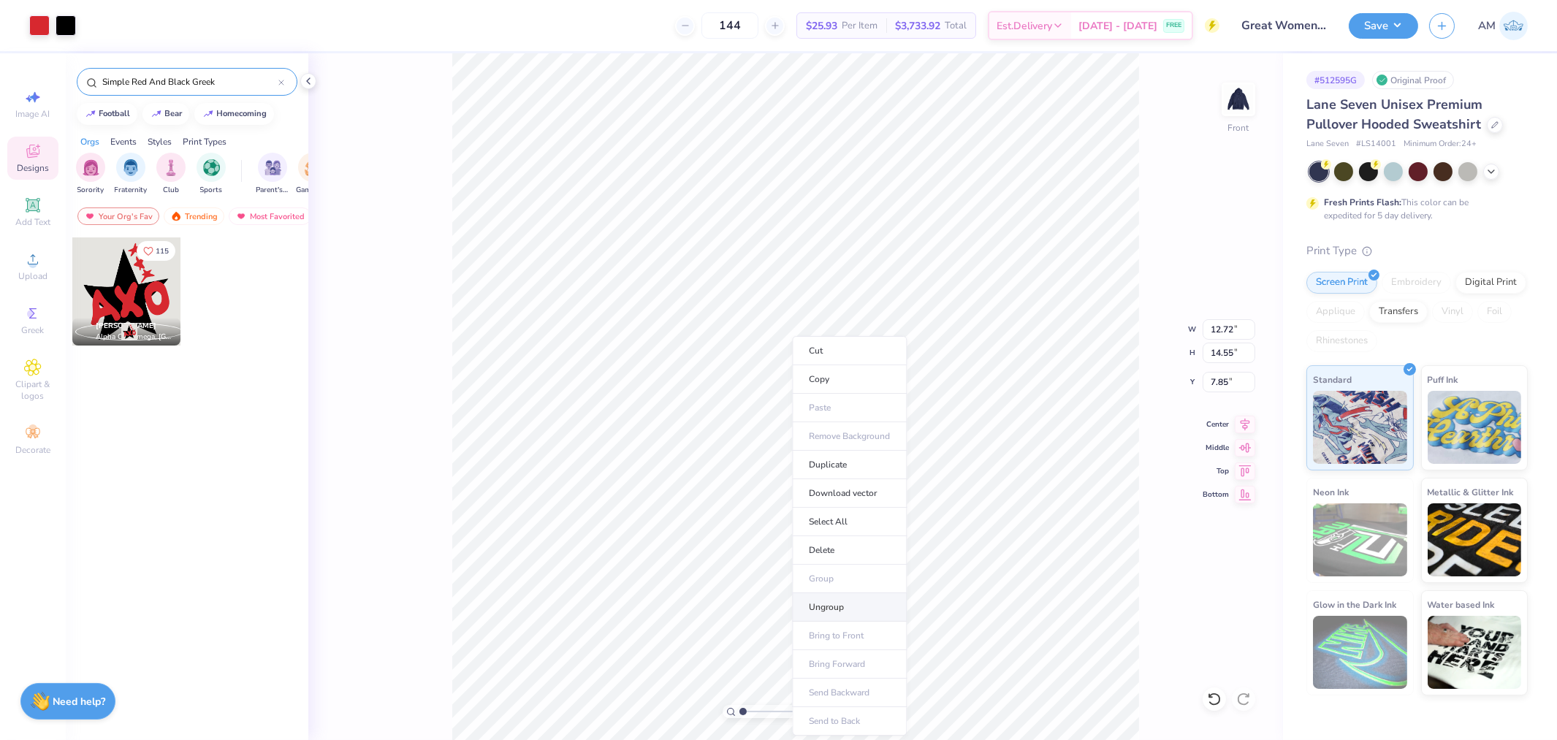
click at [823, 607] on li "Ungroup" at bounding box center [849, 607] width 115 height 28
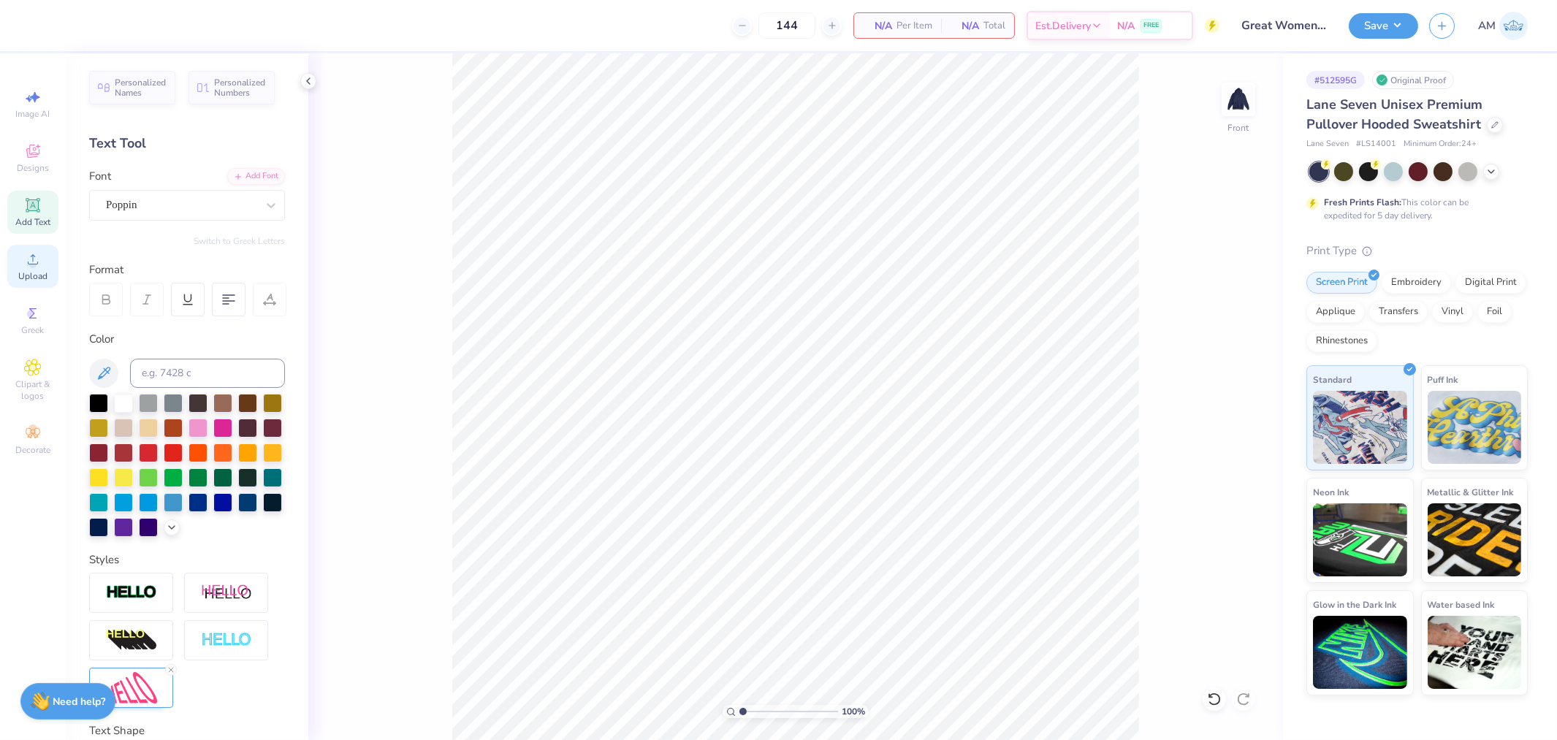
click at [29, 268] on div "Upload" at bounding box center [32, 266] width 51 height 43
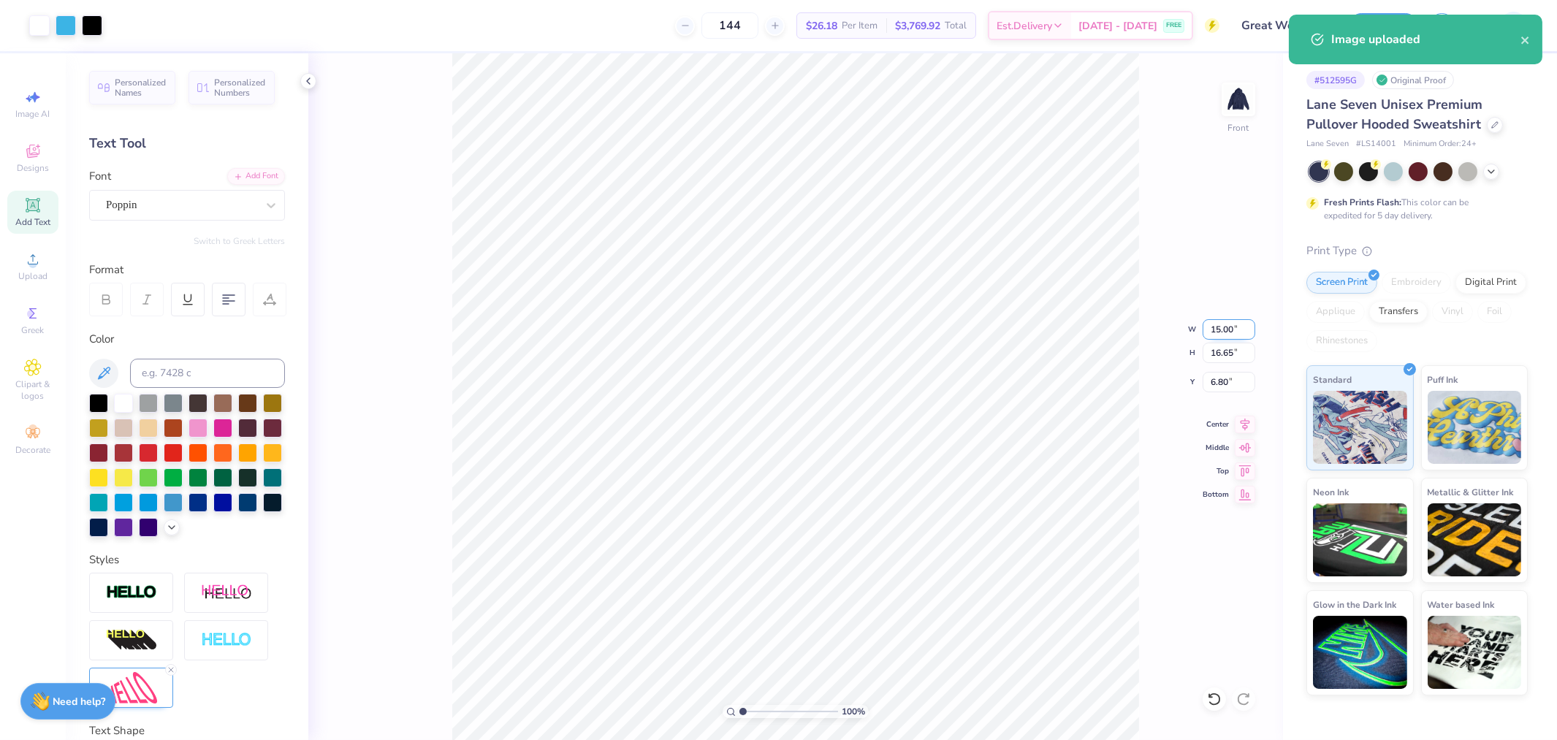
click at [1220, 329] on input "15.00" at bounding box center [1228, 329] width 53 height 20
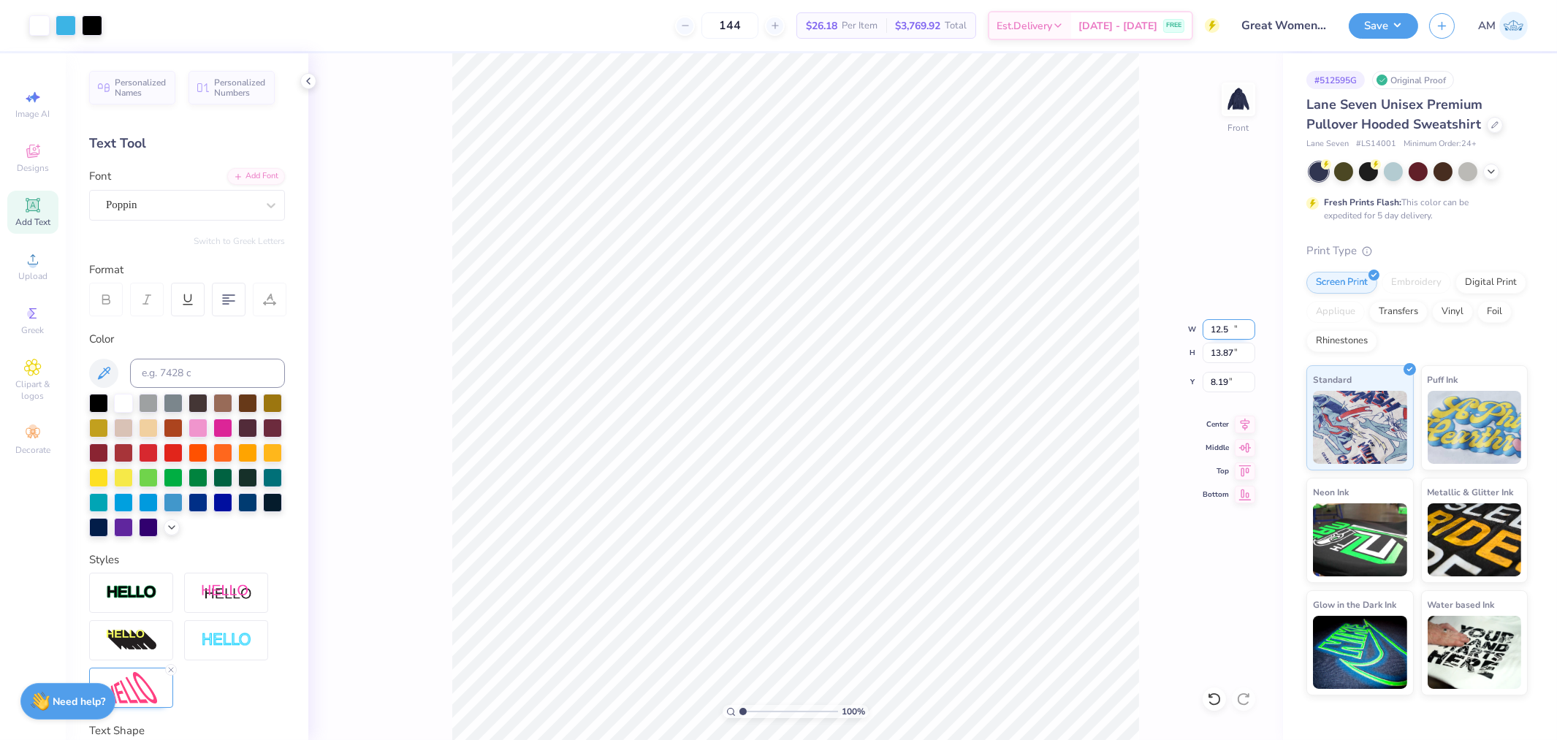
type input "12.50"
type input "13.87"
click at [1242, 421] on icon at bounding box center [1244, 422] width 9 height 12
click at [1215, 381] on input "8.19" at bounding box center [1228, 382] width 53 height 20
type input "6.00"
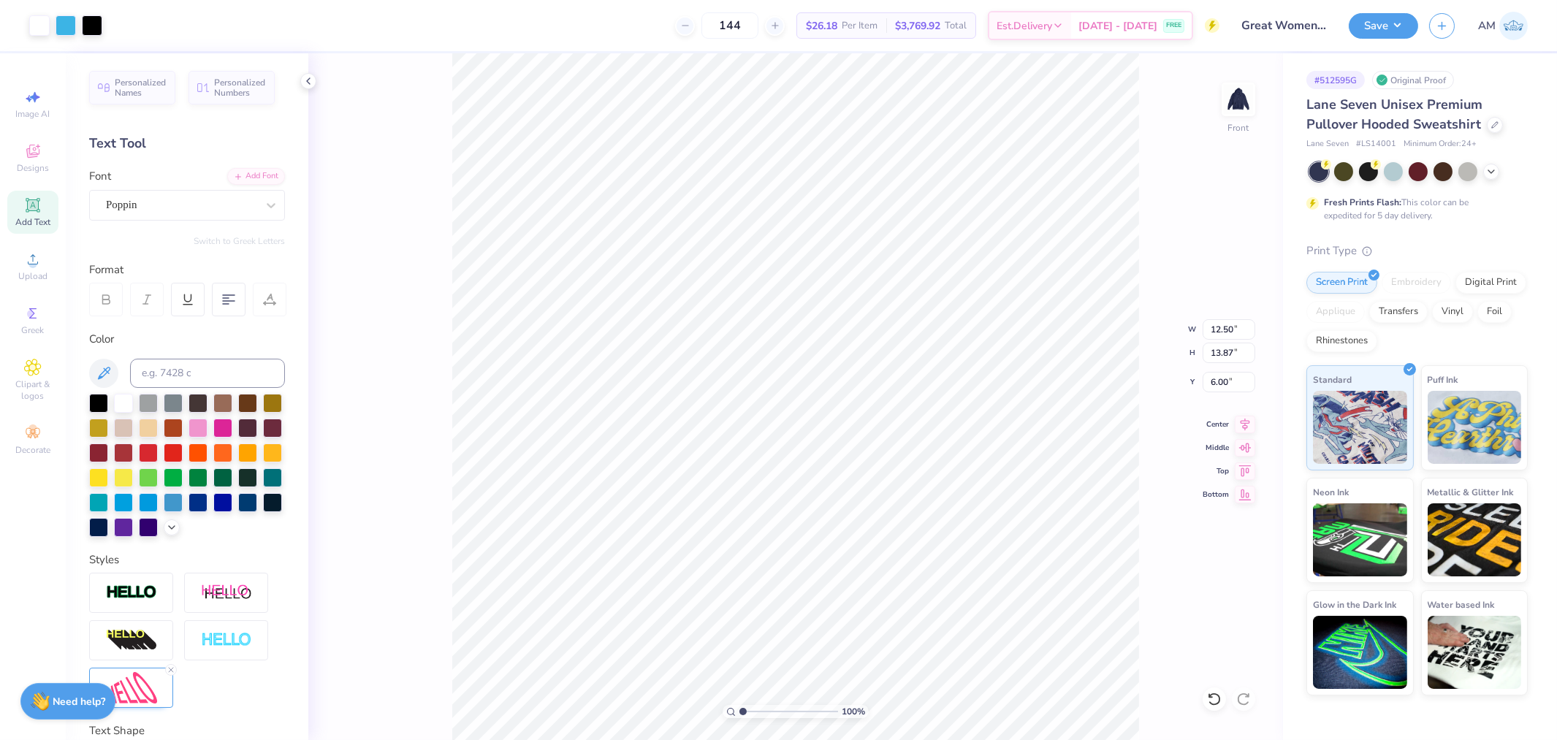
click at [1389, 11] on div "Save AM" at bounding box center [1452, 25] width 208 height 51
click at [1380, 24] on button "Save" at bounding box center [1382, 24] width 69 height 26
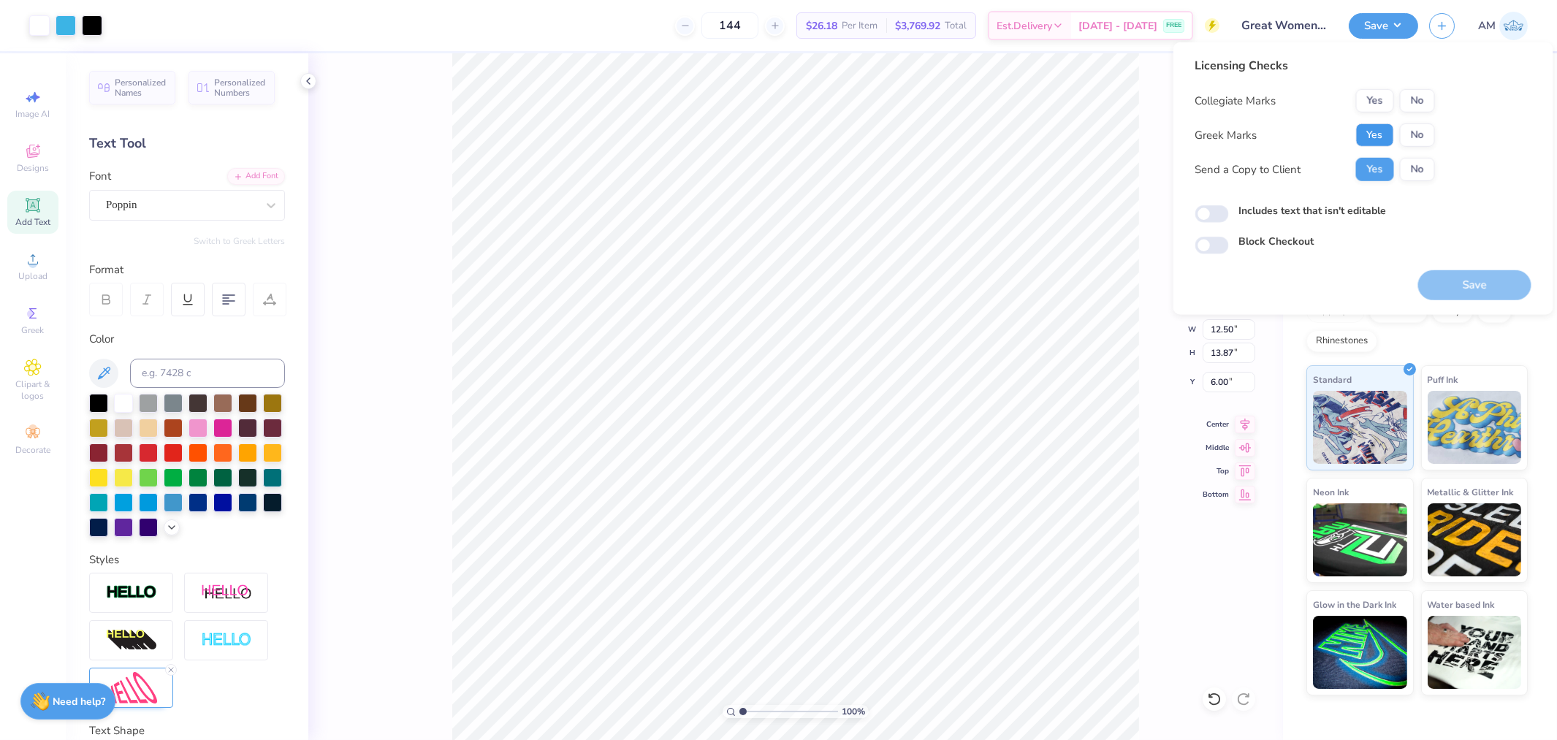
click at [1375, 134] on button "Yes" at bounding box center [1375, 134] width 38 height 23
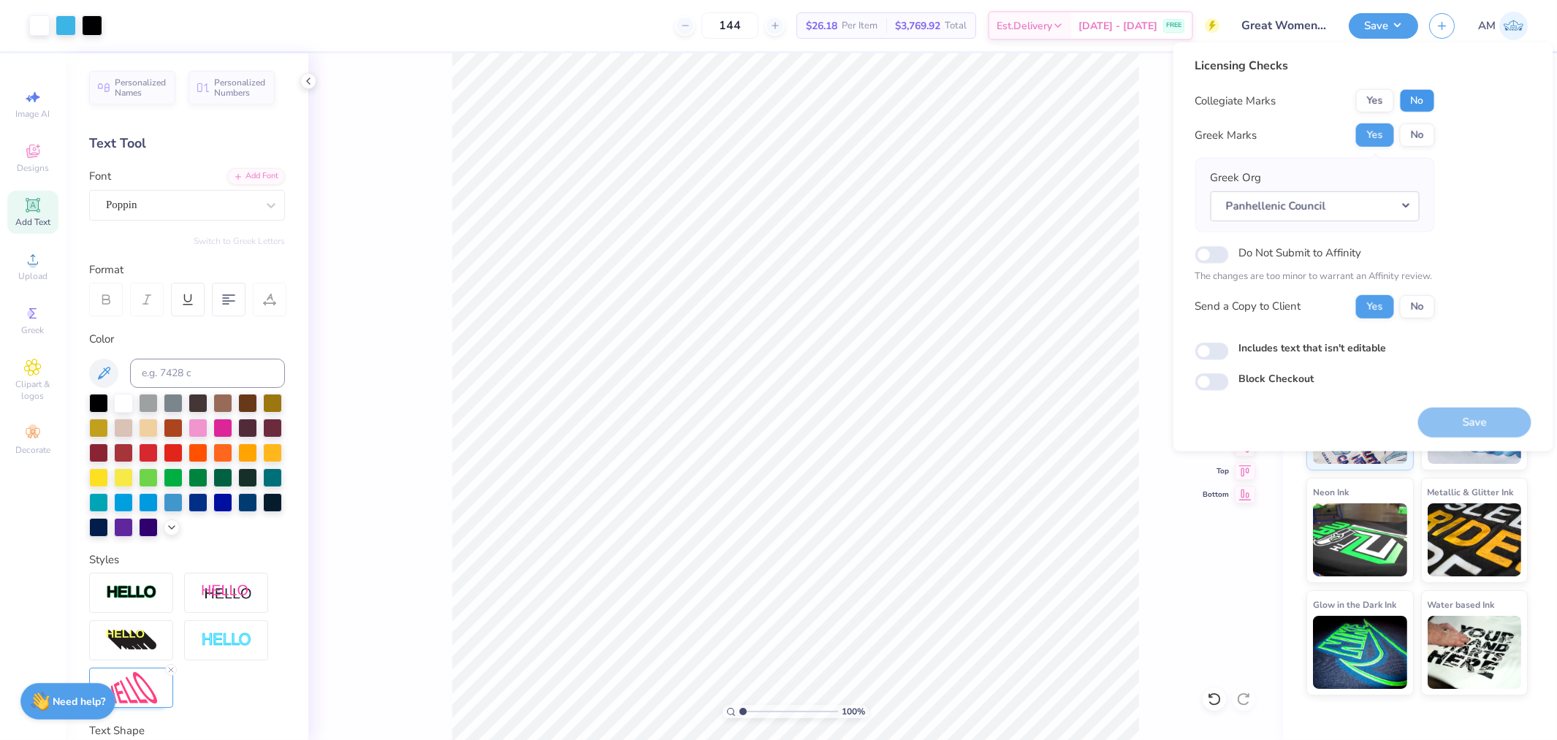
click at [1420, 104] on button "No" at bounding box center [1416, 100] width 35 height 23
click at [1208, 352] on input "Includes text that isn't editable" at bounding box center [1212, 352] width 34 height 18
checkbox input "true"
click at [1379, 311] on button "Yes" at bounding box center [1375, 305] width 38 height 23
click at [1485, 421] on button "Save" at bounding box center [1474, 422] width 113 height 30
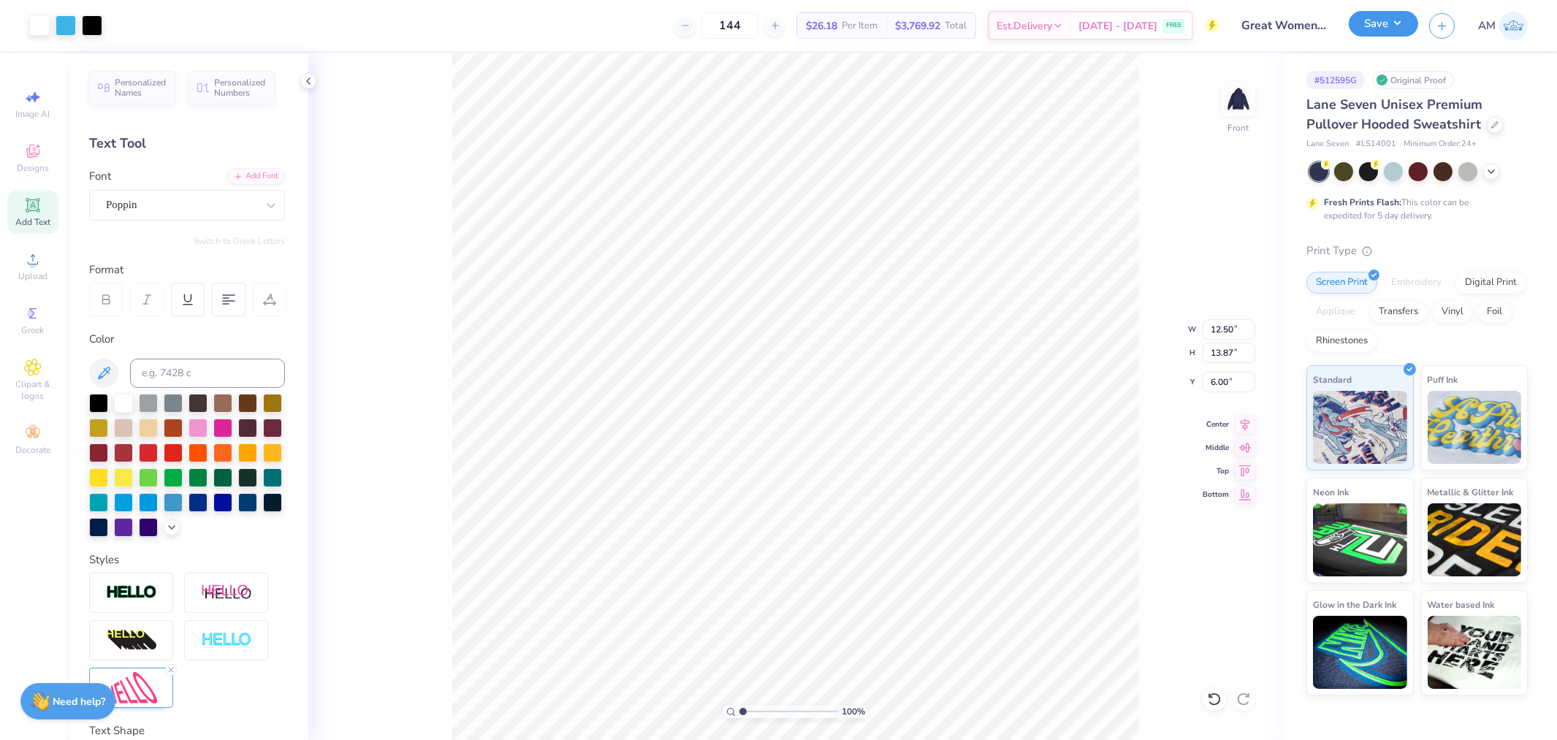
click at [1386, 18] on button "Save" at bounding box center [1382, 24] width 69 height 26
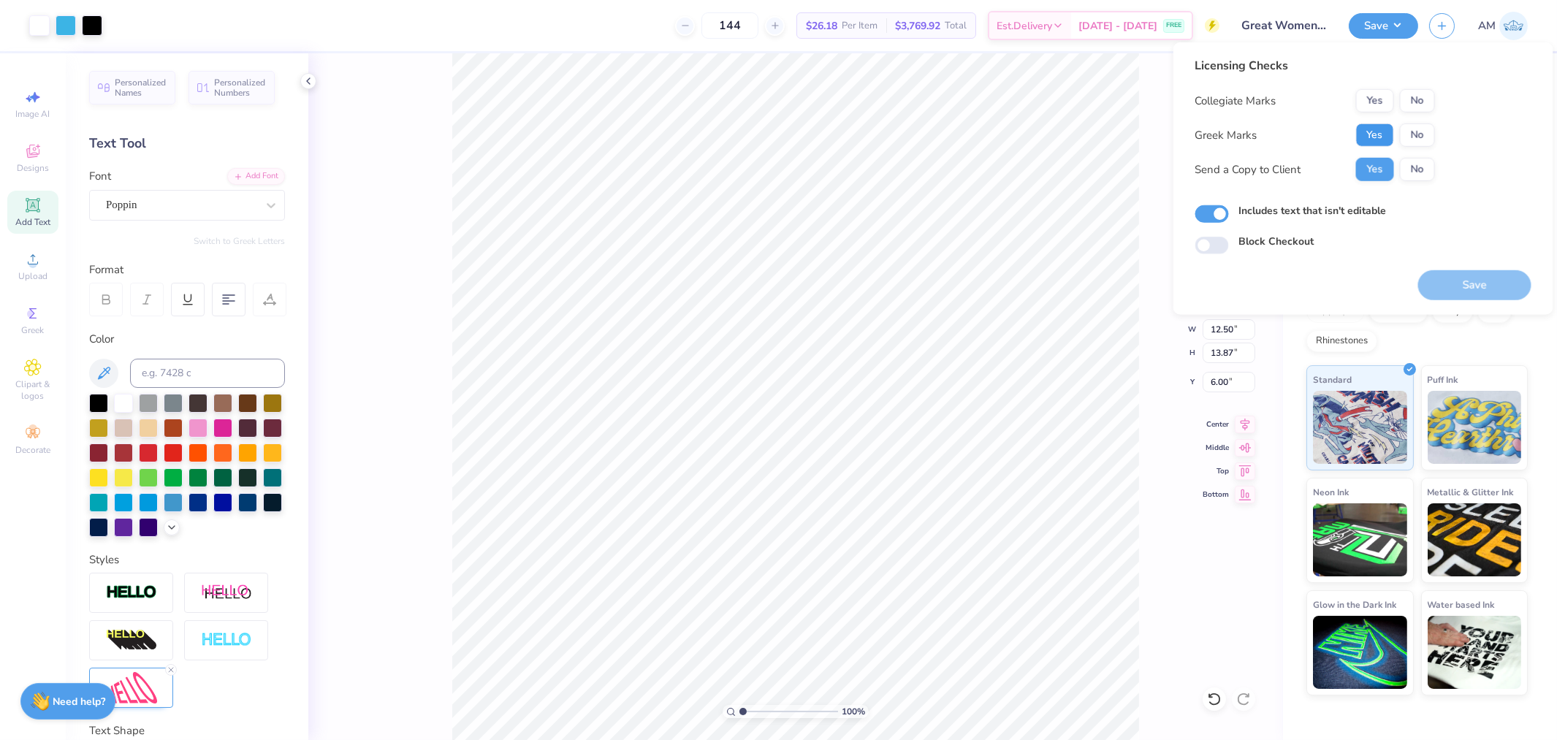
click at [1375, 130] on button "Yes" at bounding box center [1375, 134] width 38 height 23
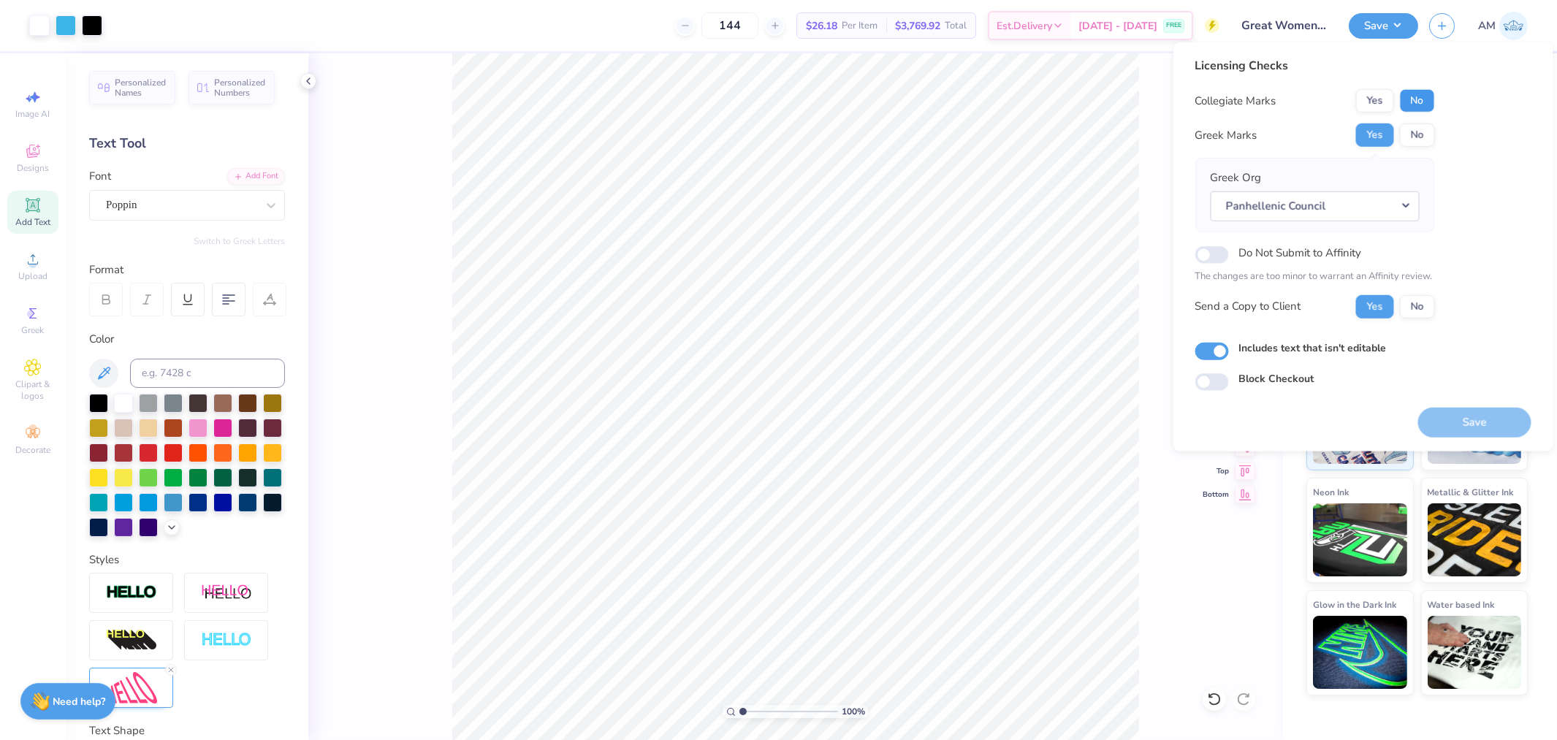
click at [1421, 96] on button "No" at bounding box center [1416, 100] width 35 height 23
click at [1215, 349] on input "Includes text that isn't editable" at bounding box center [1212, 352] width 34 height 18
click at [1215, 351] on input "Includes text that isn't editable" at bounding box center [1212, 352] width 34 height 18
checkbox input "true"
click at [1366, 309] on button "Yes" at bounding box center [1375, 305] width 38 height 23
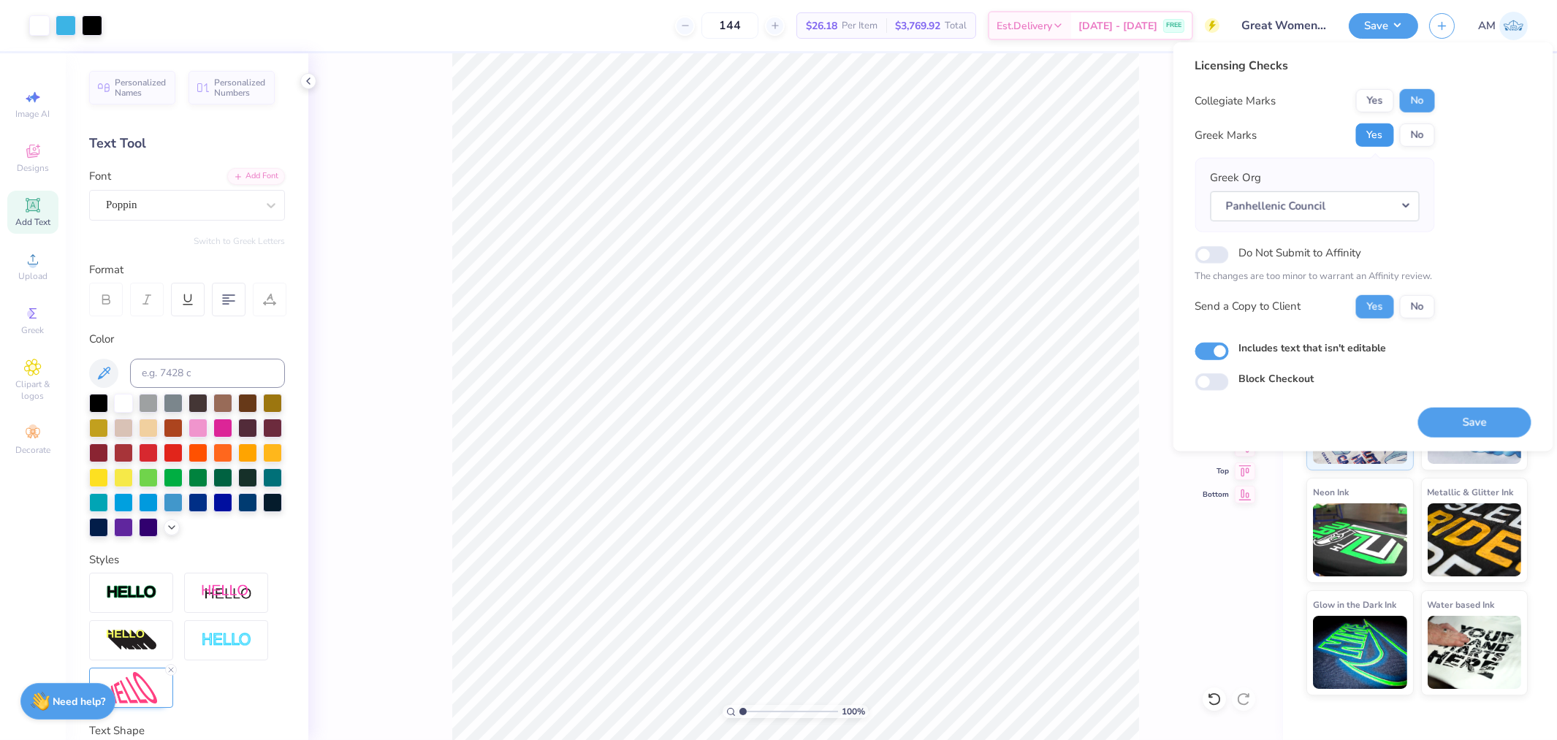
click at [1367, 139] on button "Yes" at bounding box center [1375, 134] width 38 height 23
click at [1434, 93] on div "Yes No" at bounding box center [1395, 100] width 79 height 23
click at [1505, 412] on button "Save" at bounding box center [1474, 422] width 113 height 30
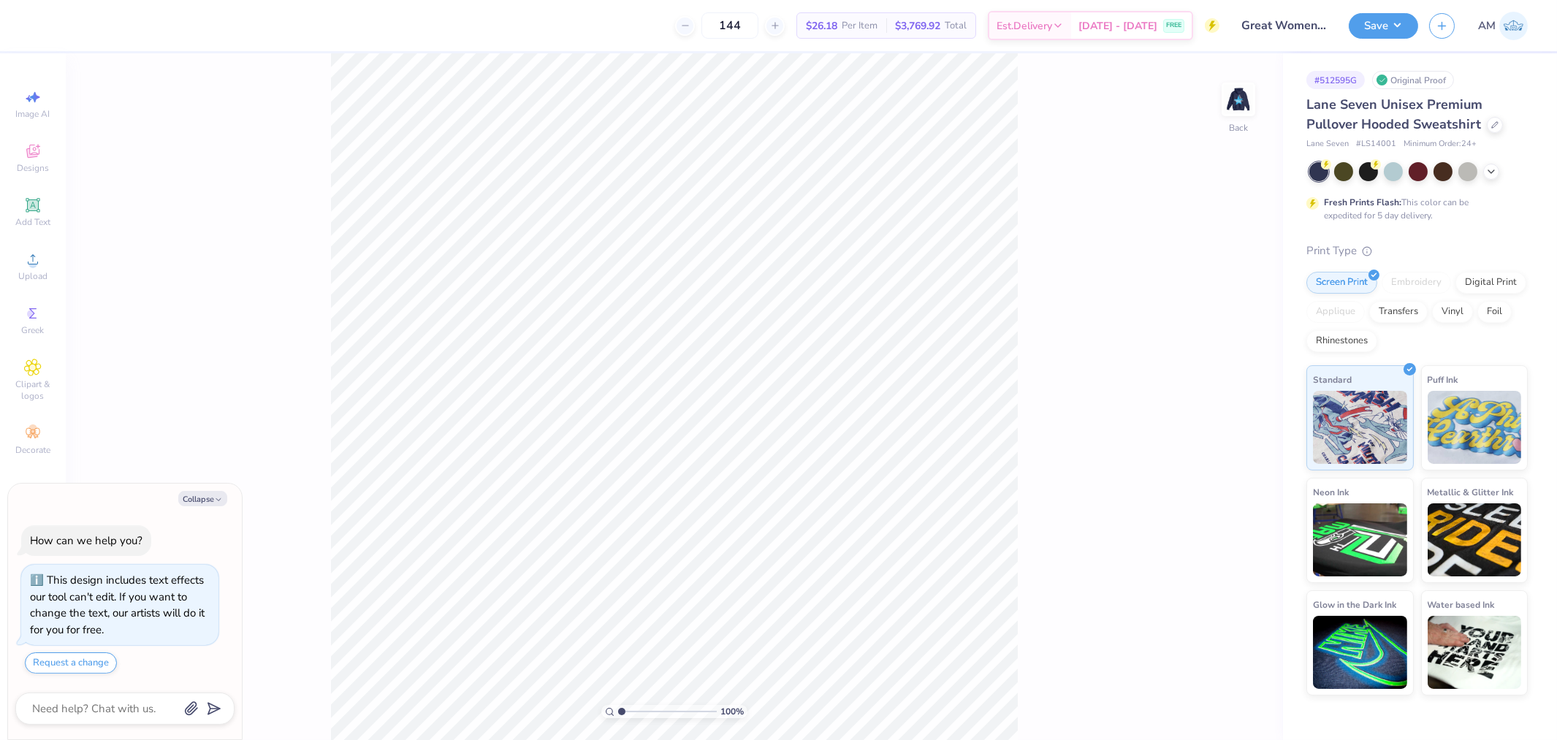
click at [1223, 88] on img at bounding box center [1237, 99] width 29 height 29
click at [100, 32] on div at bounding box center [92, 24] width 20 height 20
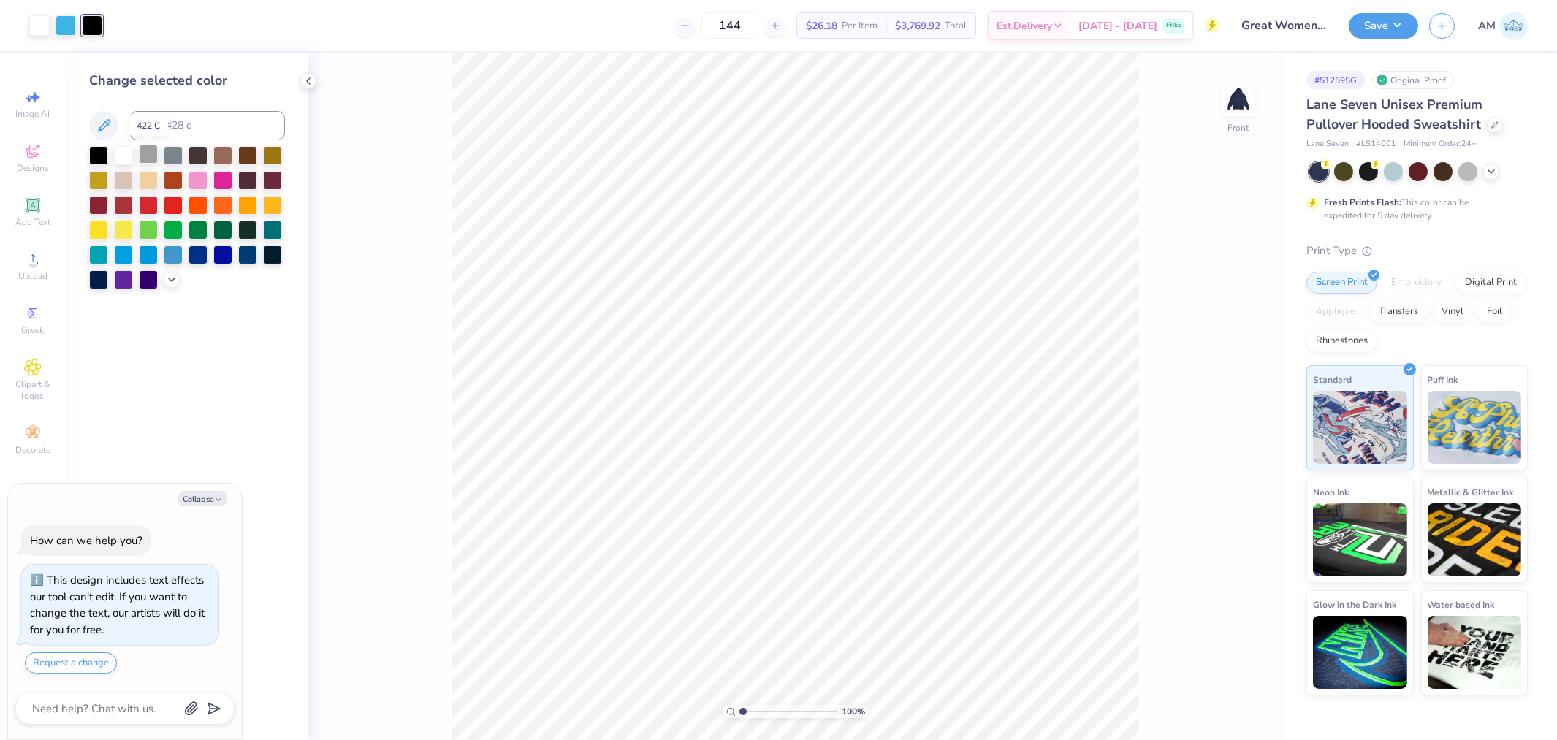
click at [144, 150] on div at bounding box center [148, 154] width 19 height 19
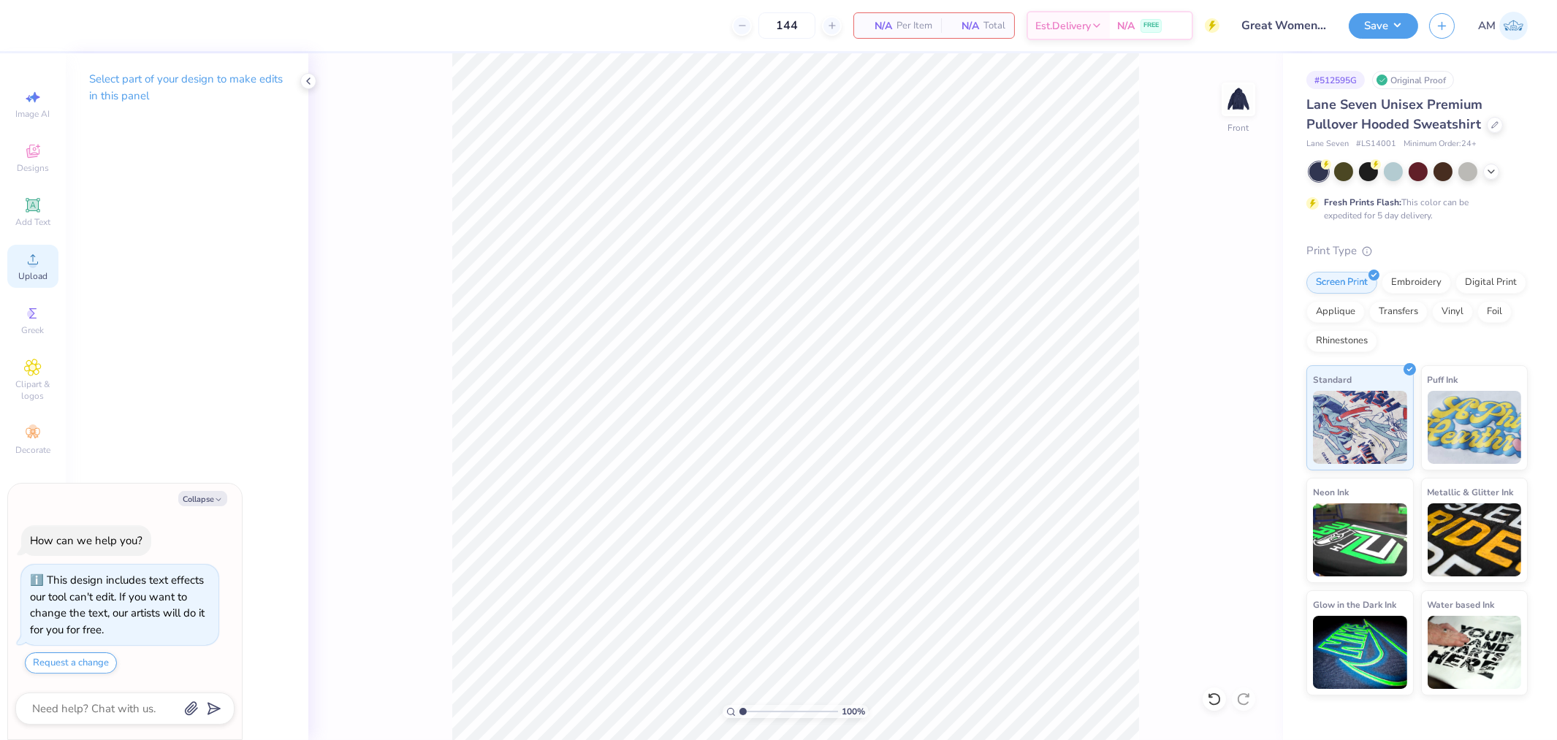
click at [38, 265] on icon at bounding box center [33, 260] width 18 height 18
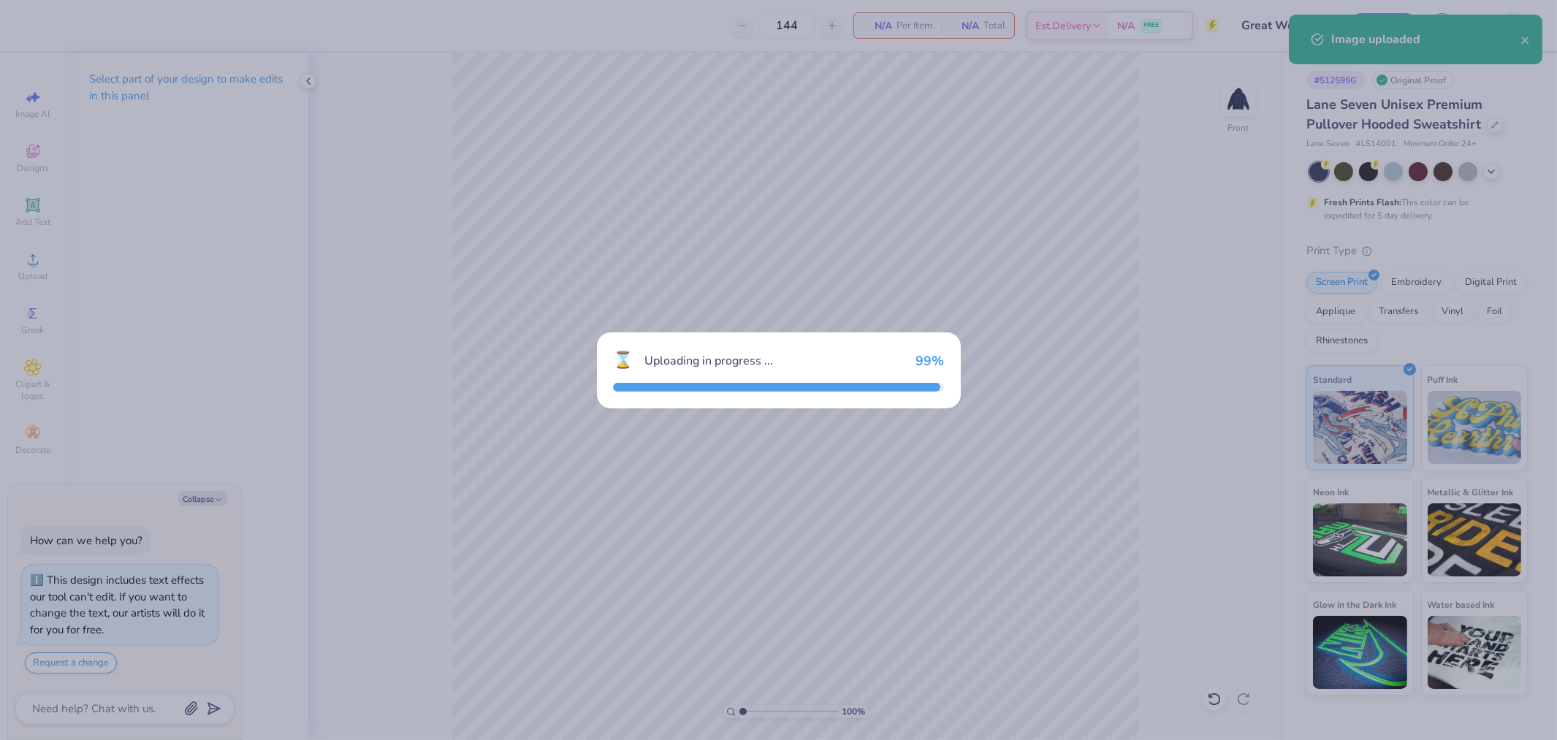
type textarea "x"
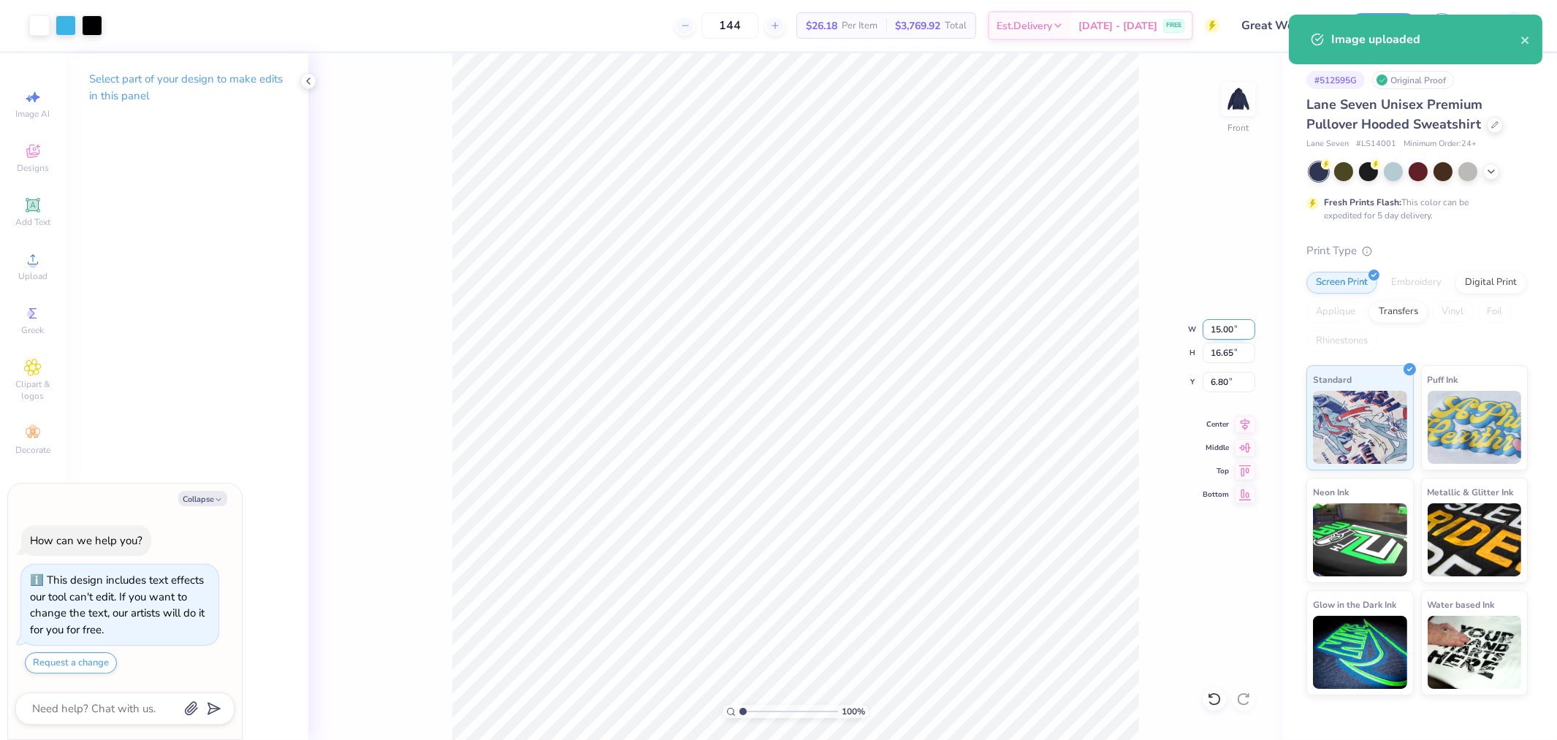
click at [1225, 329] on input "15.00" at bounding box center [1228, 329] width 53 height 20
type input "12"
type textarea "x"
type input "12.00"
type input "13.32"
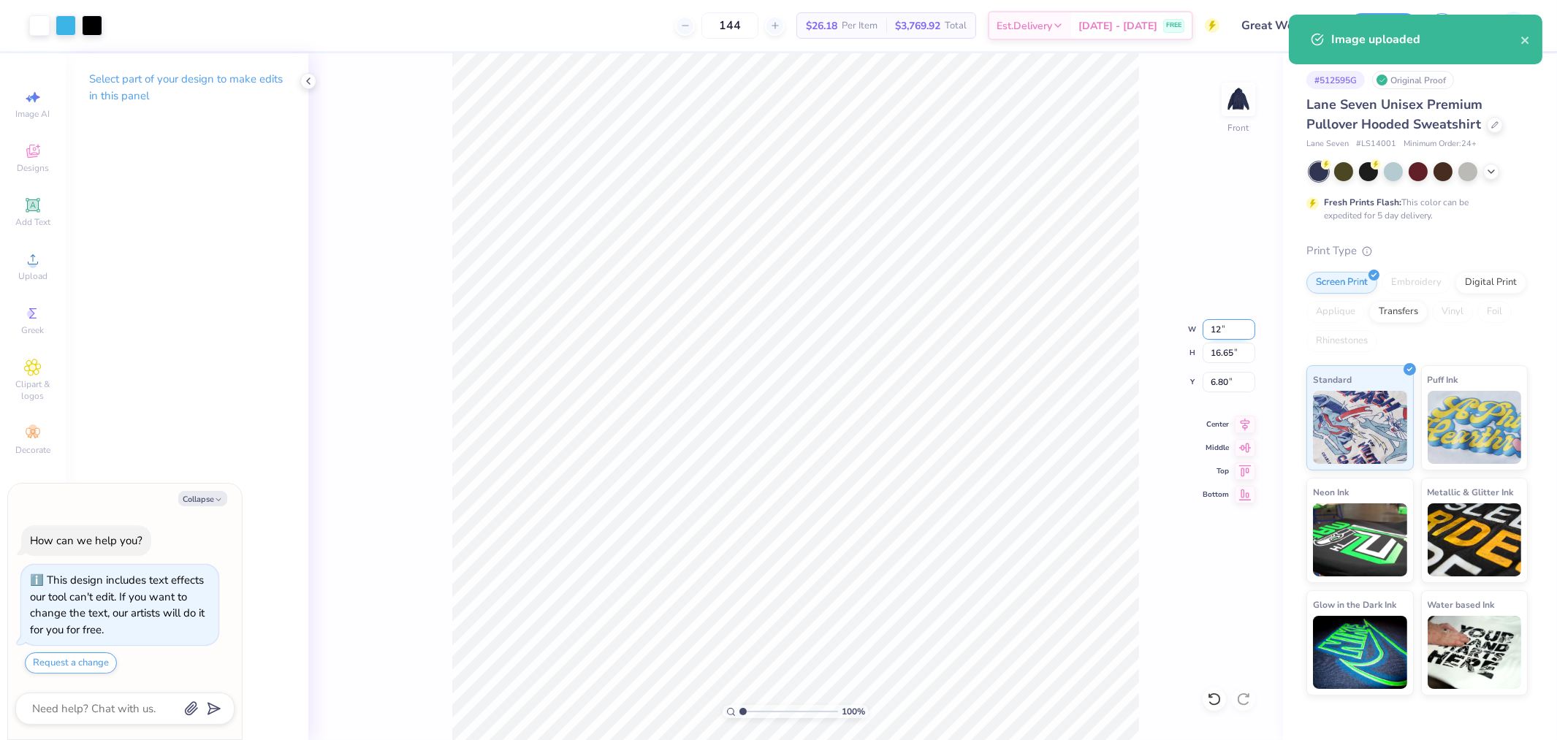
type input "8.47"
click at [1225, 329] on input "12.00" at bounding box center [1228, 329] width 53 height 20
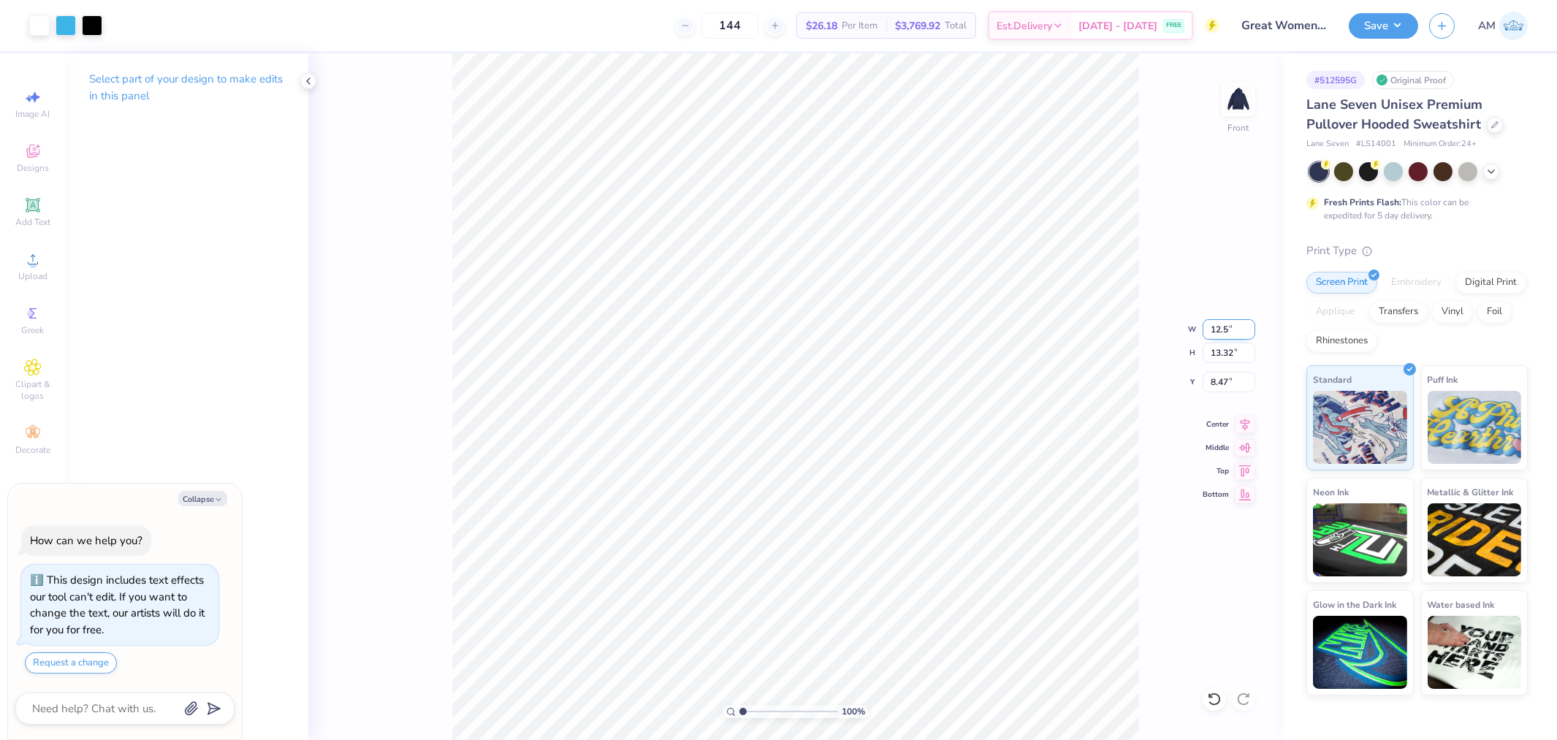
type input "12.5"
type textarea "x"
type input "12.50"
type input "13.88"
click at [1221, 380] on input "8.19" at bounding box center [1228, 382] width 53 height 20
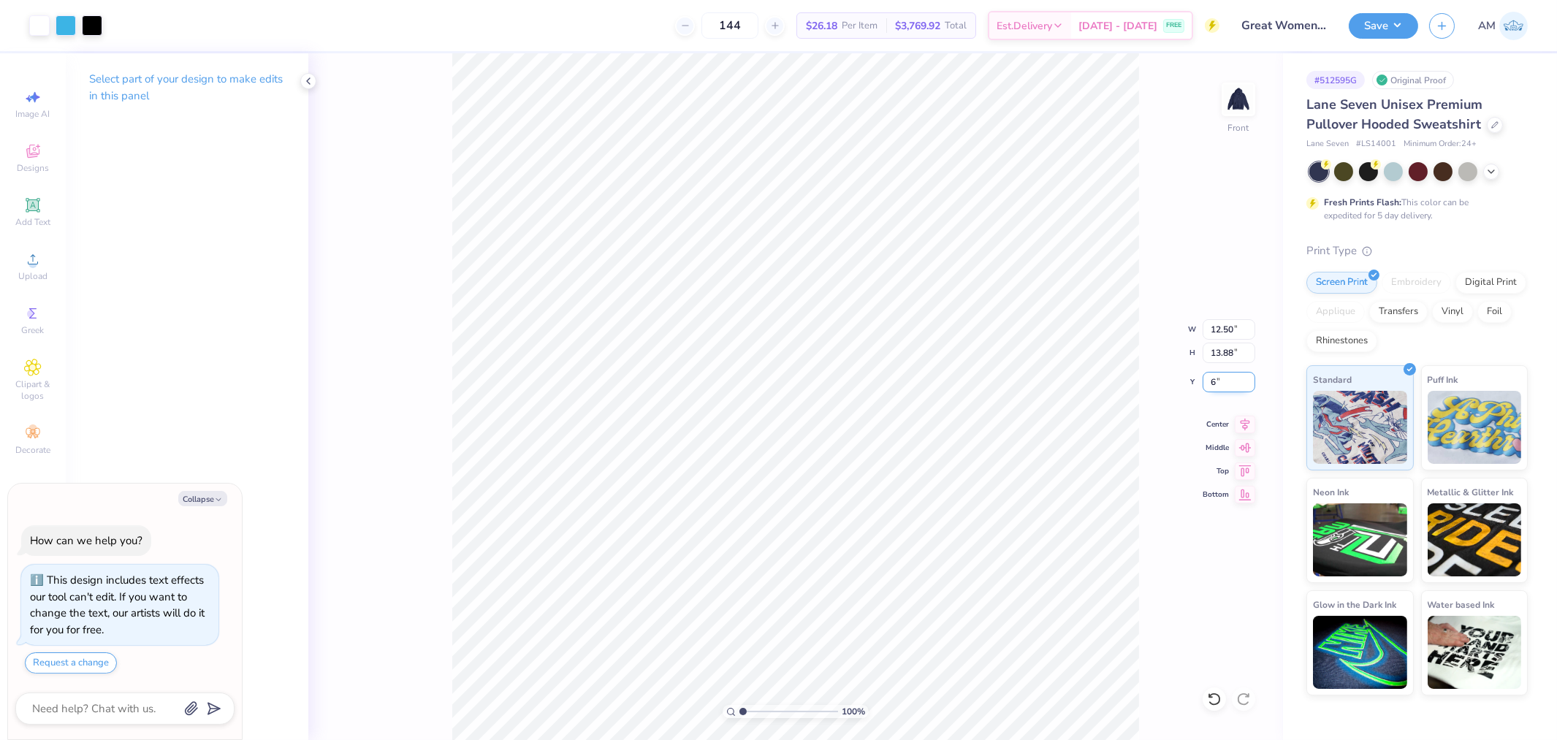
type input "6"
type textarea "x"
type input "6.00"
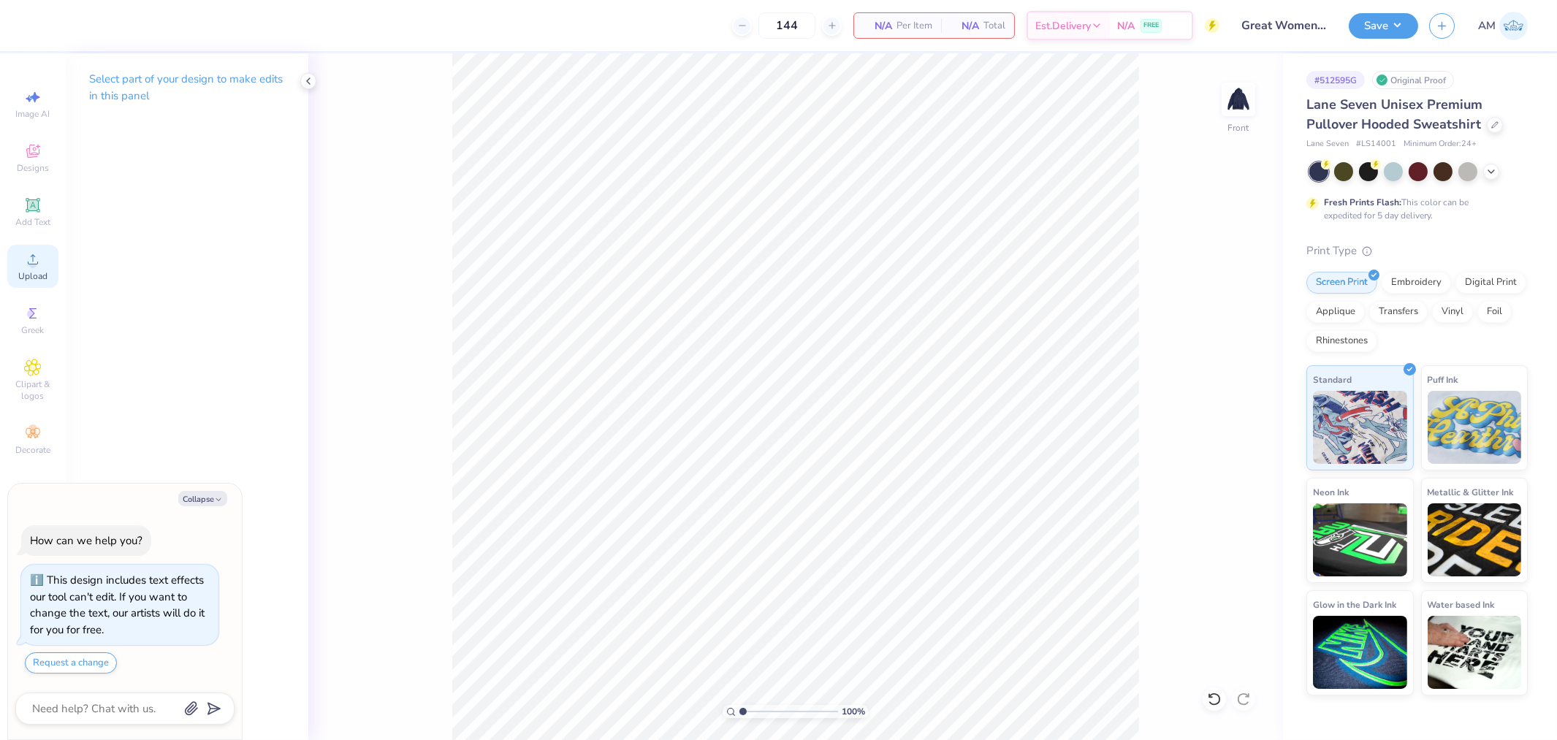
click at [45, 272] on span "Upload" at bounding box center [32, 276] width 29 height 12
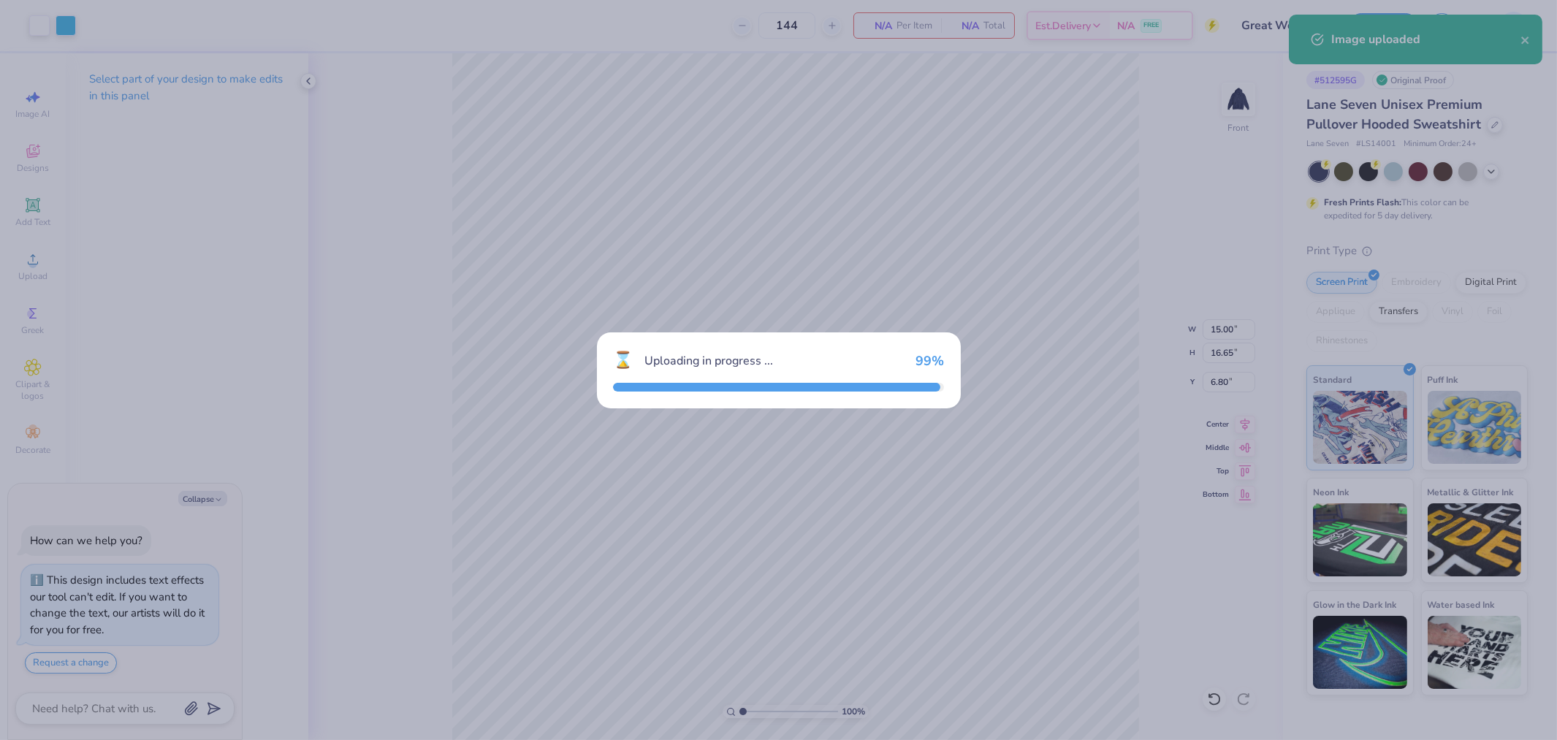
type textarea "x"
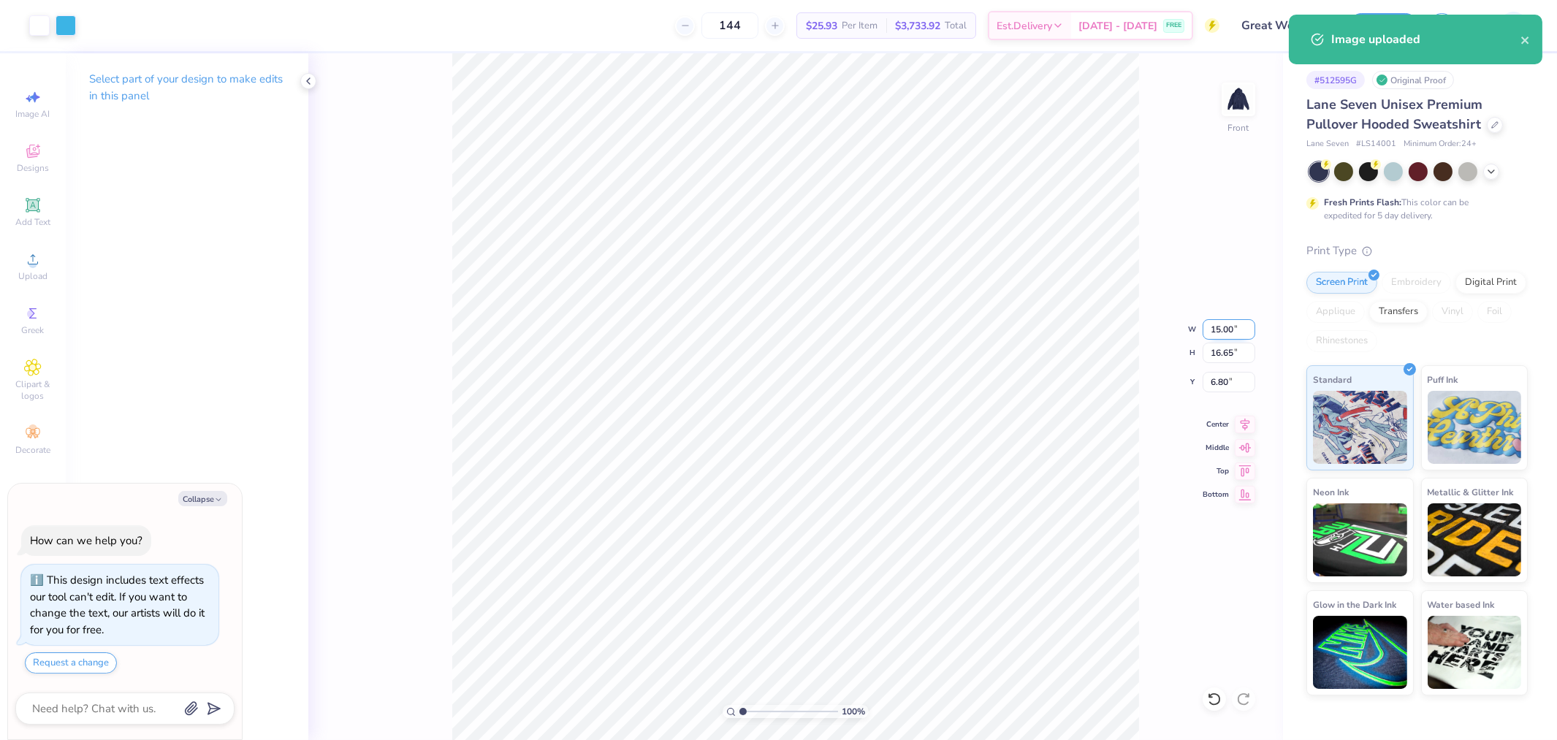
click at [1217, 326] on input "15.00" at bounding box center [1228, 329] width 53 height 20
type input "12.5"
type textarea "x"
type input "12.50"
type input "13.87"
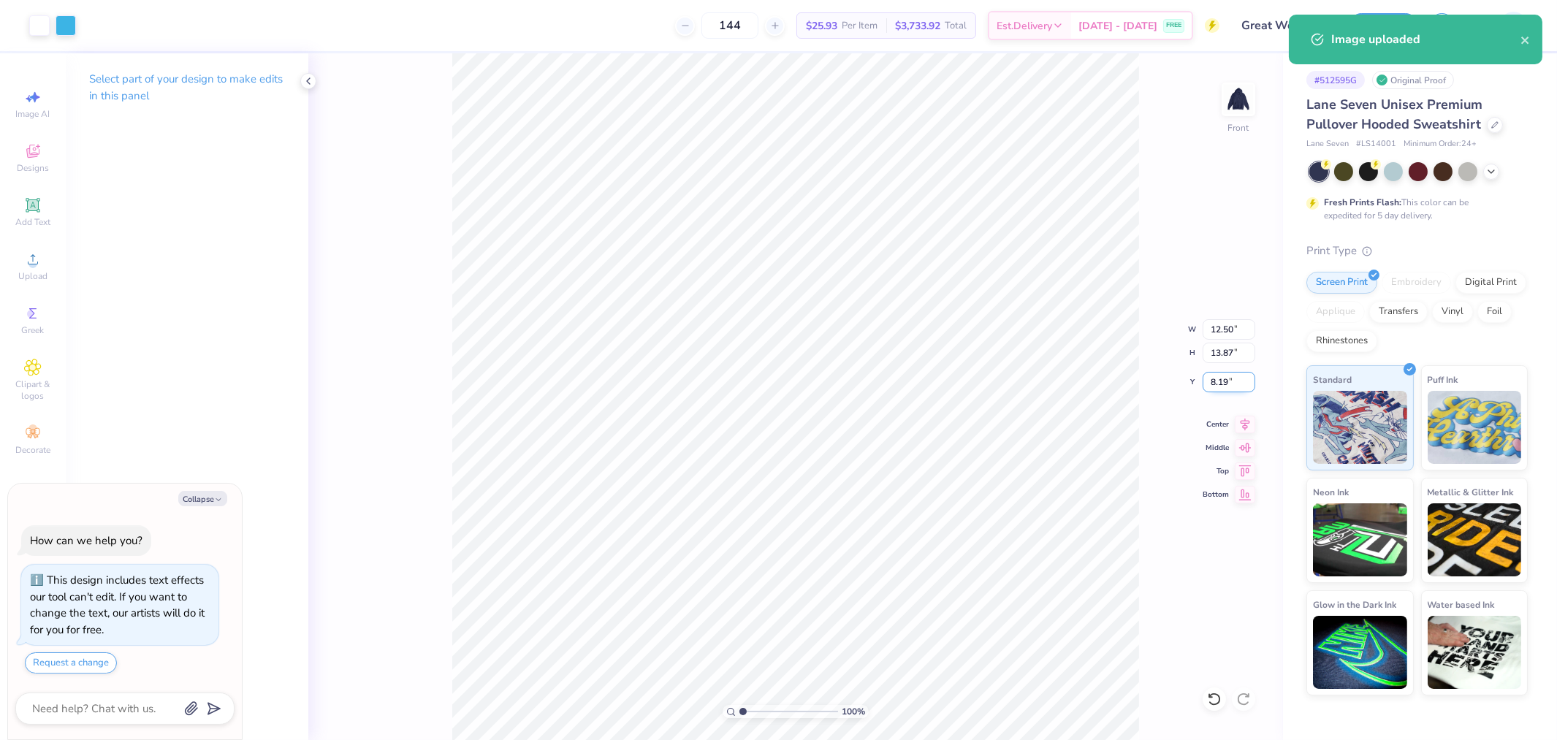
click at [1211, 378] on input "8.19" at bounding box center [1228, 382] width 53 height 20
type input "6"
type textarea "x"
type input "6.00"
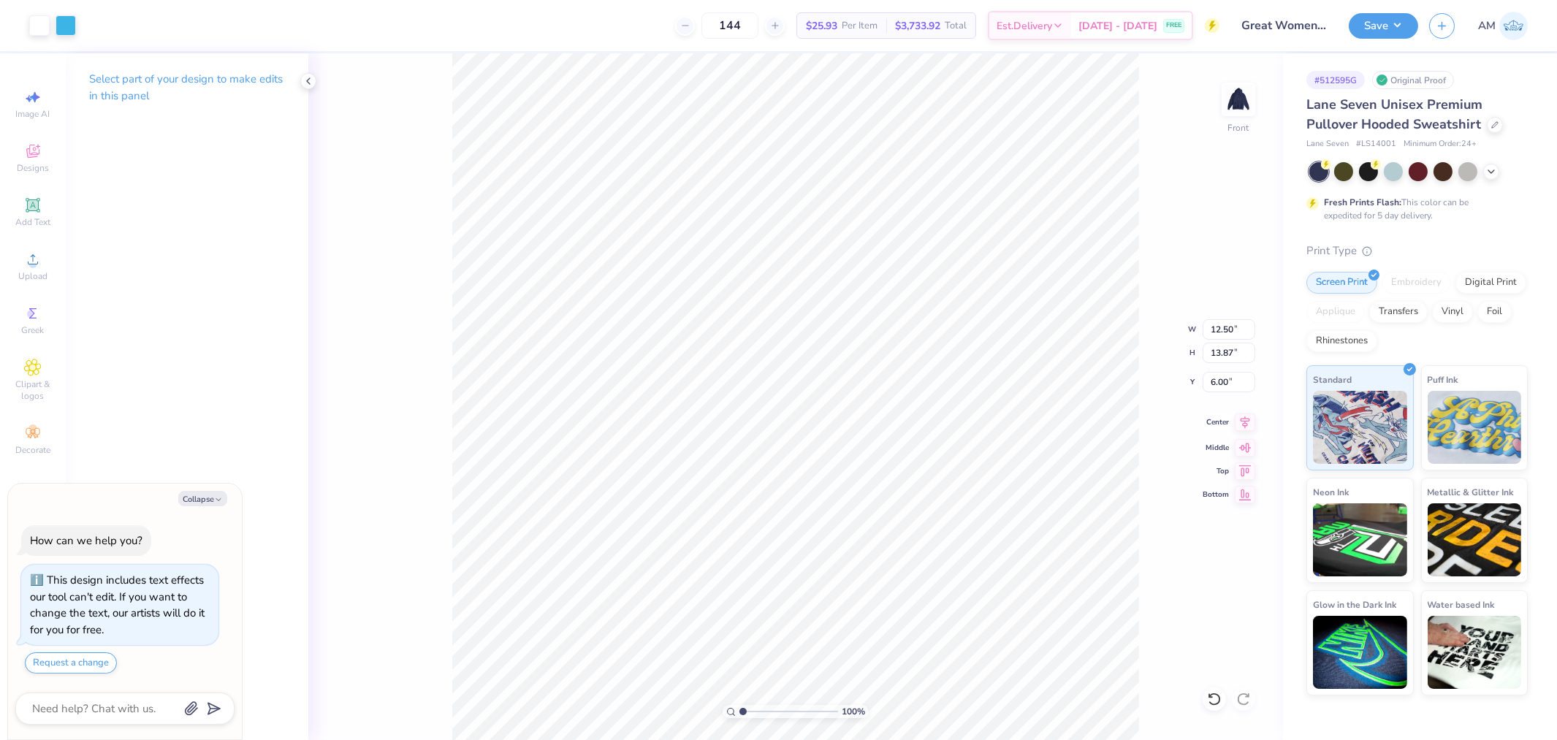
click at [1248, 420] on icon at bounding box center [1244, 422] width 20 height 18
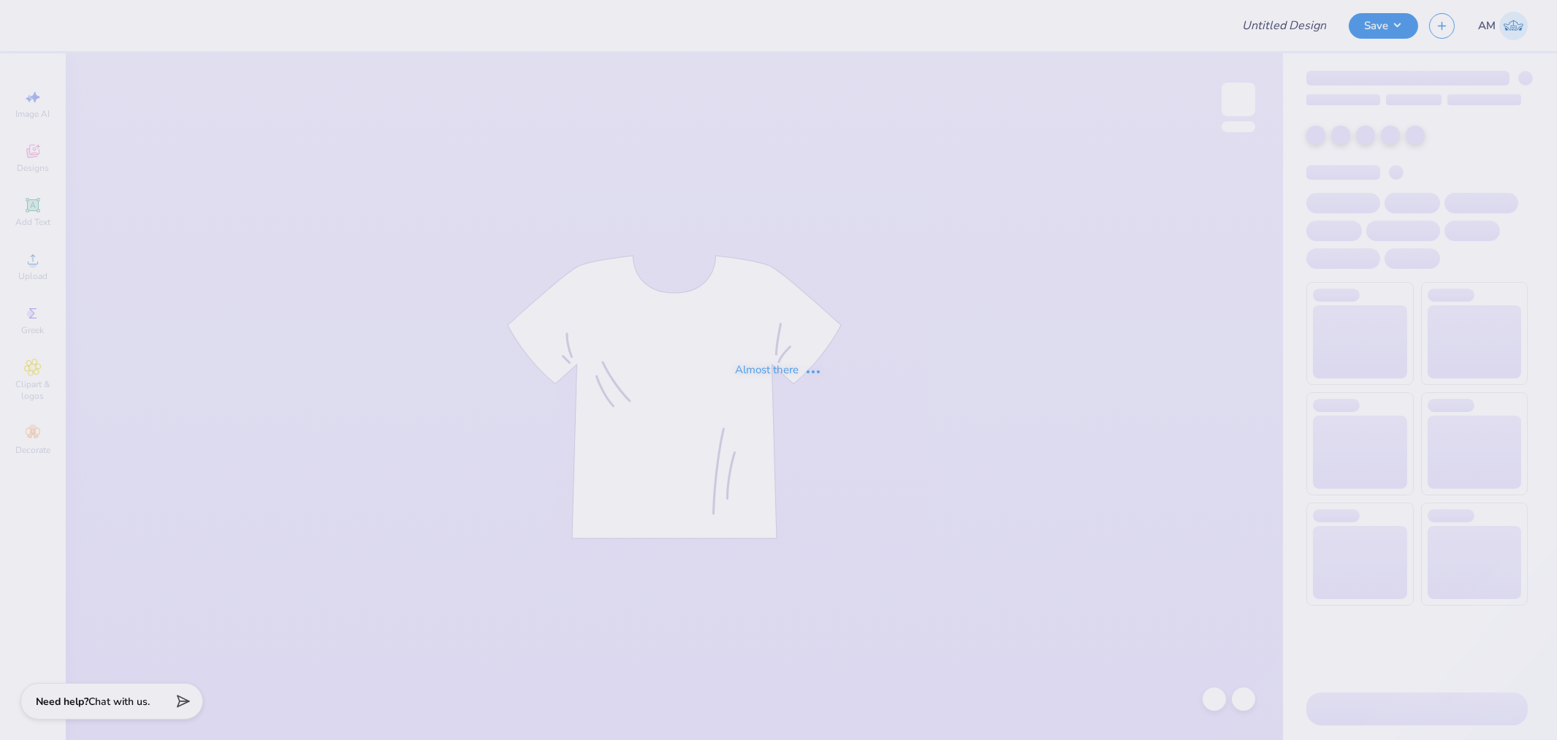
type input "Great Women Go Greek"
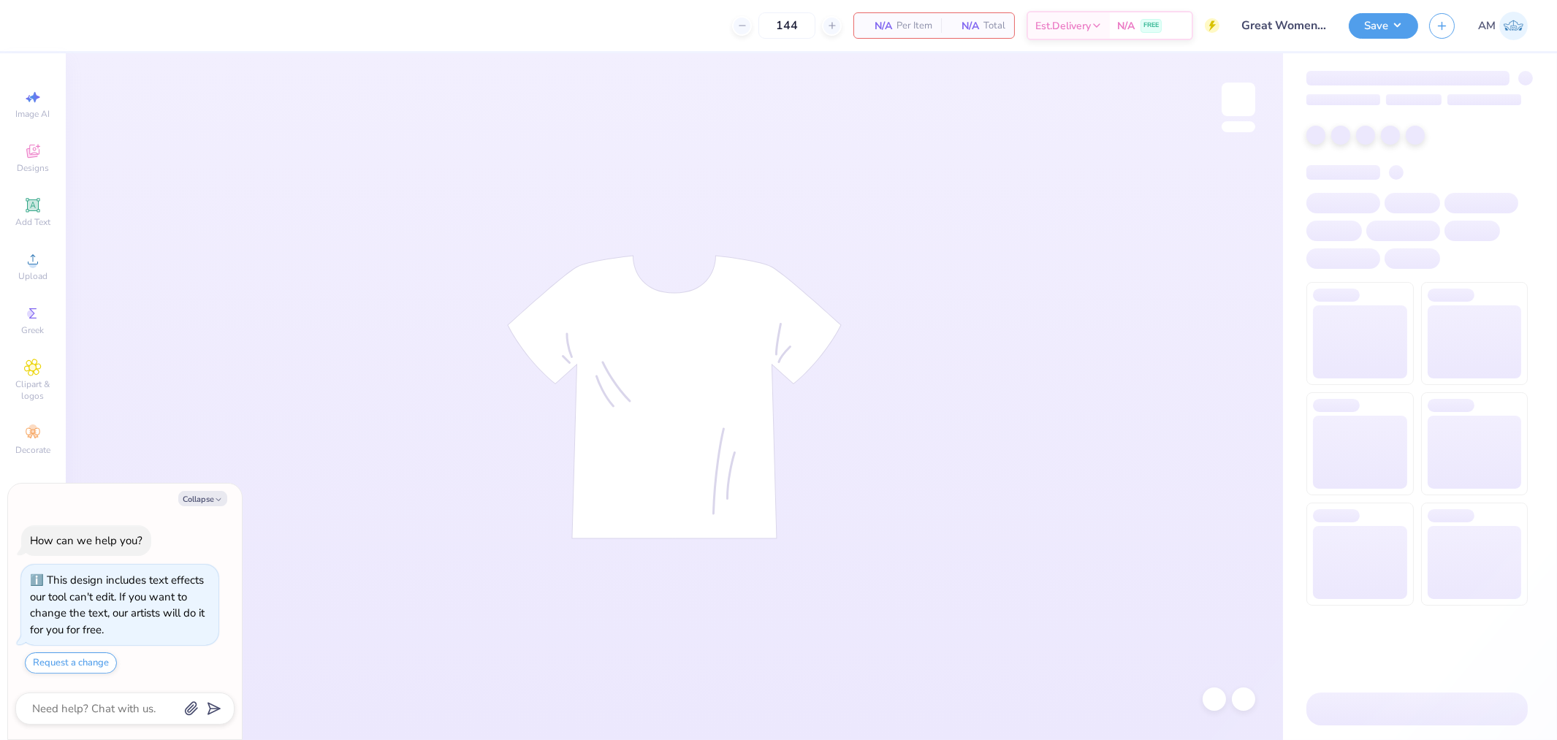
type textarea "x"
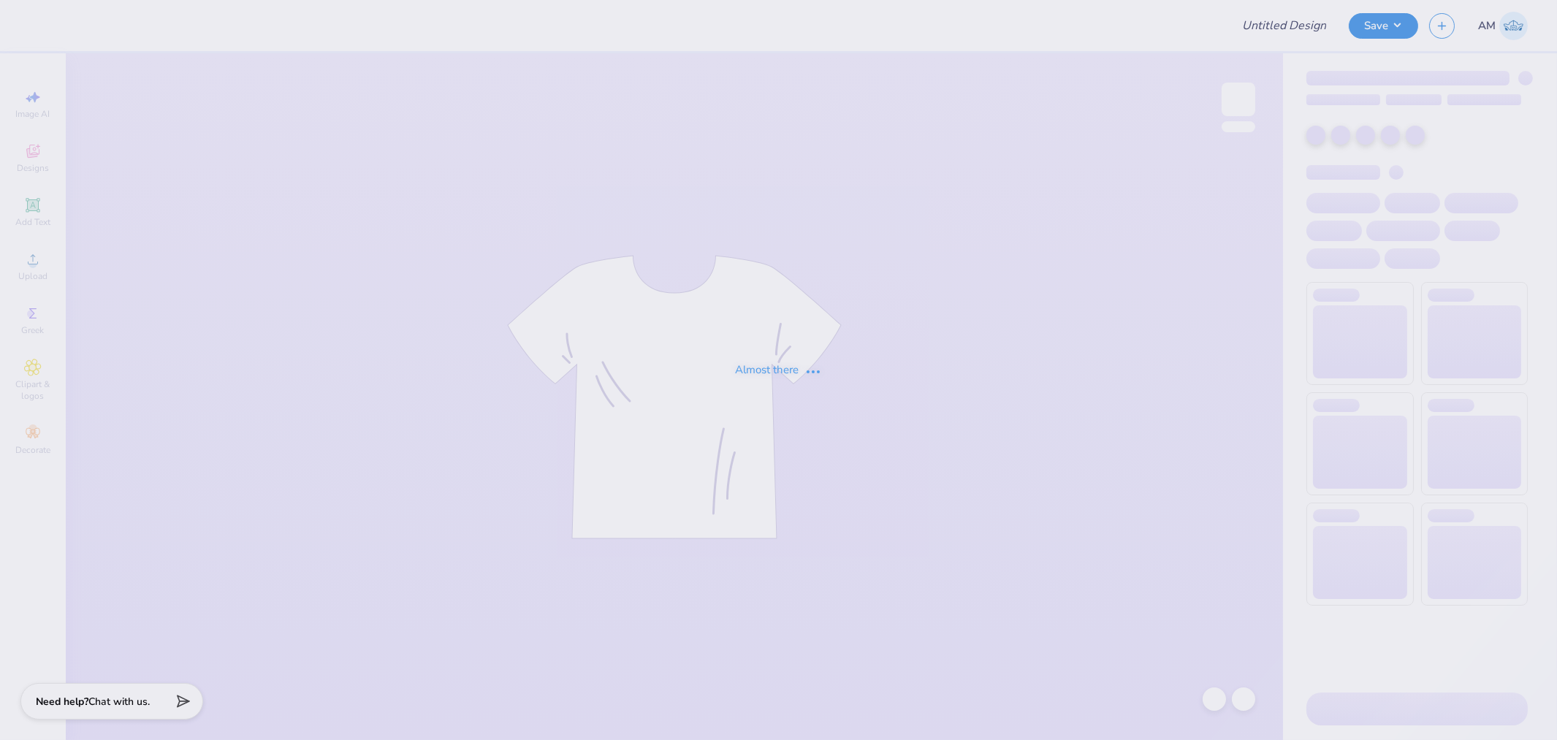
type input "Great Women Go Greek"
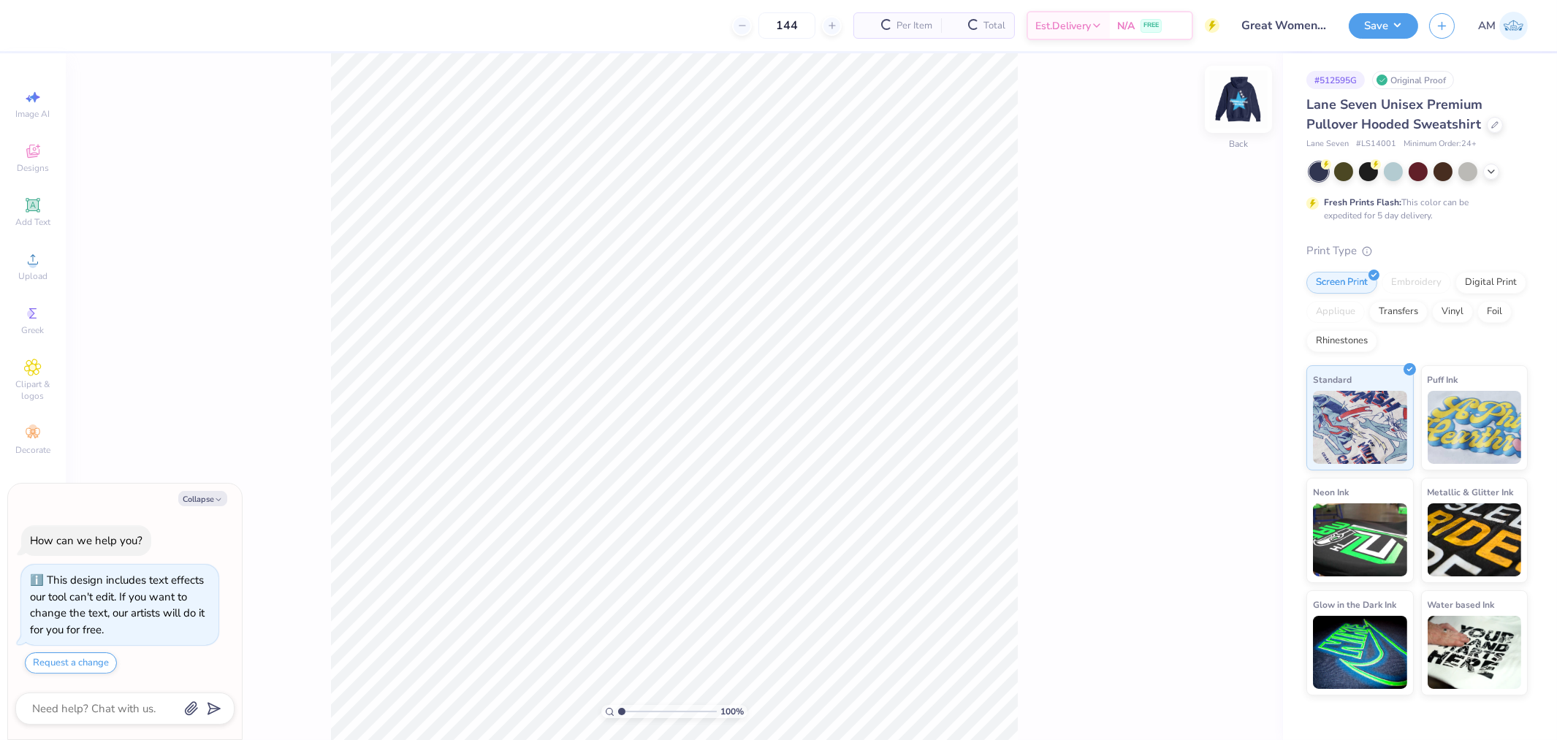
click at [1254, 100] on img at bounding box center [1238, 99] width 58 height 58
click at [31, 264] on circle at bounding box center [32, 264] width 8 height 8
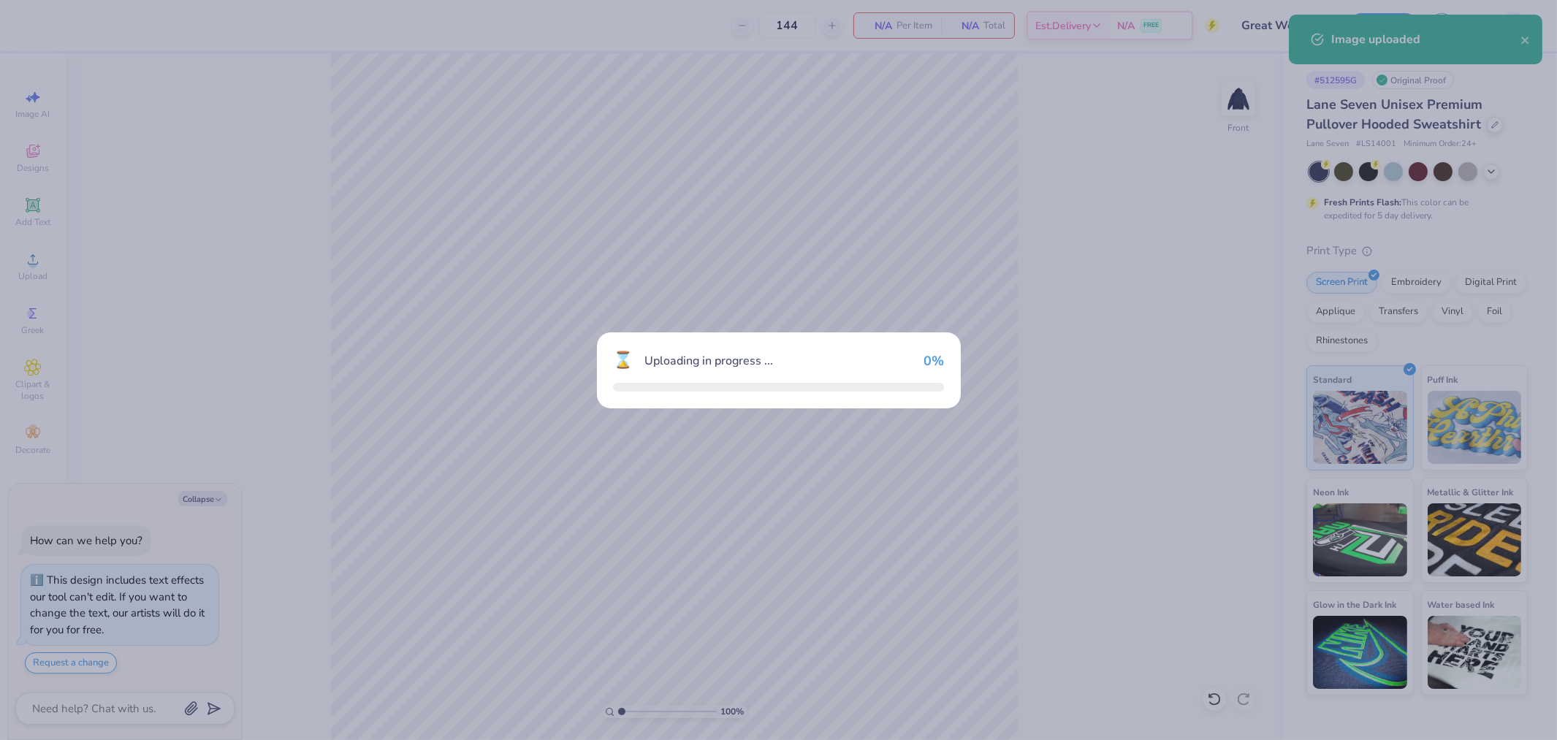
type textarea "x"
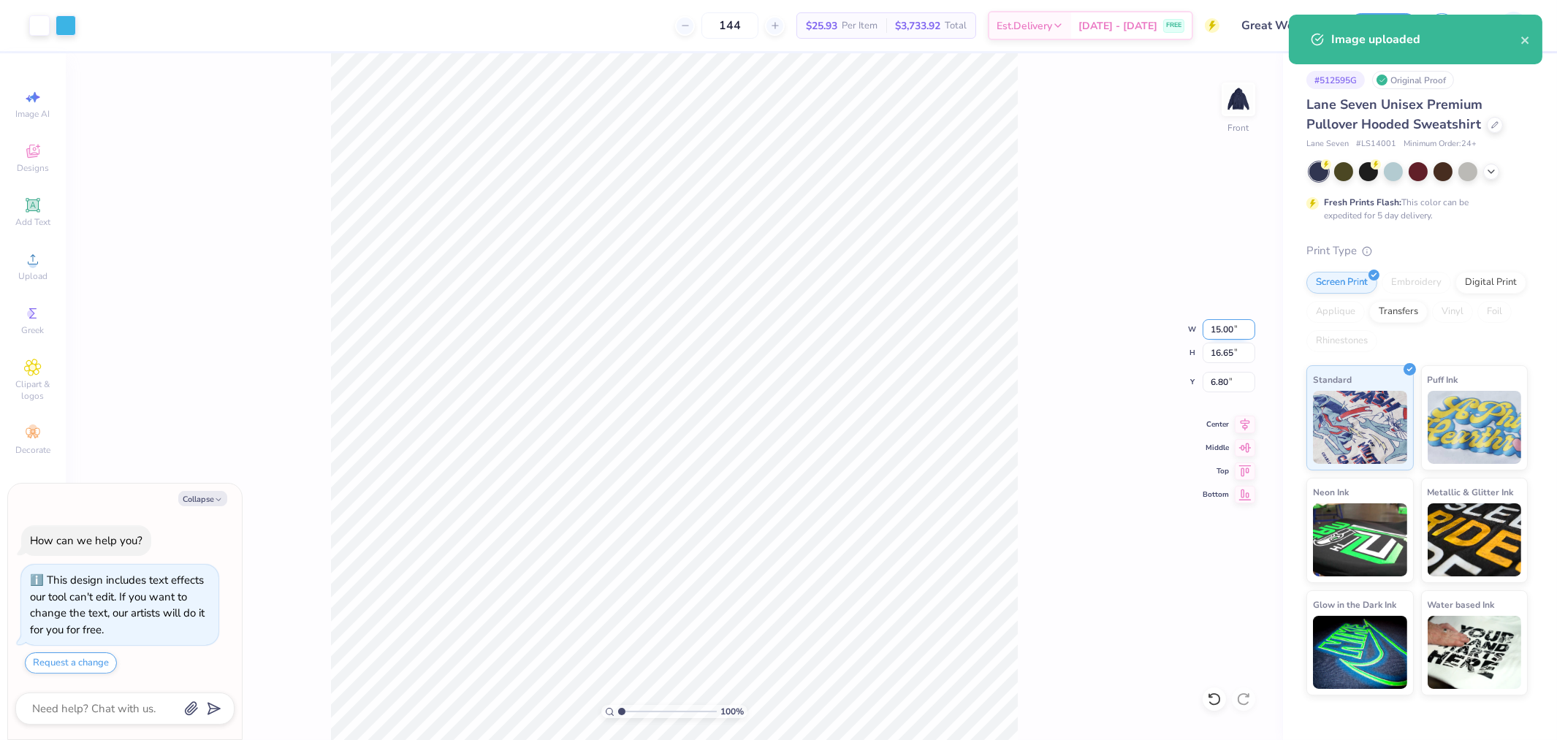
click at [1215, 326] on input "15.00" at bounding box center [1228, 329] width 53 height 20
type input "12.5"
type textarea "x"
type input "12.50"
type input "13.87"
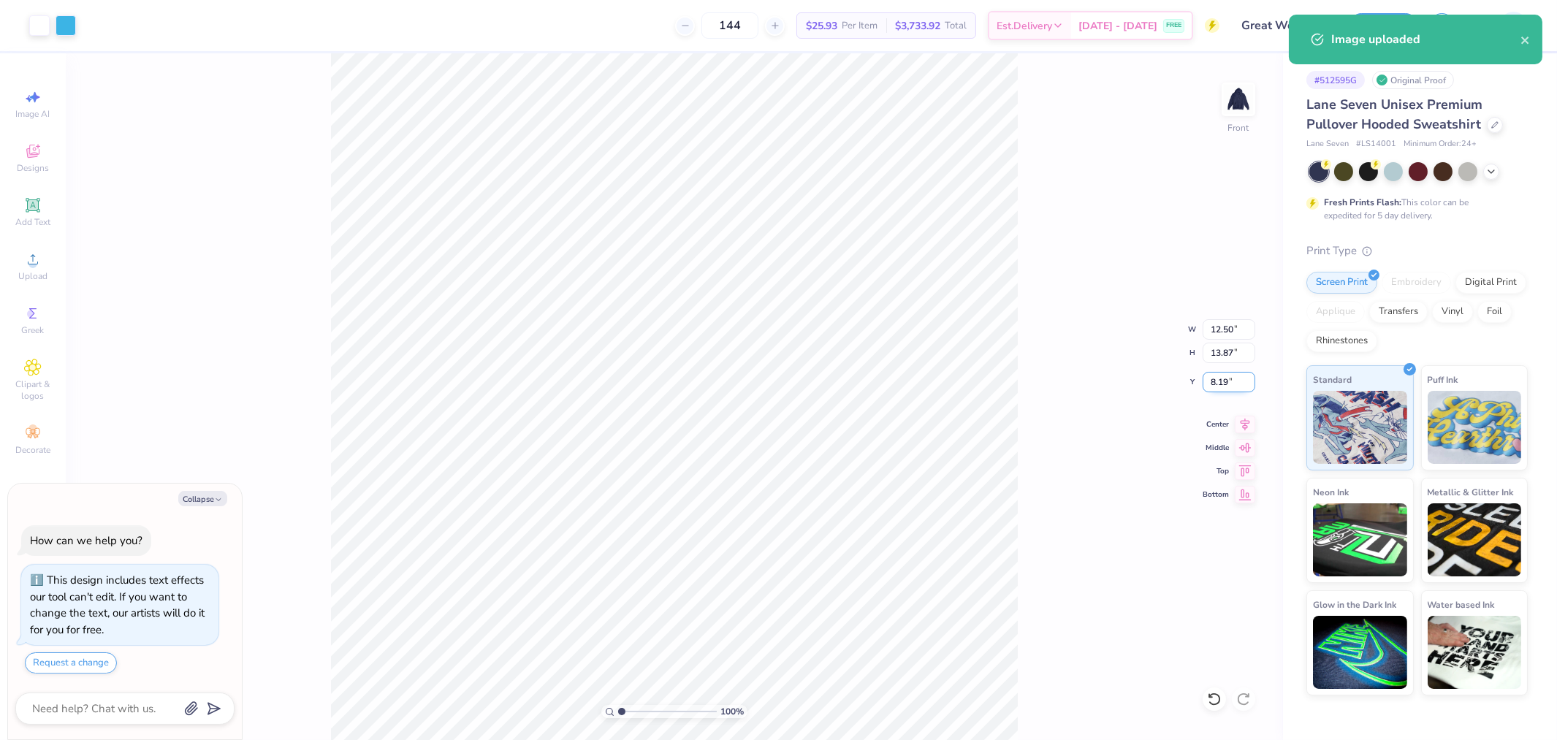
click at [1221, 378] on input "8.19" at bounding box center [1228, 382] width 53 height 20
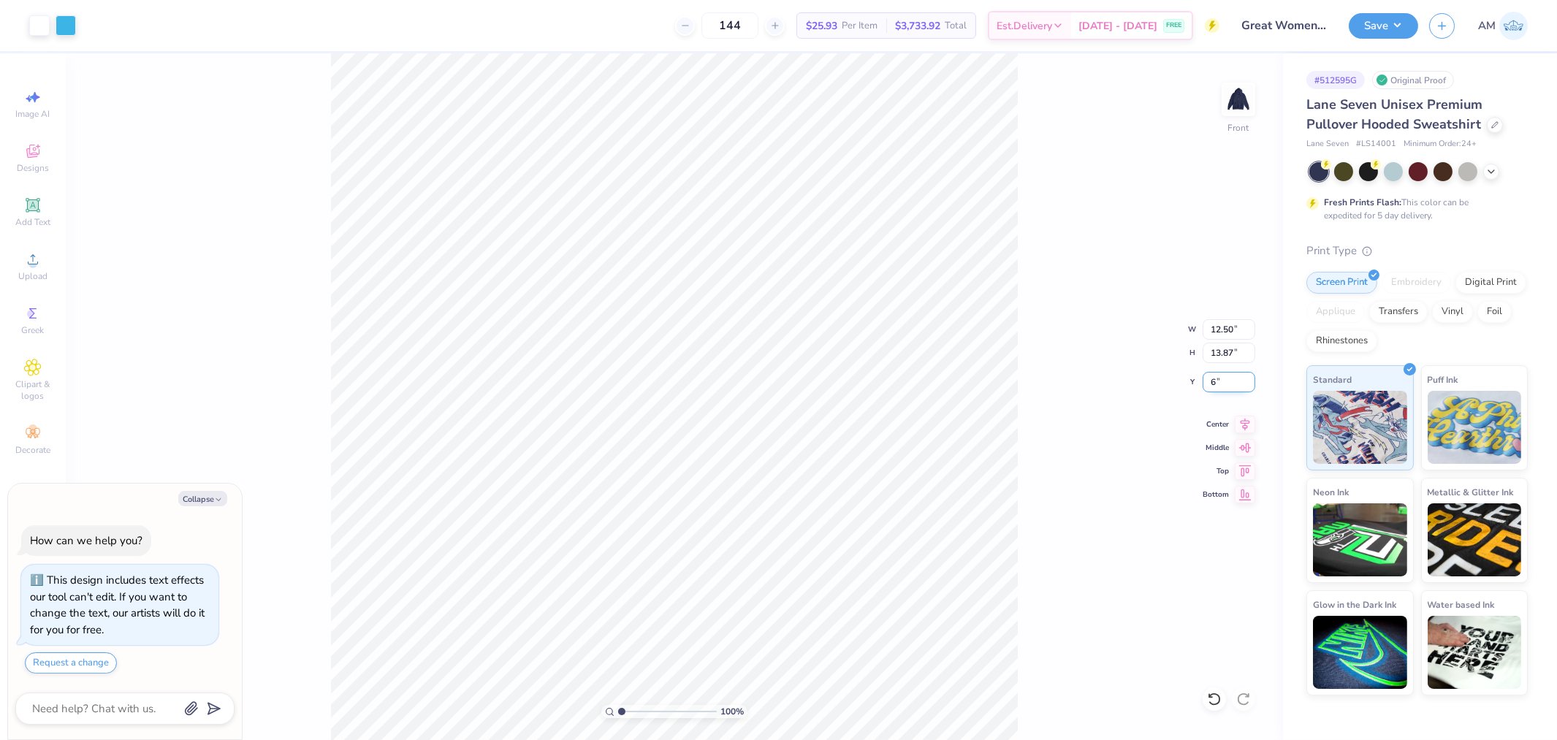
type input "6"
type textarea "x"
type input "6.00"
click at [1231, 424] on div "Center" at bounding box center [1228, 422] width 53 height 18
click at [1407, 32] on button "Save" at bounding box center [1382, 24] width 69 height 26
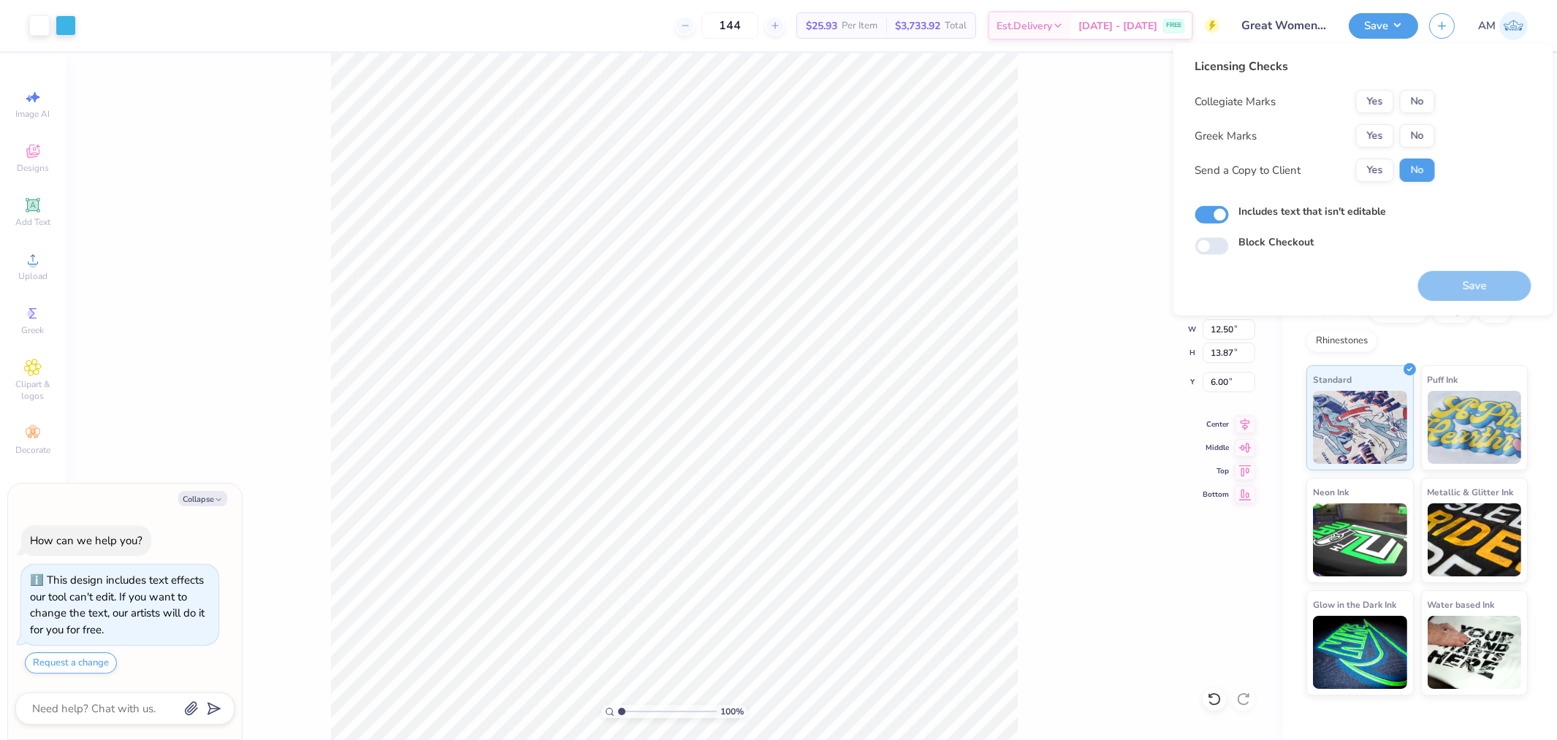
click at [1378, 122] on div "Collegiate Marks Yes No Greek Marks Yes No Send a Copy to Client Yes No" at bounding box center [1315, 136] width 240 height 92
click at [1379, 125] on button "Yes" at bounding box center [1375, 135] width 38 height 23
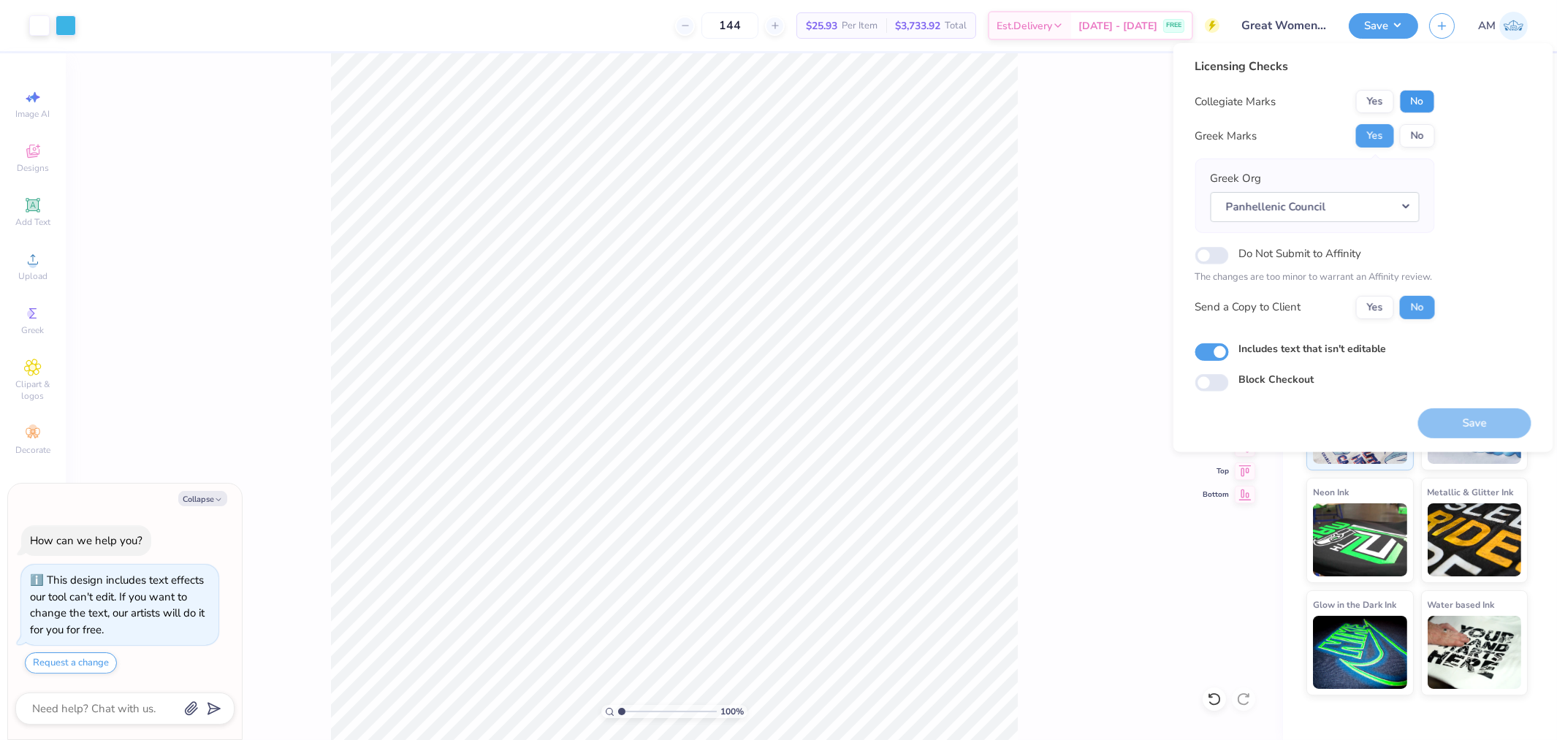
click at [1413, 96] on button "No" at bounding box center [1416, 101] width 35 height 23
click at [1386, 304] on button "Yes" at bounding box center [1375, 306] width 38 height 23
click at [1483, 422] on button "Save" at bounding box center [1474, 423] width 113 height 30
type textarea "x"
